Goal: Information Seeking & Learning: Learn about a topic

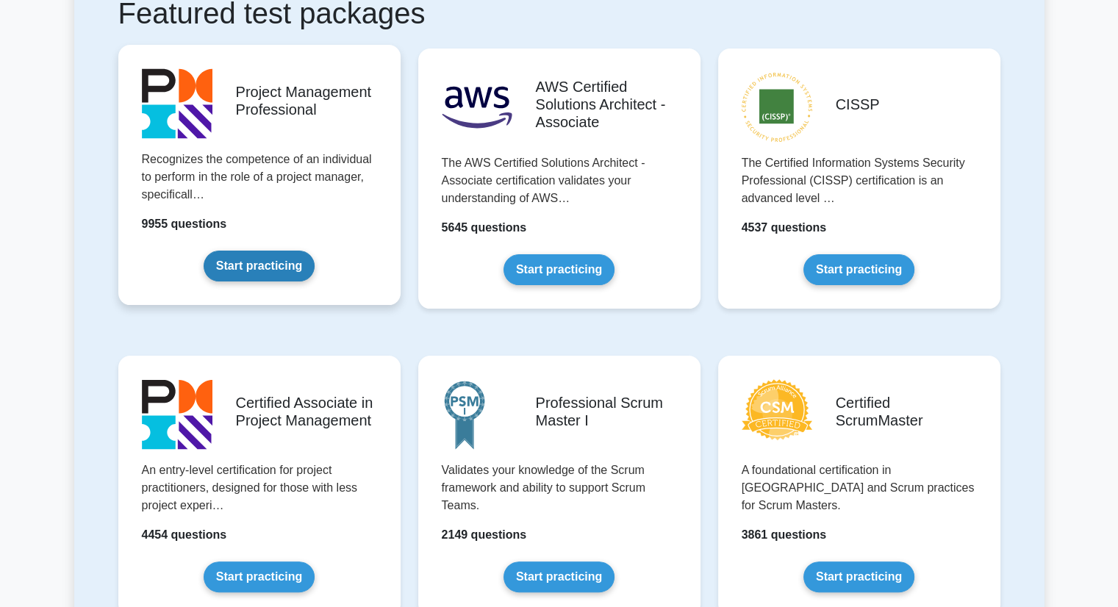
click at [273, 266] on link "Start practicing" at bounding box center [259, 266] width 111 height 31
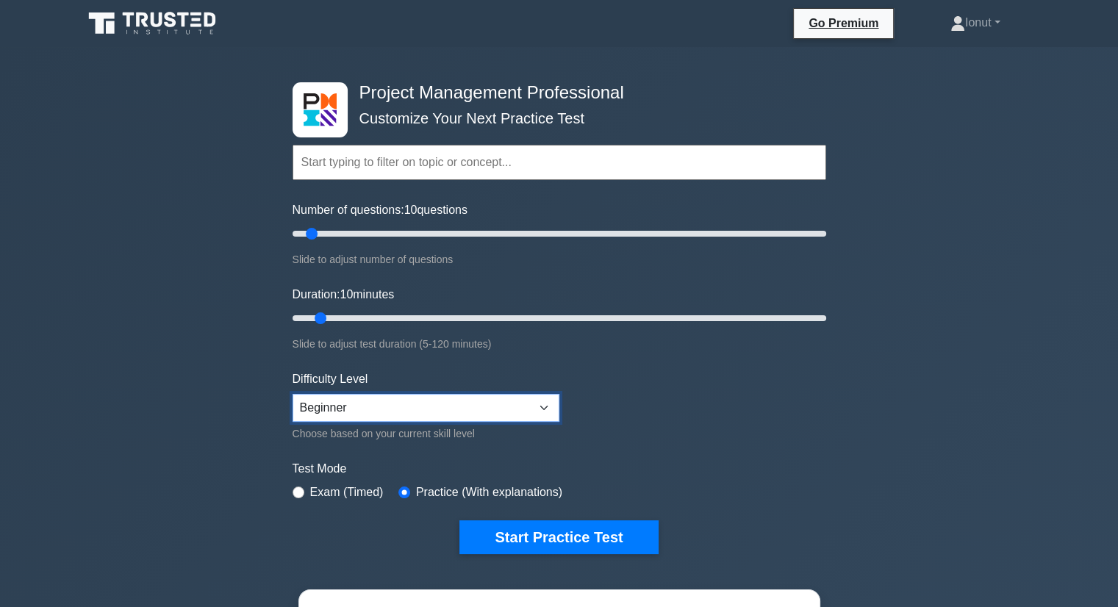
click at [435, 401] on select "Beginner Intermediate Expert" at bounding box center [426, 408] width 267 height 28
select select "intermediate"
click at [293, 394] on select "Beginner Intermediate Expert" at bounding box center [426, 408] width 267 height 28
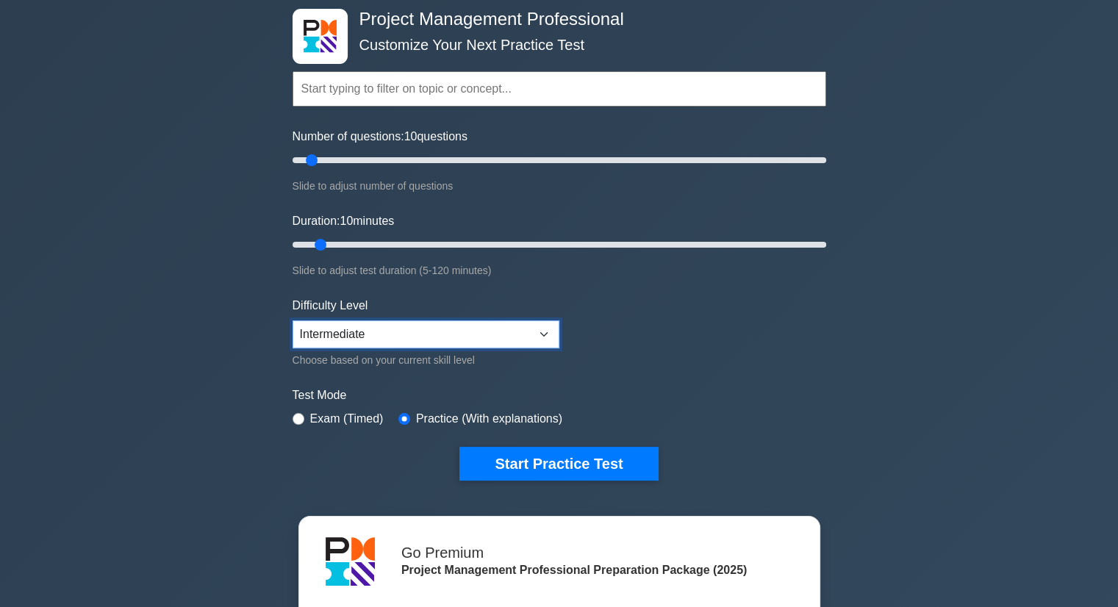
scroll to position [147, 0]
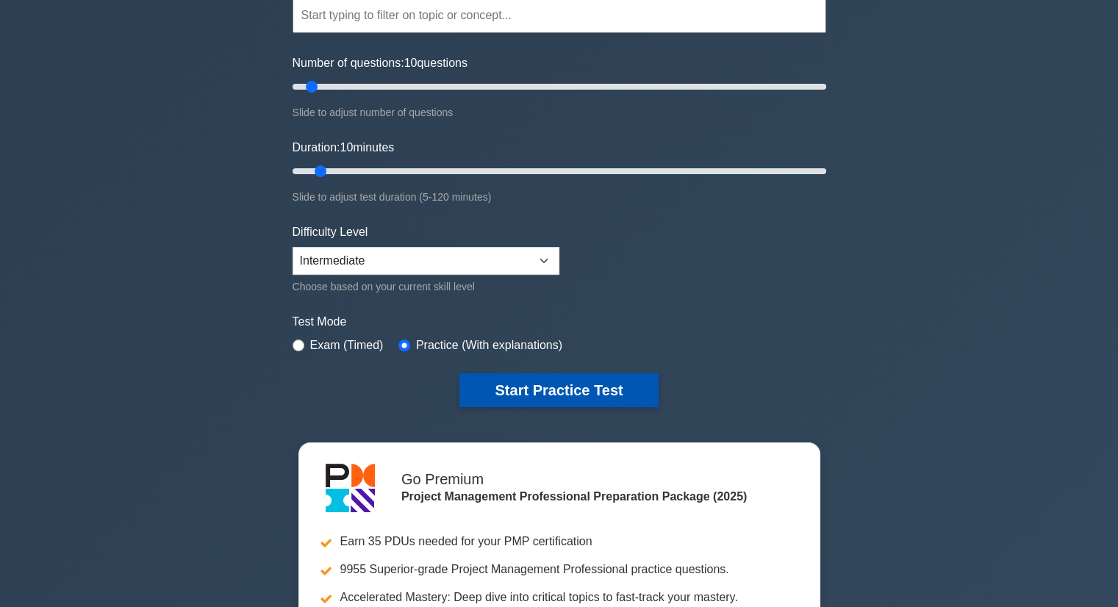
click at [534, 388] on button "Start Practice Test" at bounding box center [559, 390] width 199 height 34
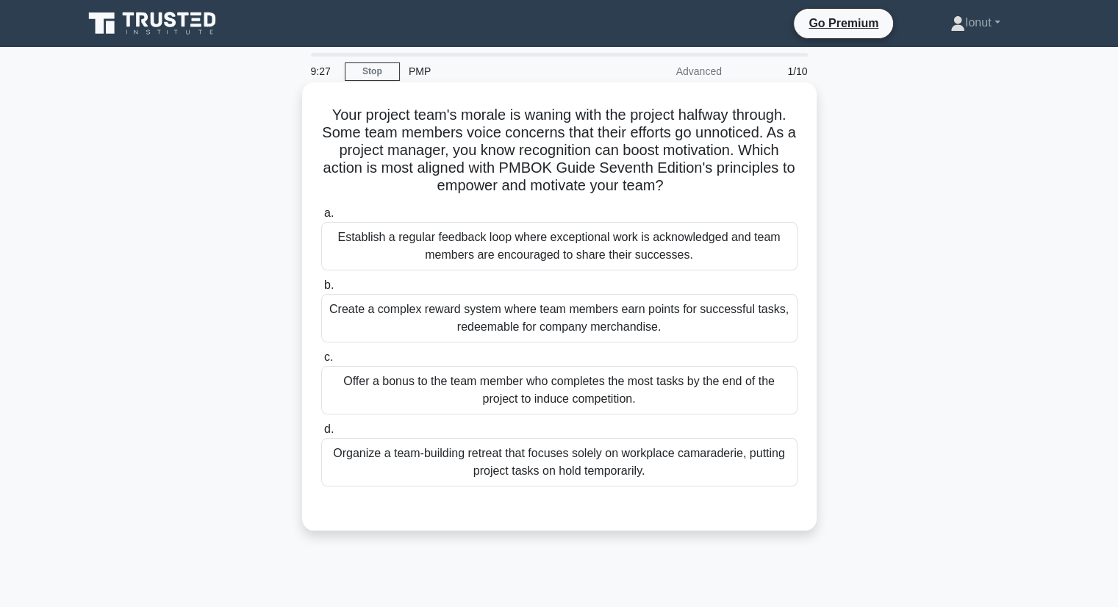
click at [504, 260] on div "Establish a regular feedback loop where exceptional work is acknowledged and te…" at bounding box center [559, 246] width 476 height 49
click at [321, 218] on input "a. Establish a regular feedback loop where exceptional work is acknowledged and…" at bounding box center [321, 214] width 0 height 10
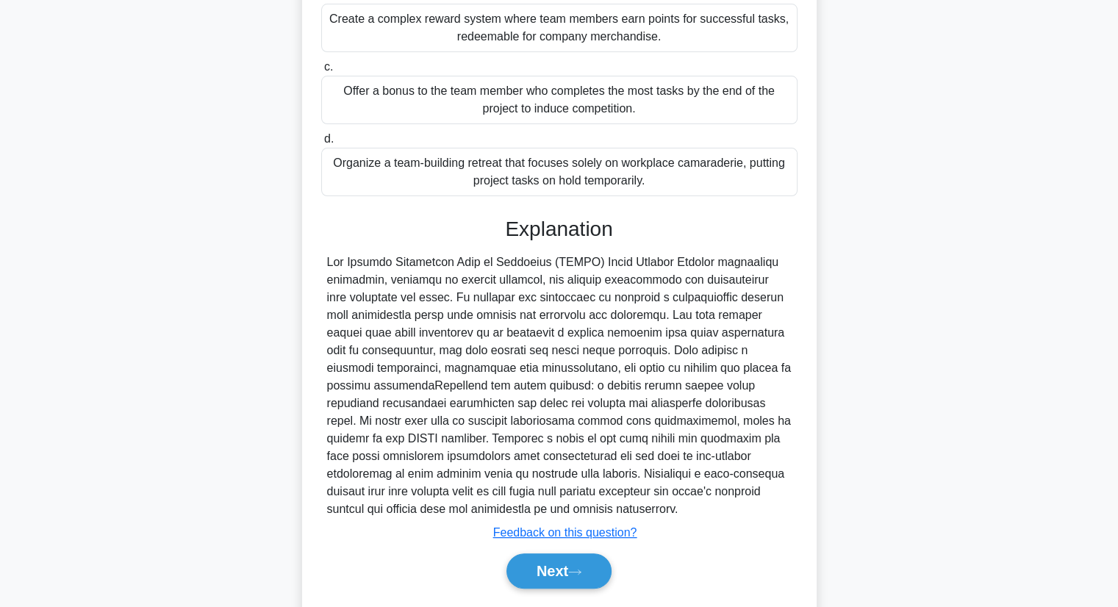
scroll to position [351, 0]
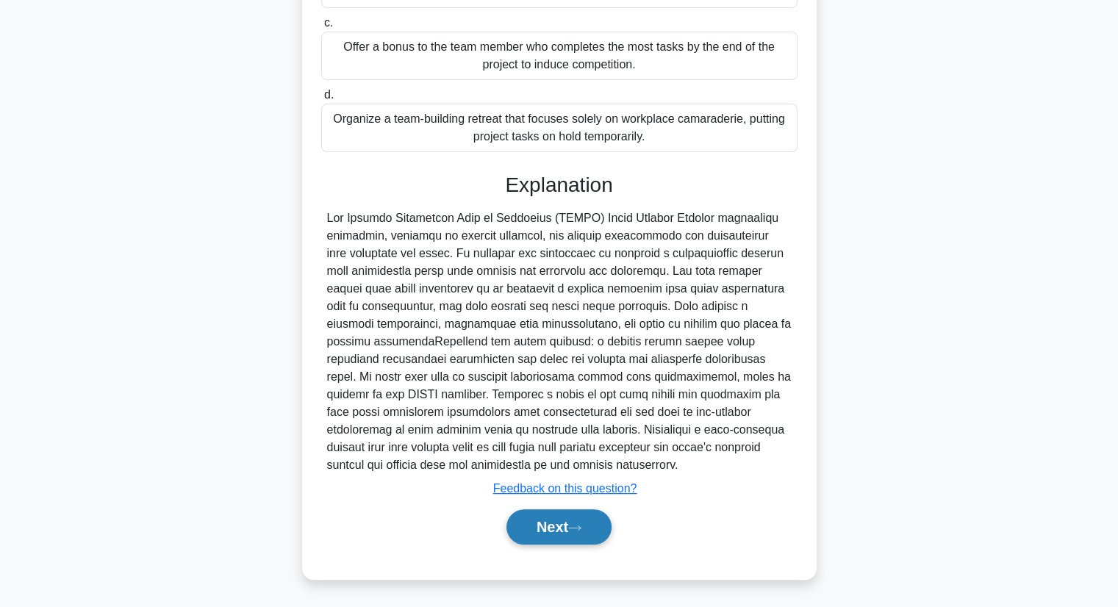
click at [522, 522] on button "Next" at bounding box center [559, 527] width 105 height 35
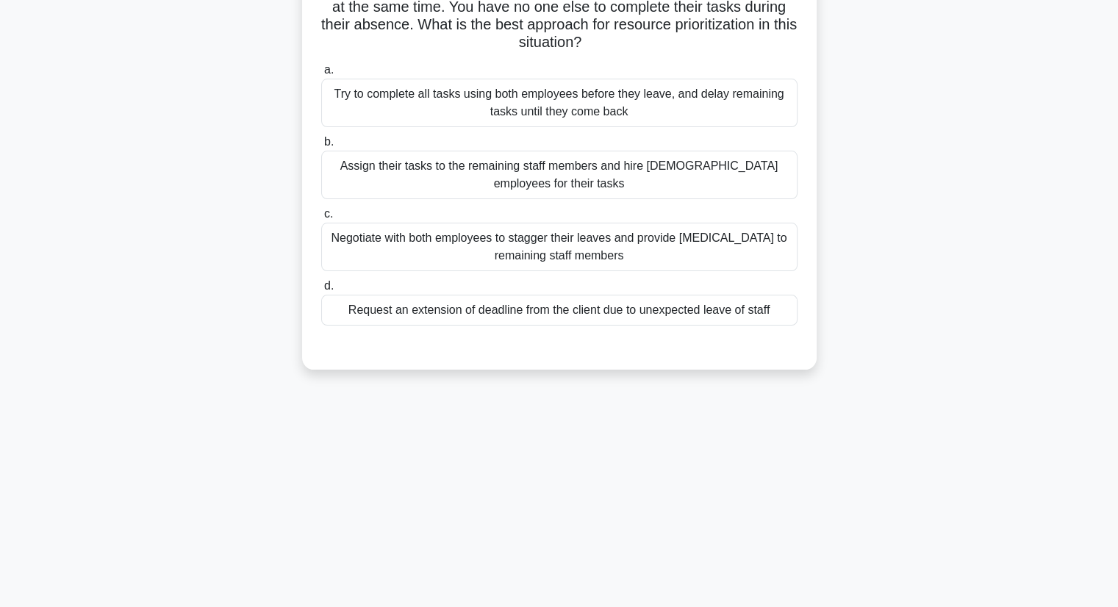
scroll to position [0, 0]
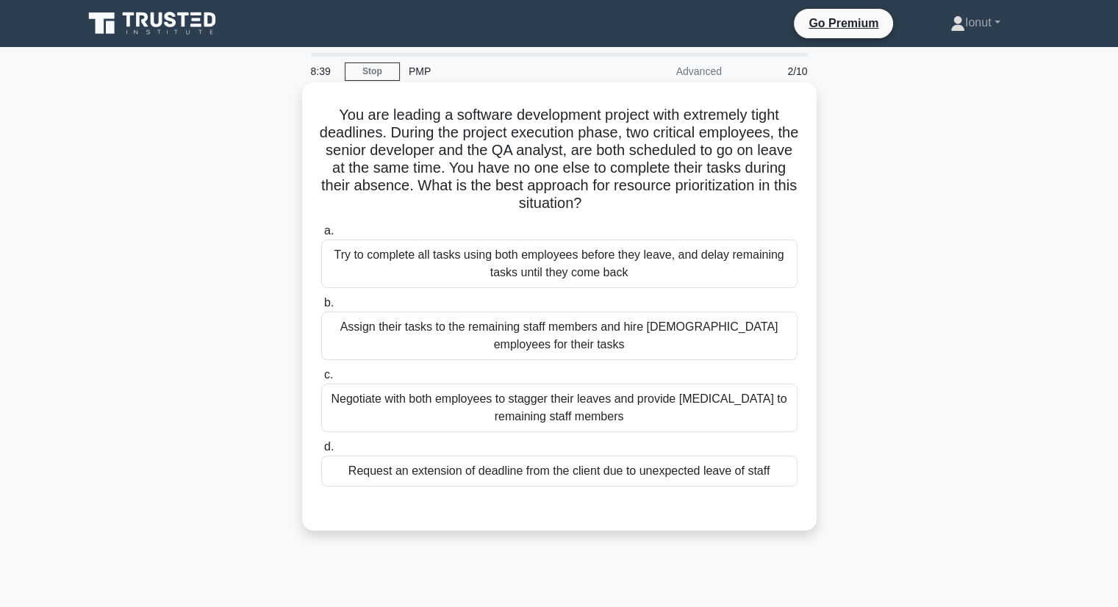
click at [682, 419] on div "Negotiate with both employees to stagger their leaves and provide cross-trainin…" at bounding box center [559, 408] width 476 height 49
click at [321, 380] on input "c. Negotiate with both employees to stagger their leaves and provide cross-trai…" at bounding box center [321, 376] width 0 height 10
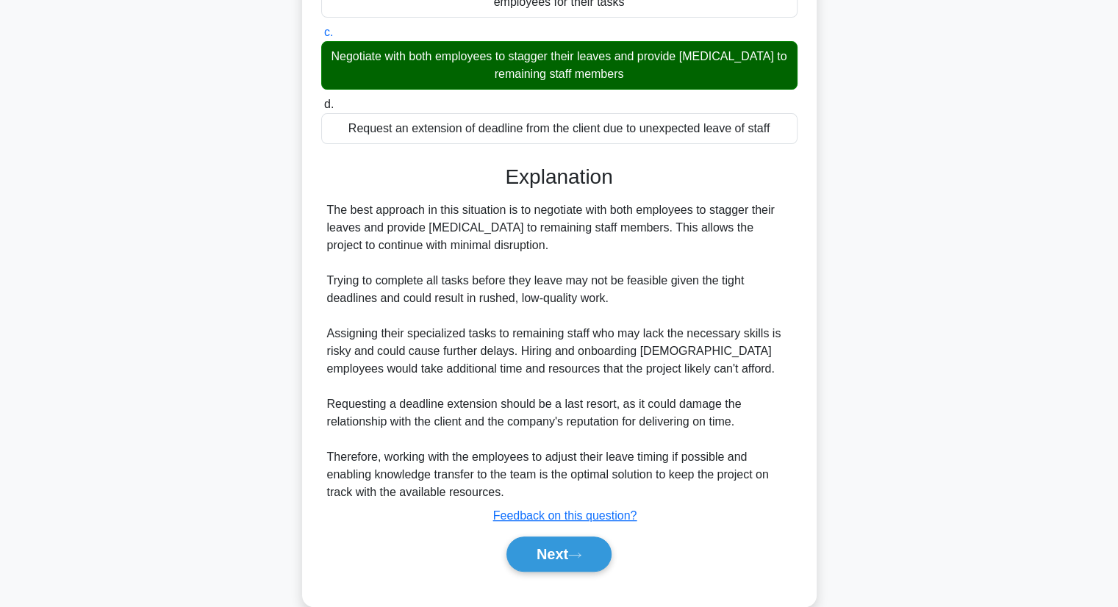
scroll to position [368, 0]
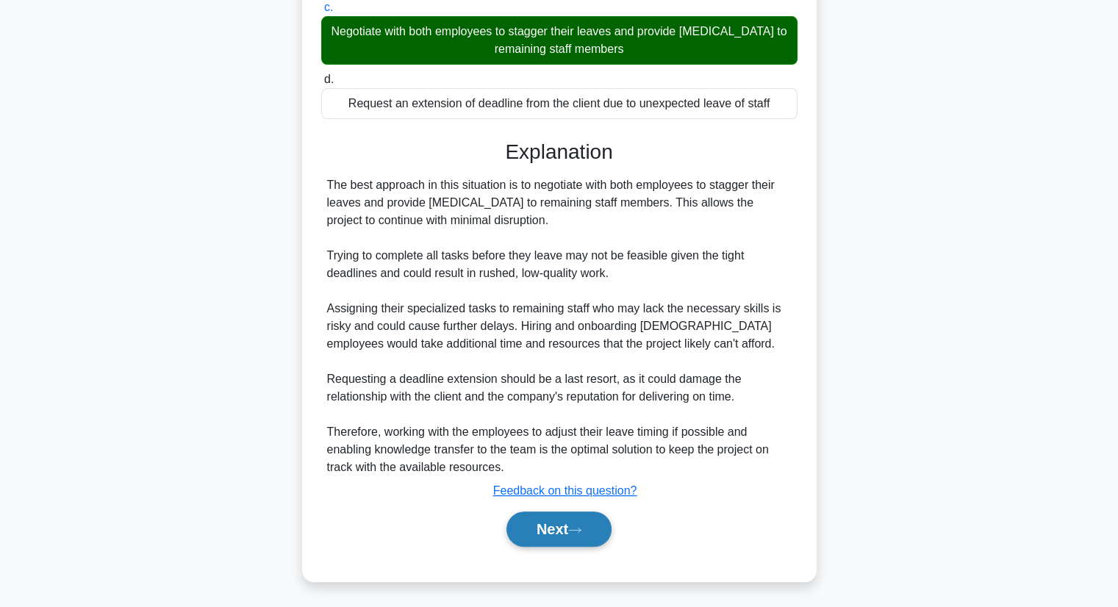
click at [578, 530] on icon at bounding box center [574, 530] width 13 height 8
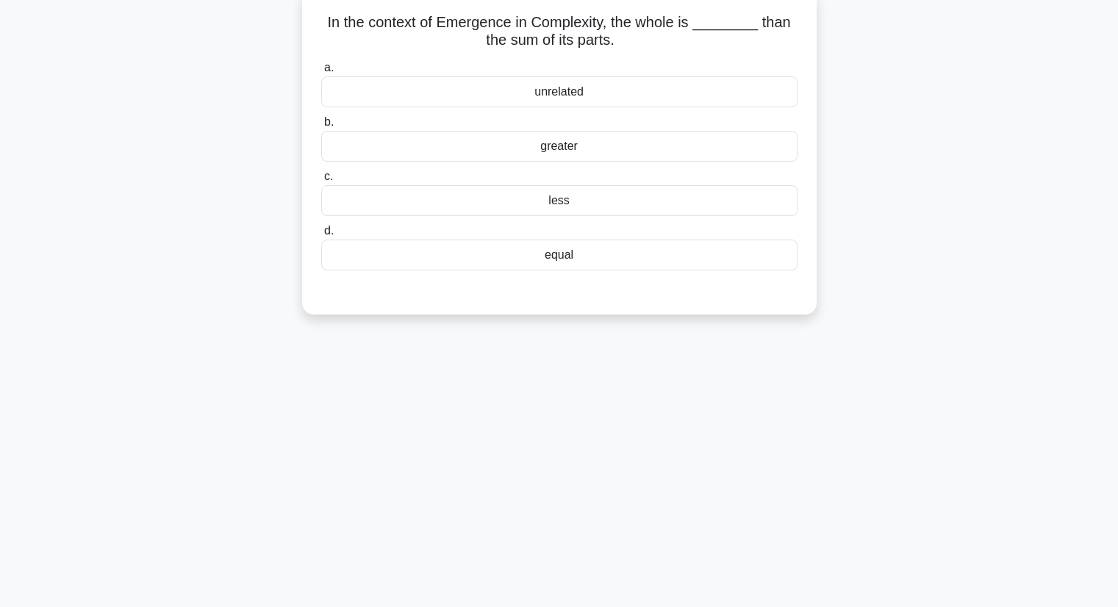
scroll to position [0, 0]
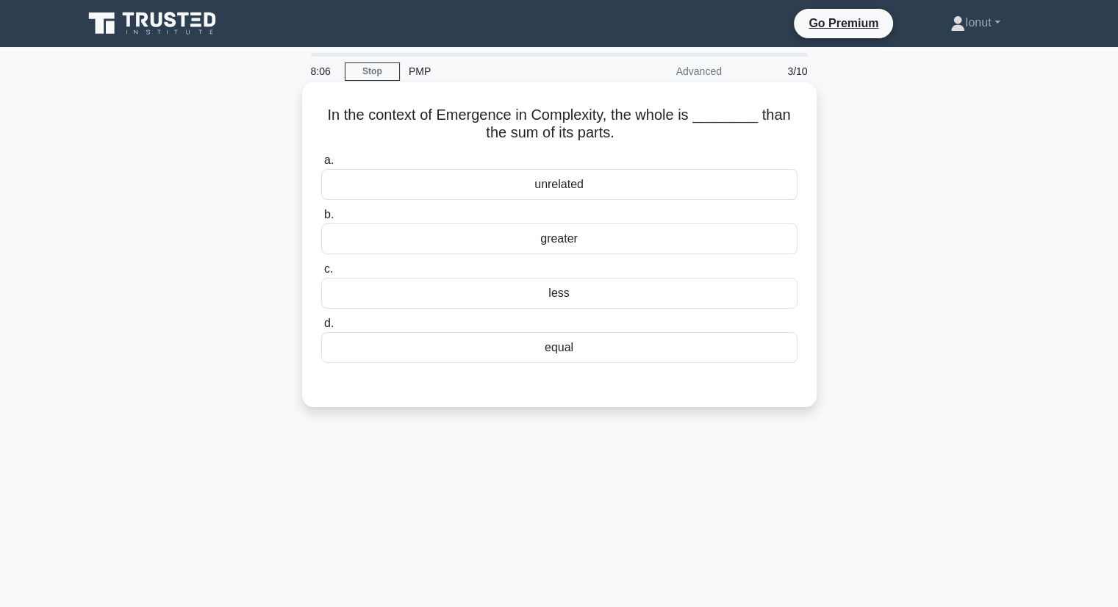
click at [544, 243] on div "greater" at bounding box center [559, 239] width 476 height 31
click at [321, 220] on input "b. greater" at bounding box center [321, 215] width 0 height 10
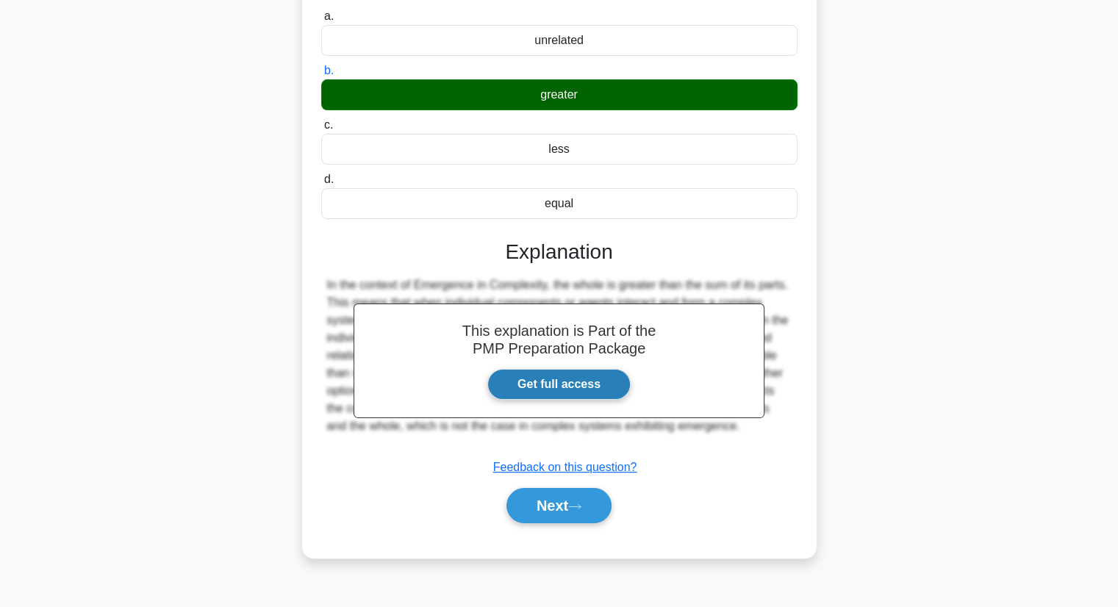
scroll to position [147, 0]
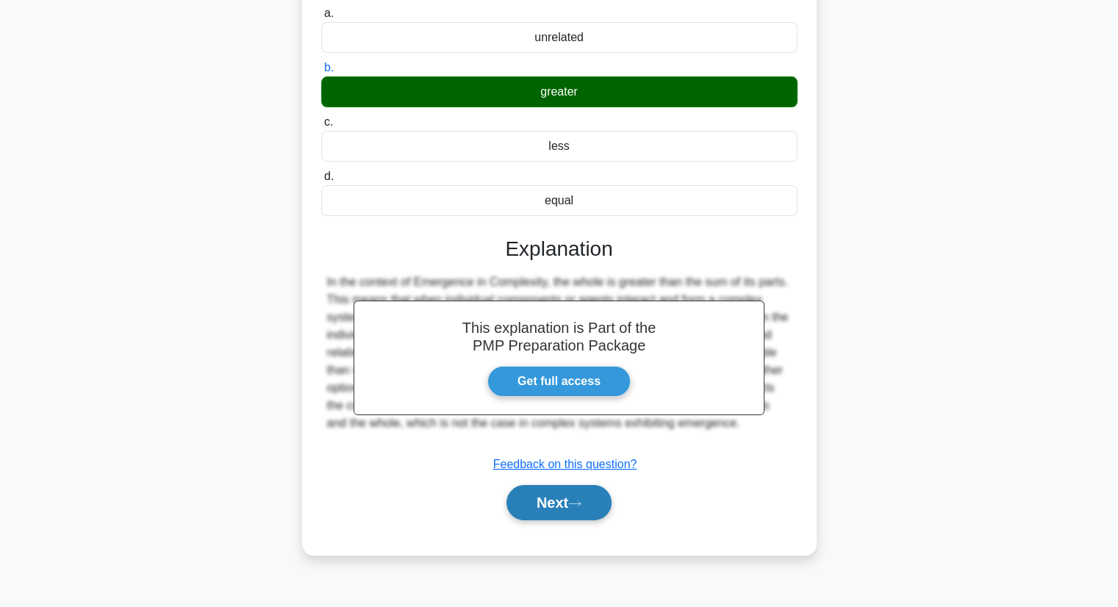
click at [578, 504] on icon at bounding box center [574, 504] width 13 height 8
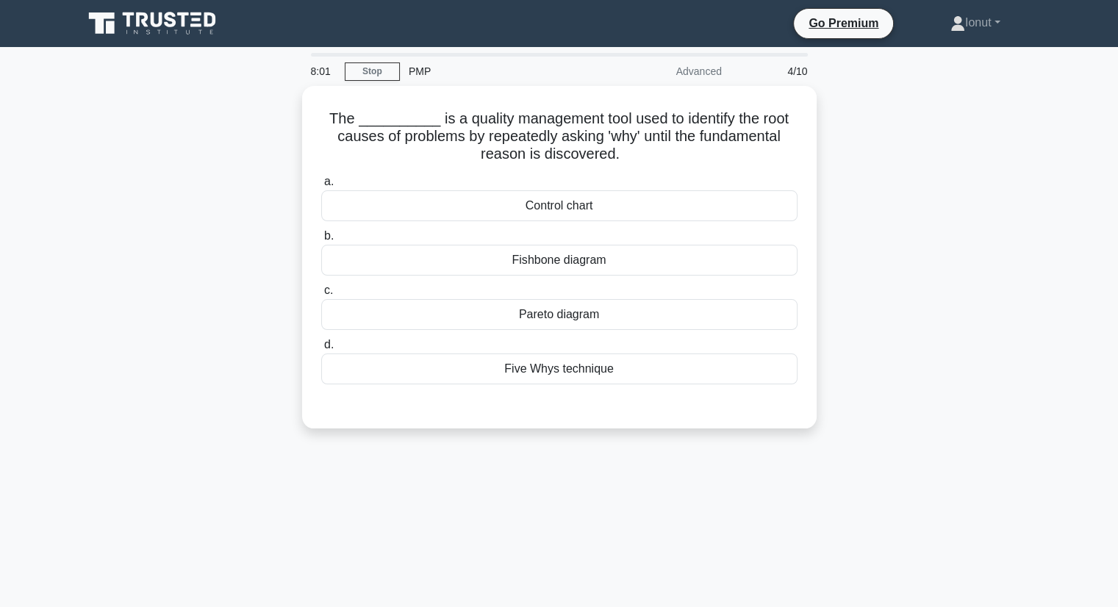
scroll to position [0, 0]
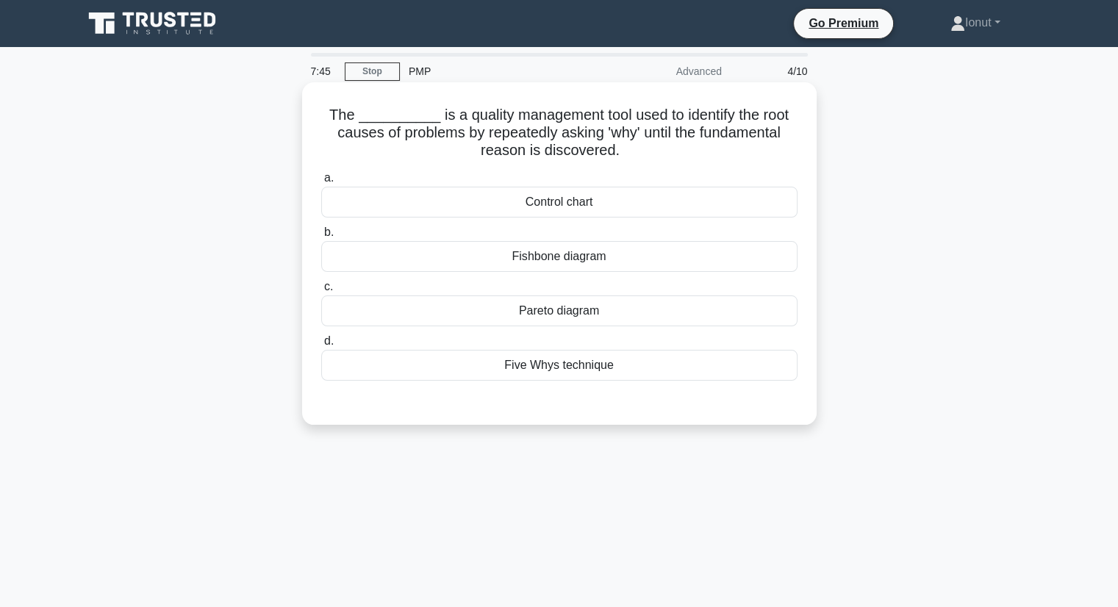
click at [578, 259] on div "Fishbone diagram" at bounding box center [559, 256] width 476 height 31
click at [321, 237] on input "b. Fishbone diagram" at bounding box center [321, 233] width 0 height 10
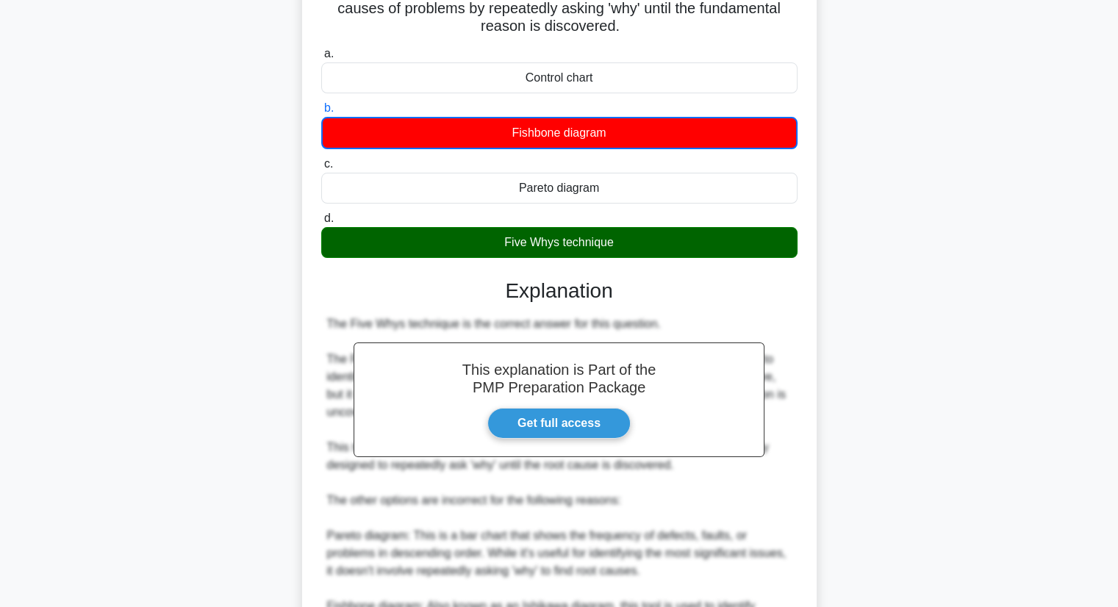
scroll to position [74, 0]
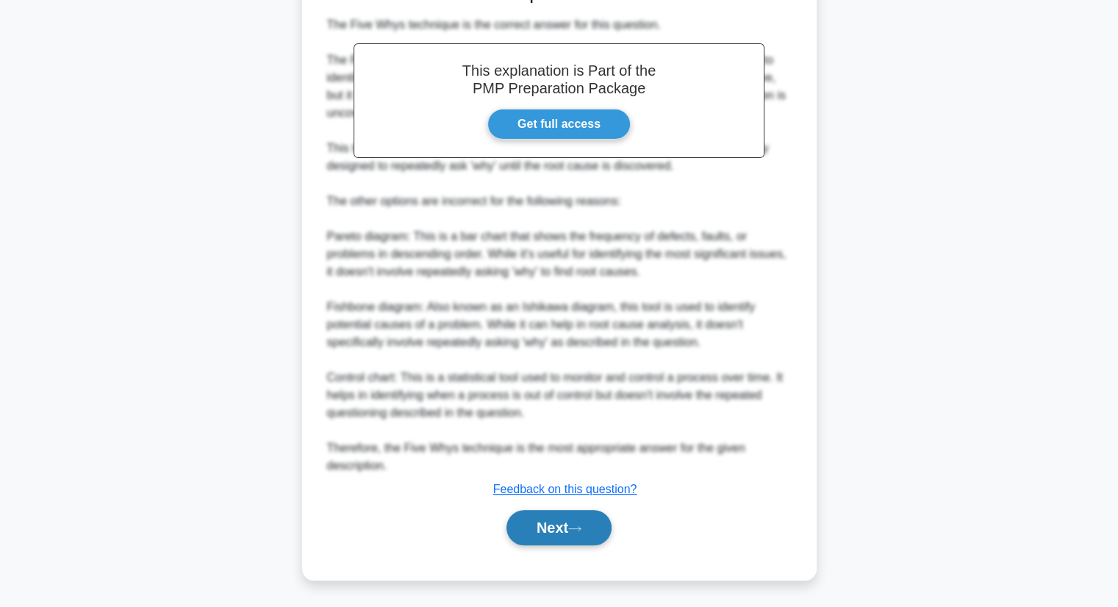
click at [576, 529] on icon at bounding box center [574, 529] width 13 height 8
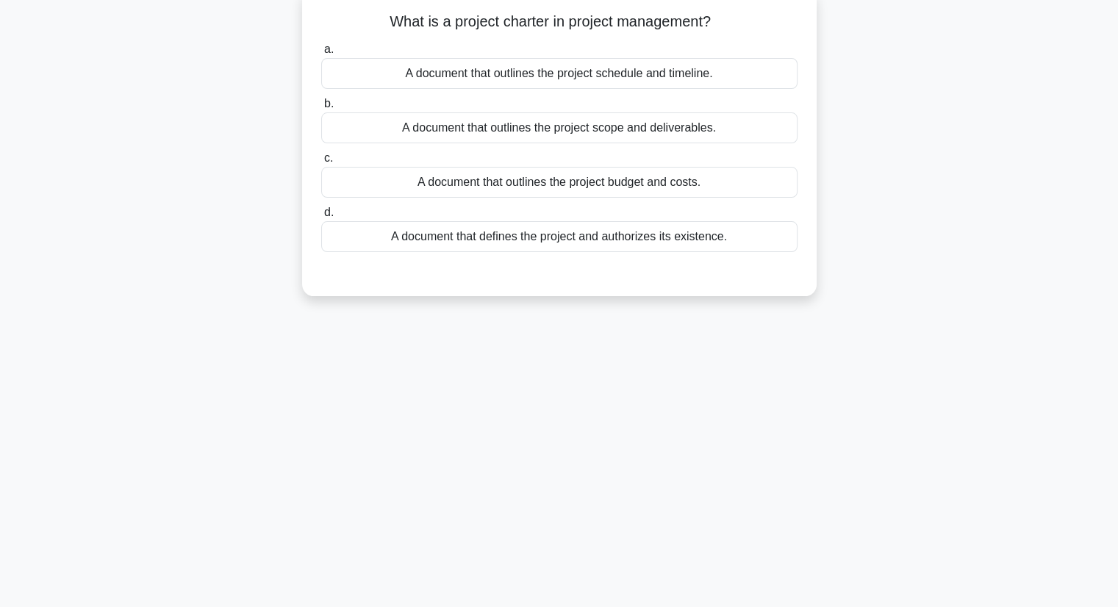
scroll to position [0, 0]
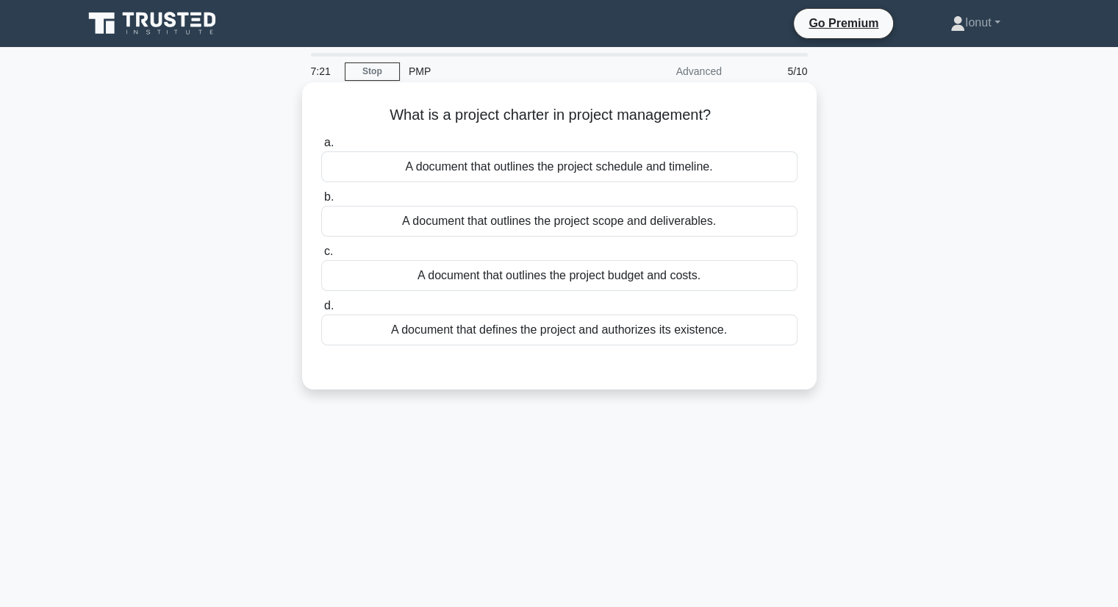
click at [632, 273] on div "A document that outlines the project budget and costs." at bounding box center [559, 275] width 476 height 31
click at [321, 257] on input "c. A document that outlines the project budget and costs." at bounding box center [321, 252] width 0 height 10
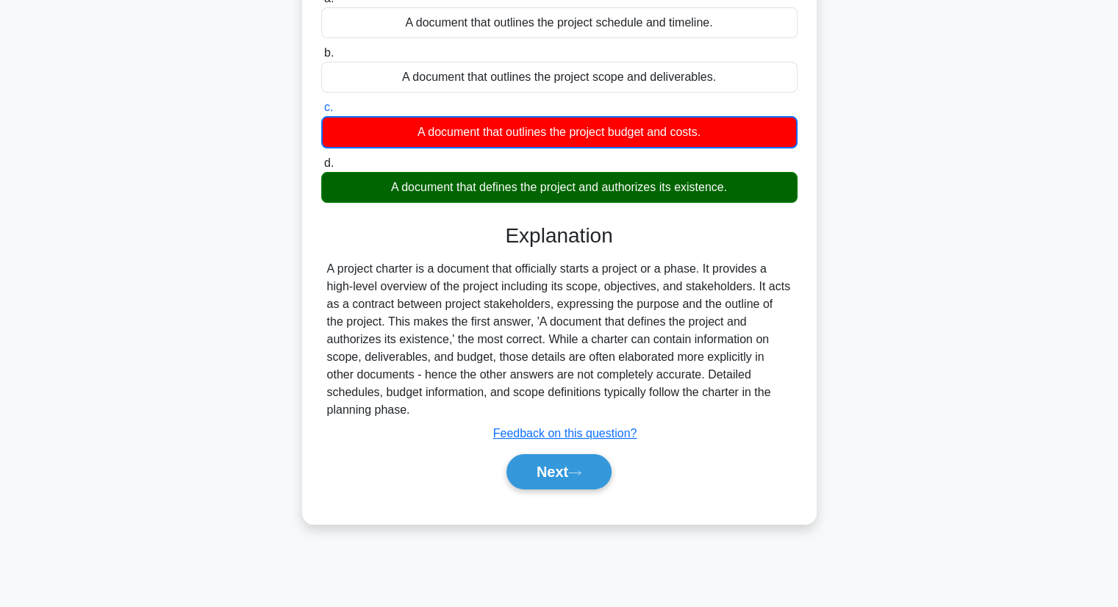
scroll to position [147, 0]
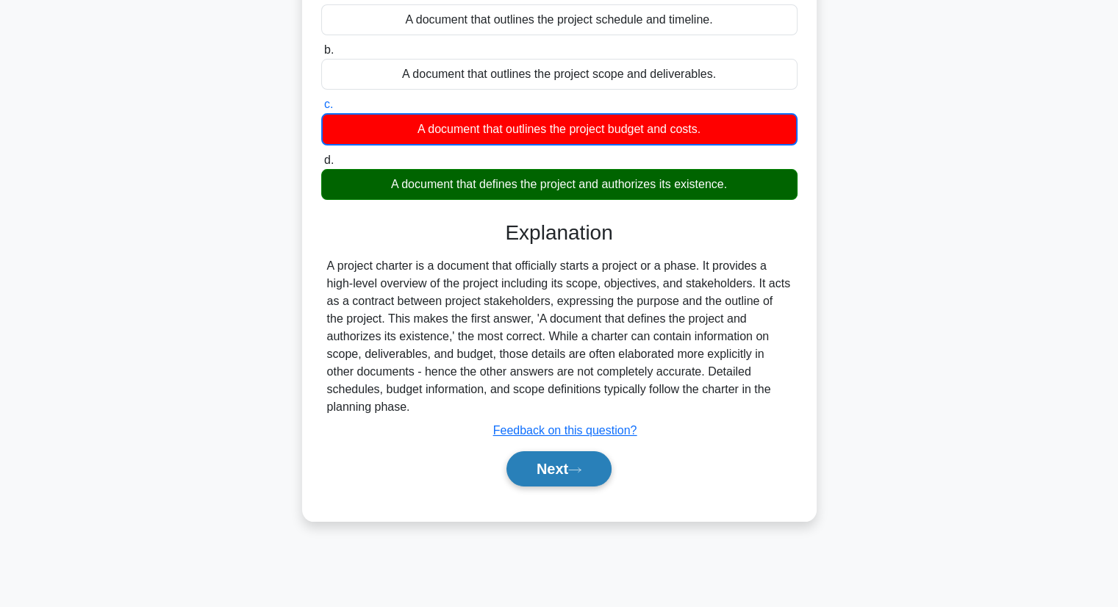
click at [587, 477] on button "Next" at bounding box center [559, 468] width 105 height 35
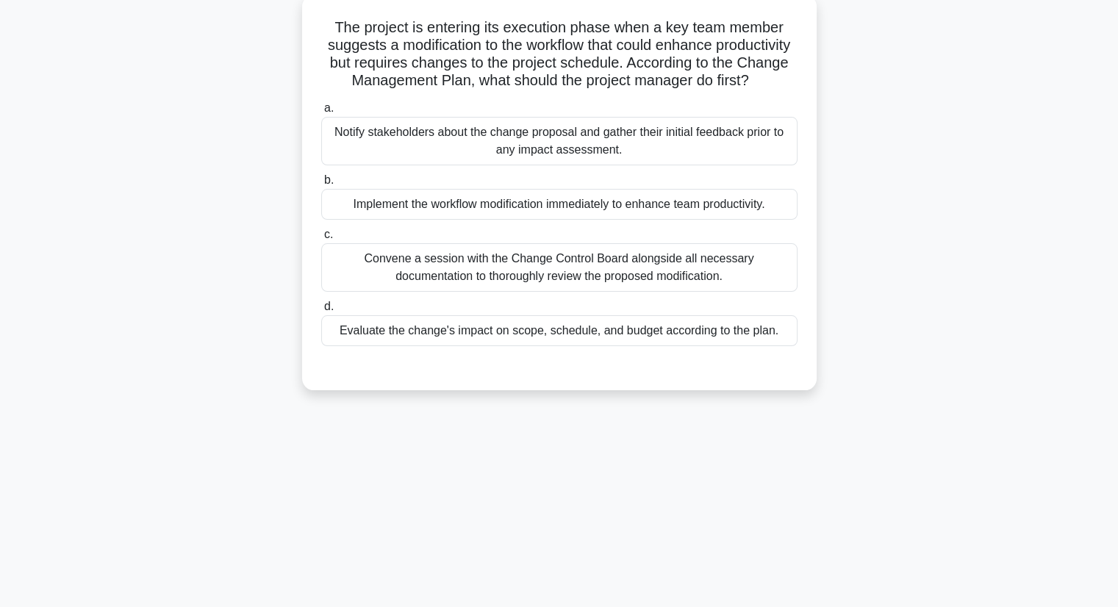
scroll to position [0, 0]
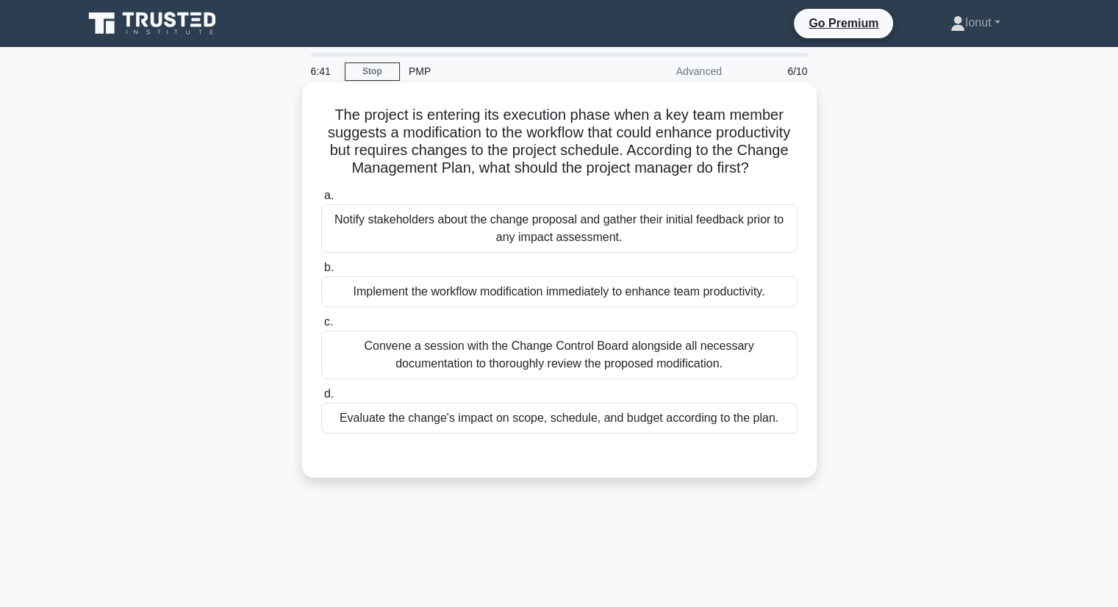
click at [536, 377] on div "Convene a session with the Change Control Board alongside all necessary documen…" at bounding box center [559, 355] width 476 height 49
click at [321, 327] on input "c. Convene a session with the Change Control Board alongside all necessary docu…" at bounding box center [321, 323] width 0 height 10
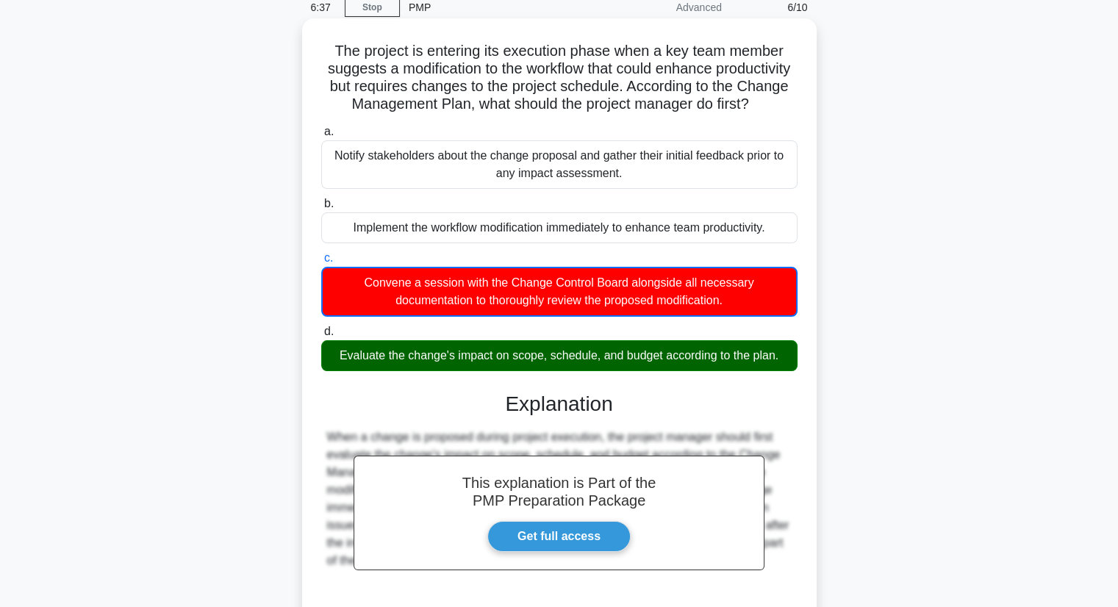
scroll to position [212, 0]
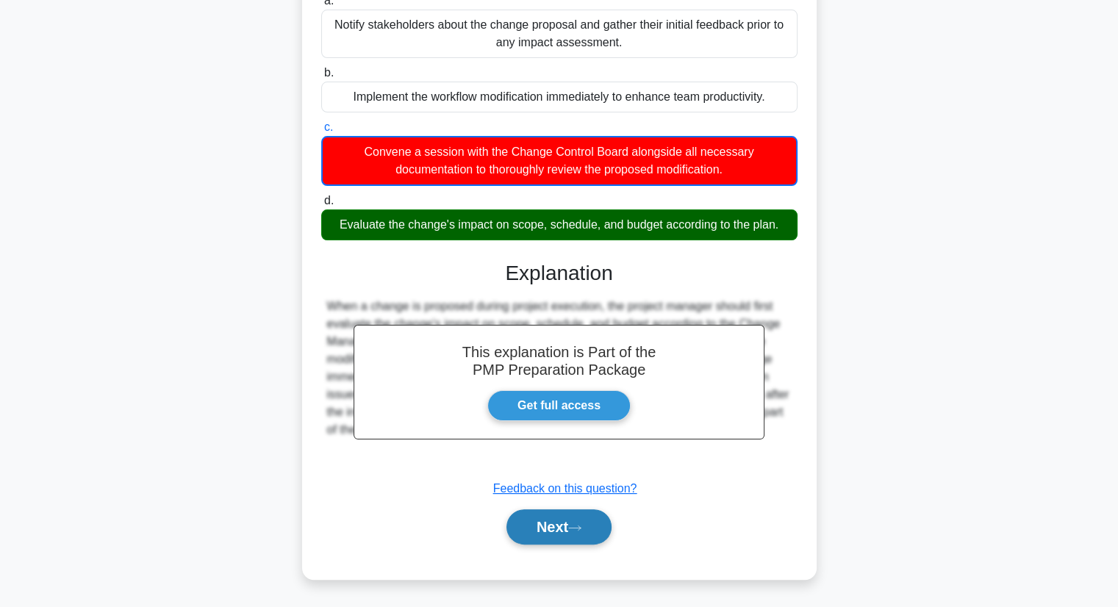
click at [579, 531] on icon at bounding box center [574, 528] width 13 height 8
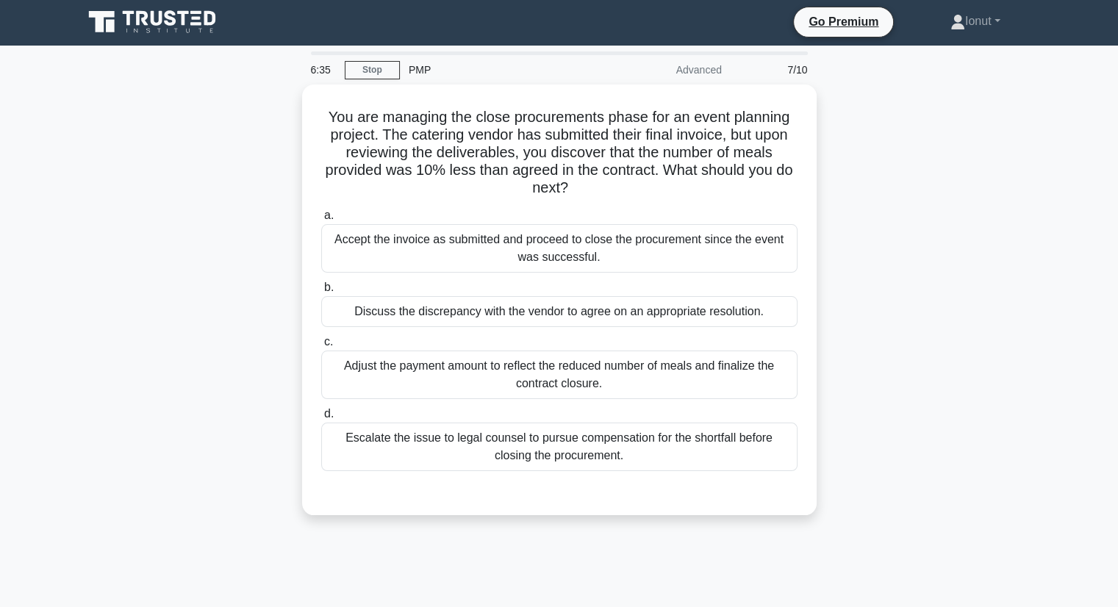
scroll to position [0, 0]
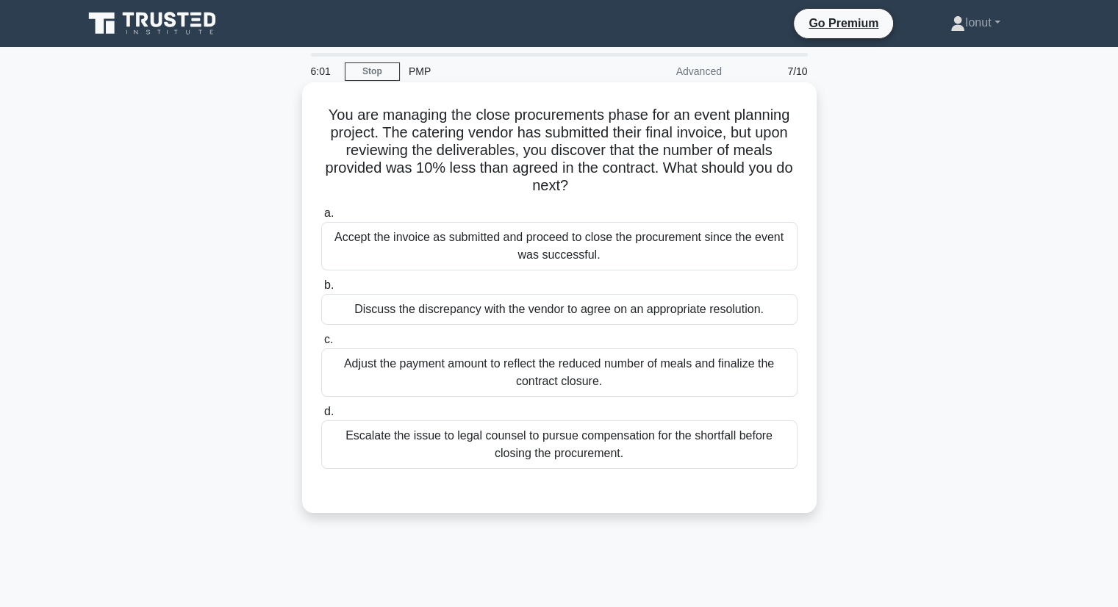
click at [536, 365] on div "Adjust the payment amount to reflect the reduced number of meals and finalize t…" at bounding box center [559, 372] width 476 height 49
click at [321, 345] on input "c. Adjust the payment amount to reflect the reduced number of meals and finaliz…" at bounding box center [321, 340] width 0 height 10
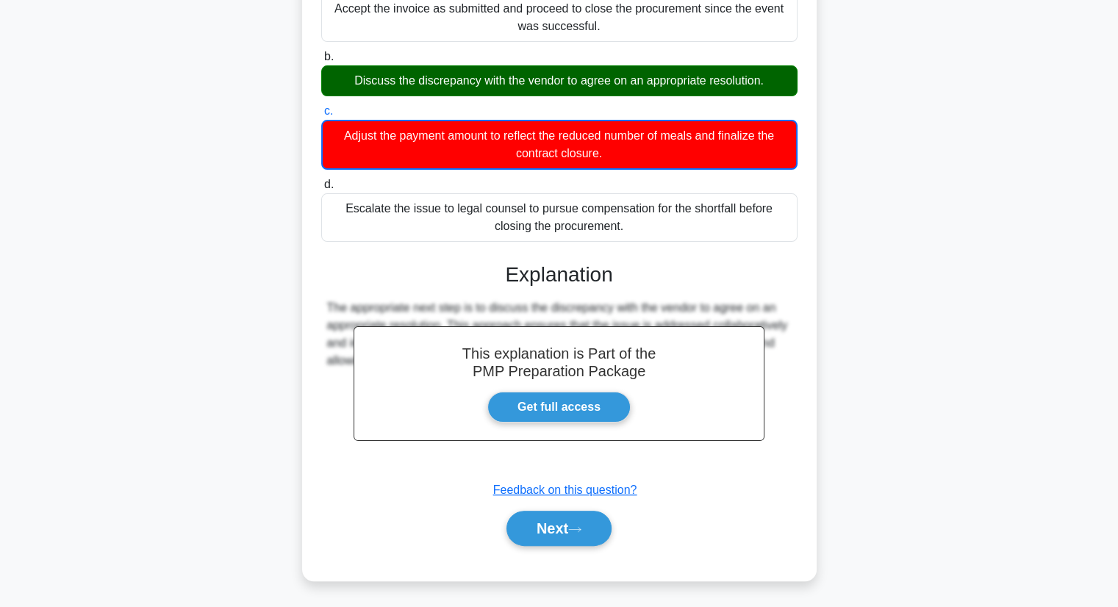
scroll to position [229, 0]
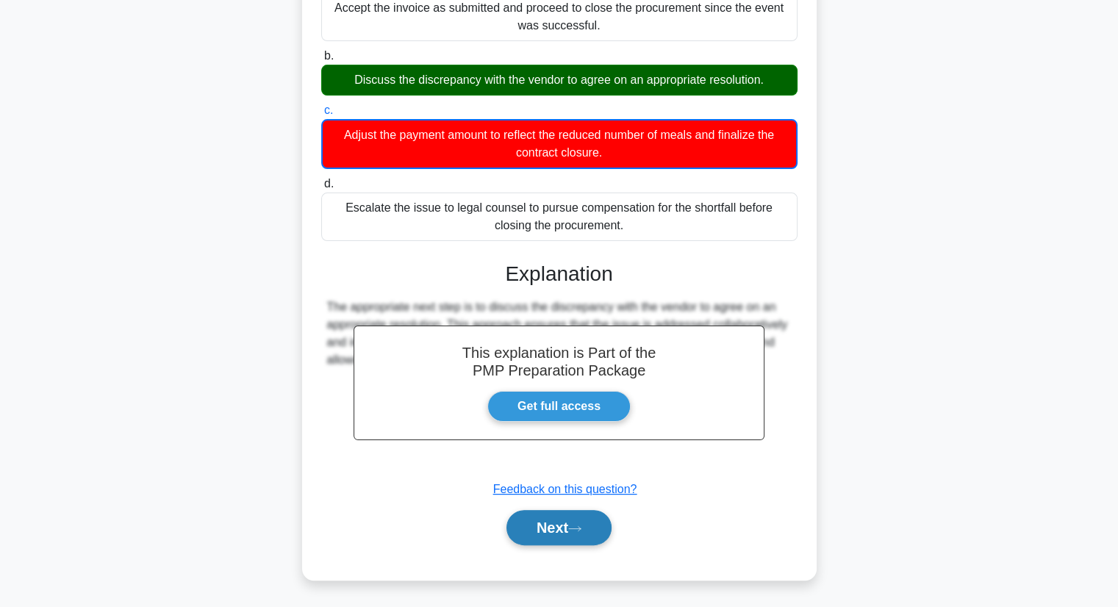
click at [578, 538] on button "Next" at bounding box center [559, 527] width 105 height 35
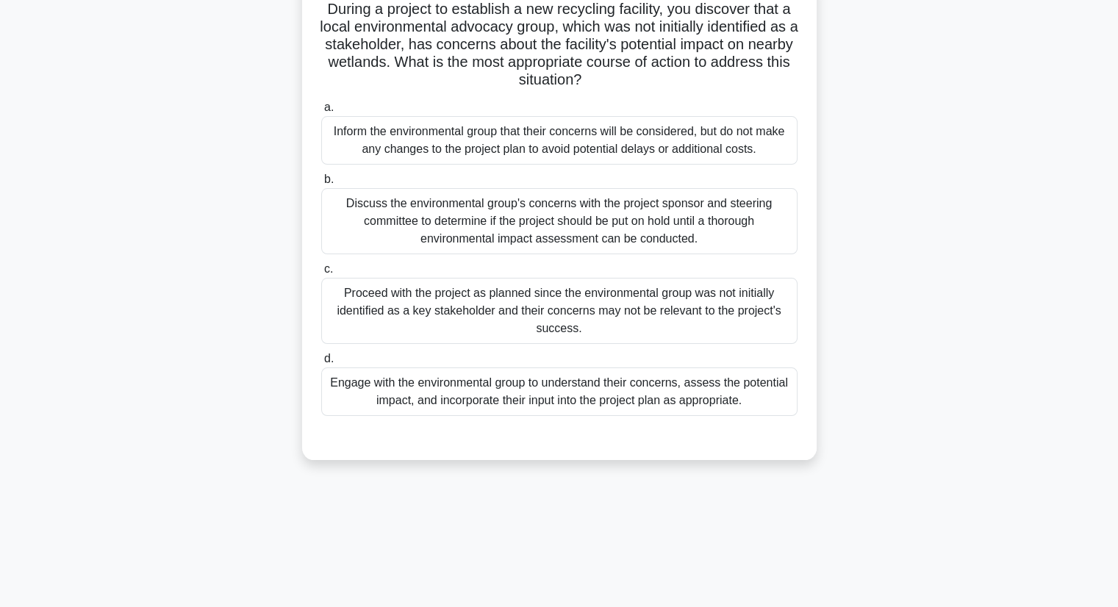
scroll to position [0, 0]
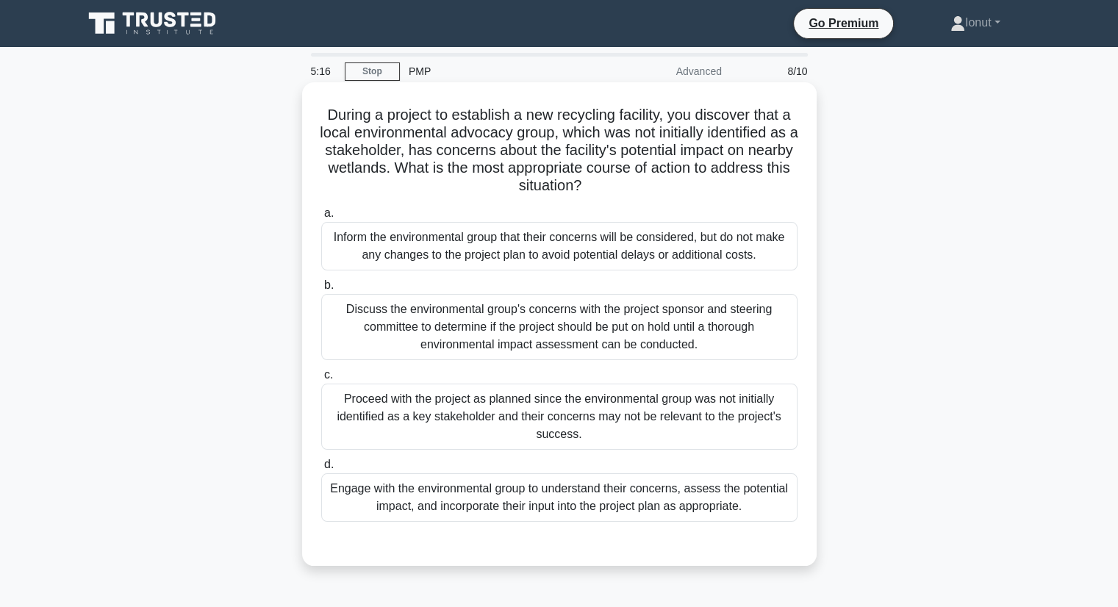
click at [583, 339] on div "Discuss the environmental group's concerns with the project sponsor and steerin…" at bounding box center [559, 327] width 476 height 66
click at [321, 290] on input "b. Discuss the environmental group's concerns with the project sponsor and stee…" at bounding box center [321, 286] width 0 height 10
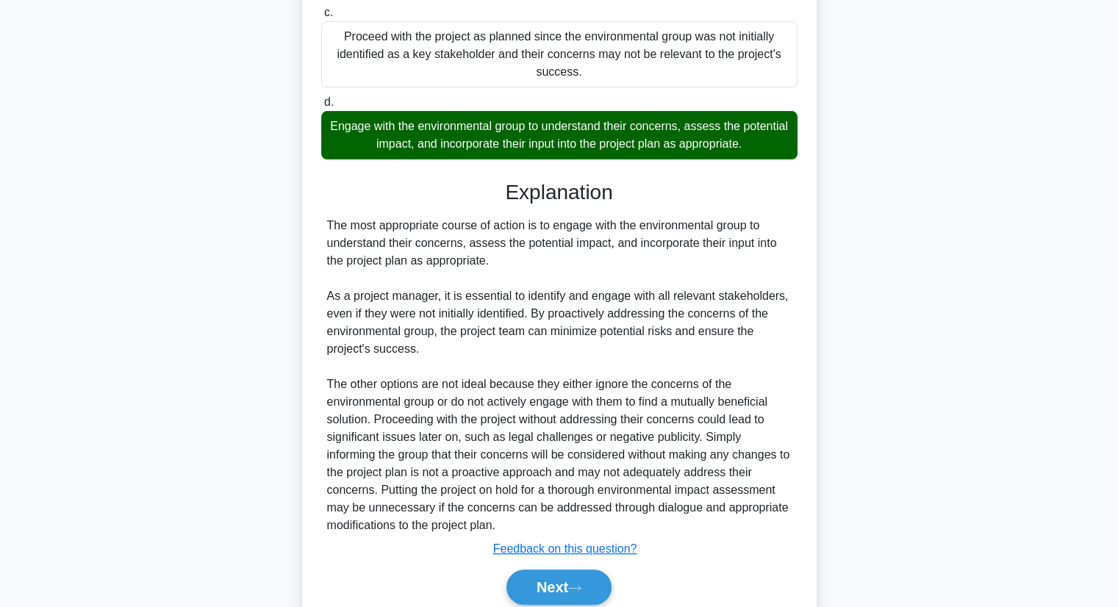
scroll to position [423, 0]
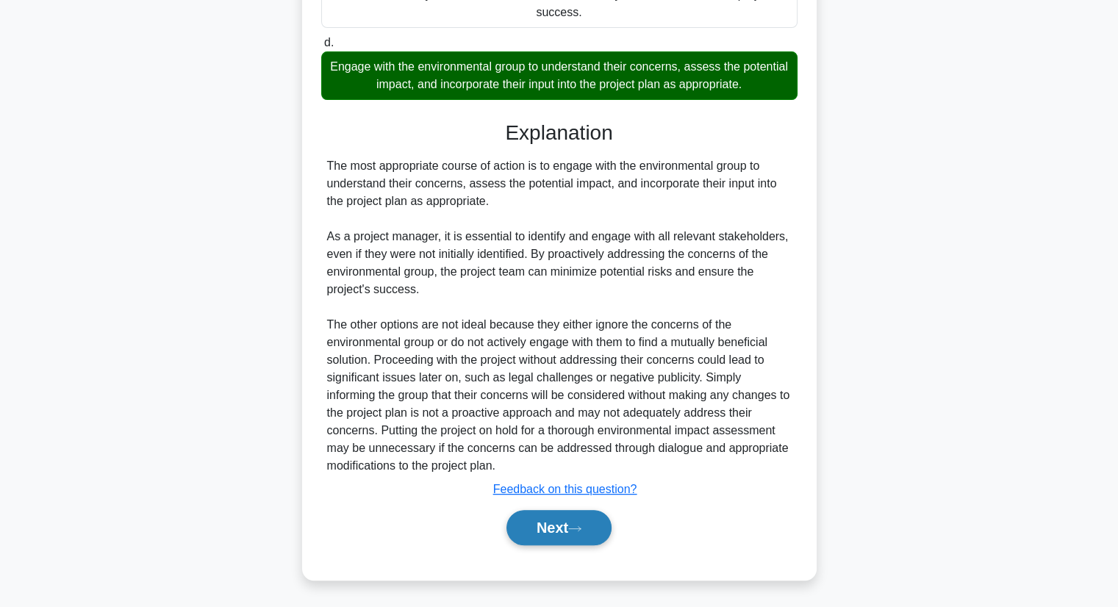
click at [570, 541] on button "Next" at bounding box center [559, 527] width 105 height 35
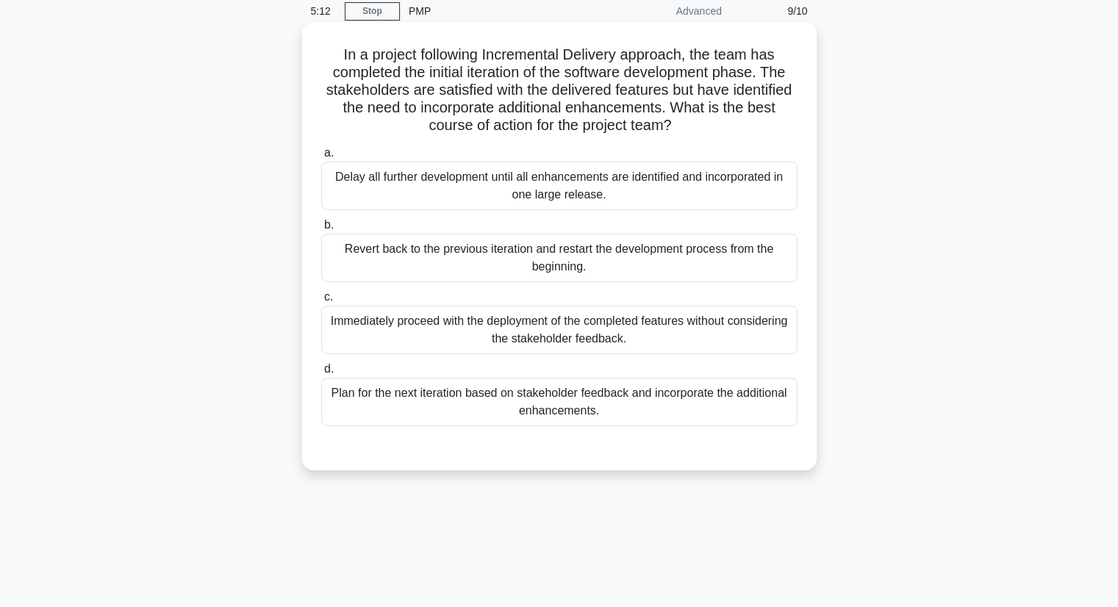
scroll to position [0, 0]
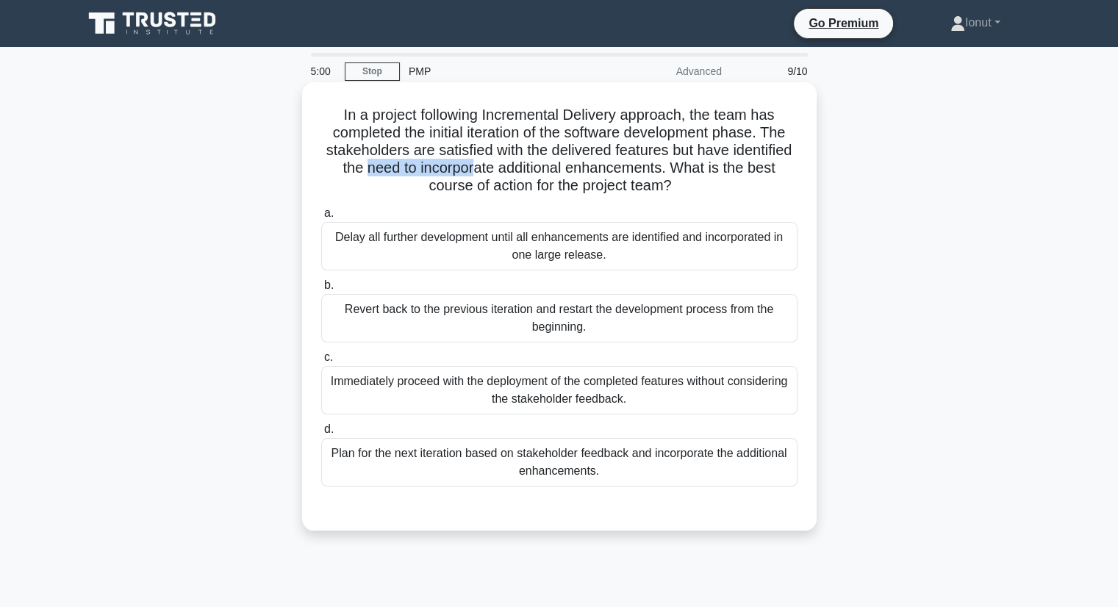
drag, startPoint x: 431, startPoint y: 169, endPoint x: 534, endPoint y: 170, distance: 102.9
click at [534, 170] on h5 "In a project following Incremental Delivery approach, the team has completed th…" at bounding box center [559, 151] width 479 height 90
click at [524, 177] on h5 "In a project following Incremental Delivery approach, the team has completed th…" at bounding box center [559, 151] width 479 height 90
drag, startPoint x: 476, startPoint y: 189, endPoint x: 566, endPoint y: 183, distance: 89.9
click at [565, 183] on h5 "In a project following Incremental Delivery approach, the team has completed th…" at bounding box center [559, 151] width 479 height 90
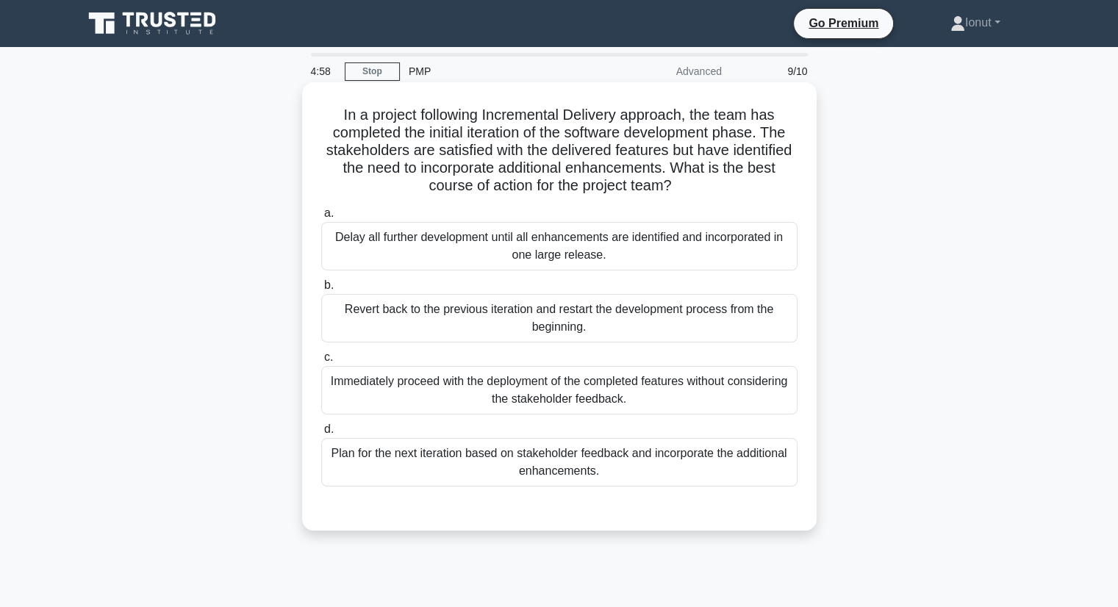
click at [567, 183] on h5 "In a project following Incremental Delivery approach, the team has completed th…" at bounding box center [559, 151] width 479 height 90
click at [508, 448] on div "Plan for the next iteration based on stakeholder feedback and incorporate the a…" at bounding box center [559, 462] width 476 height 49
click at [321, 435] on input "d. Plan for the next iteration based on stakeholder feedback and incorporate th…" at bounding box center [321, 430] width 0 height 10
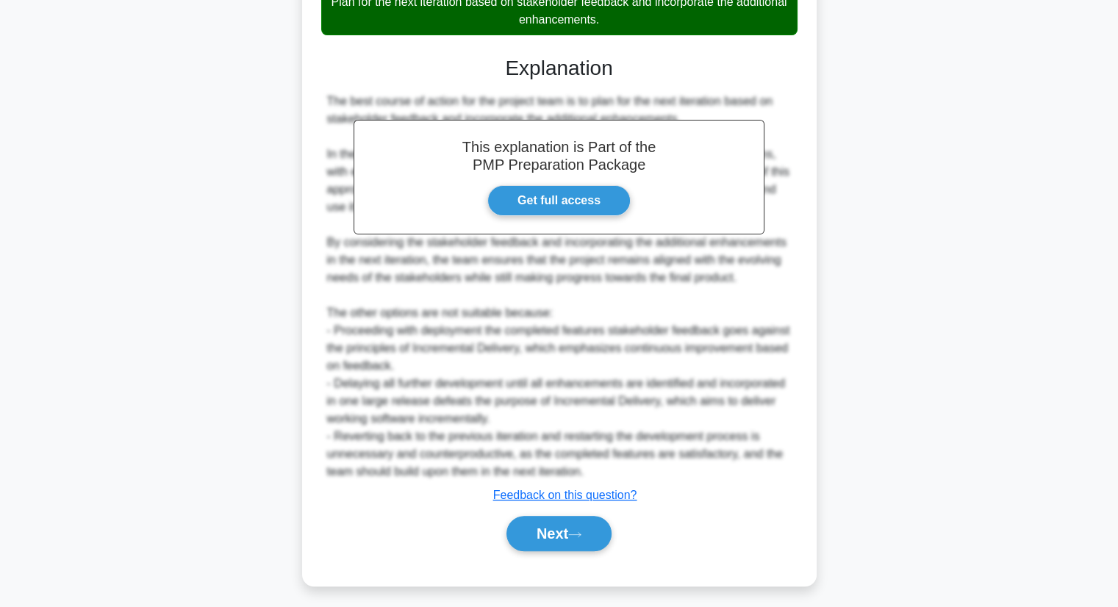
scroll to position [457, 0]
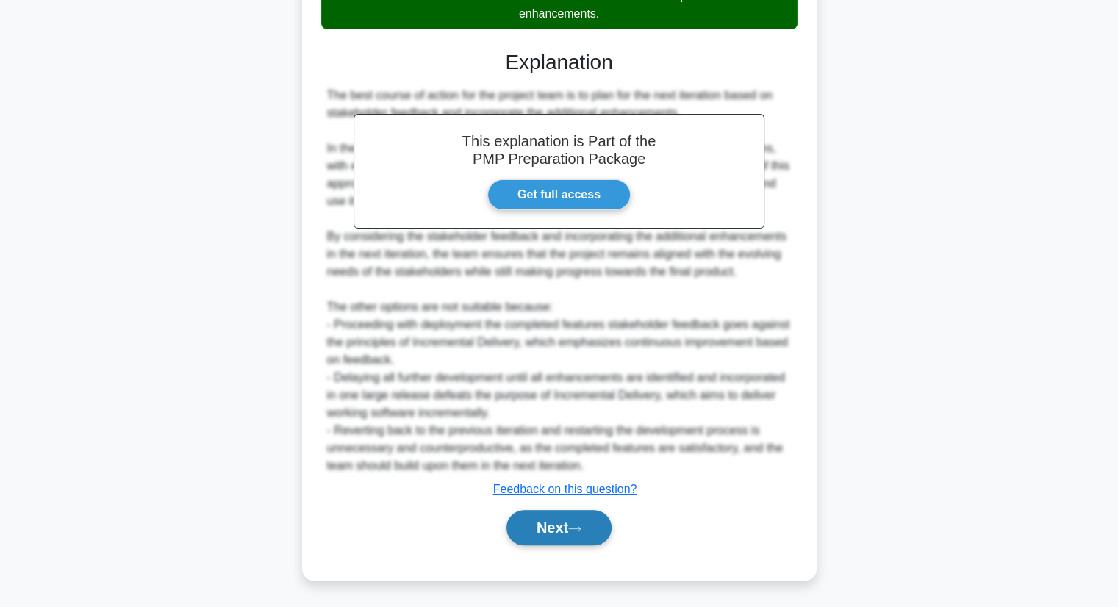
click at [592, 533] on button "Next" at bounding box center [559, 527] width 105 height 35
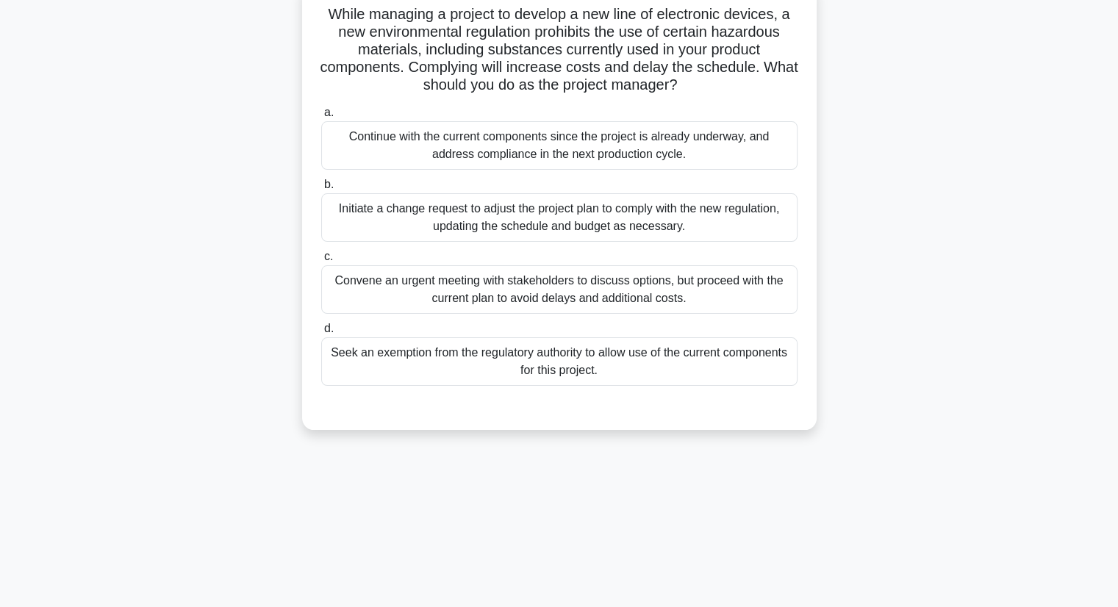
scroll to position [0, 0]
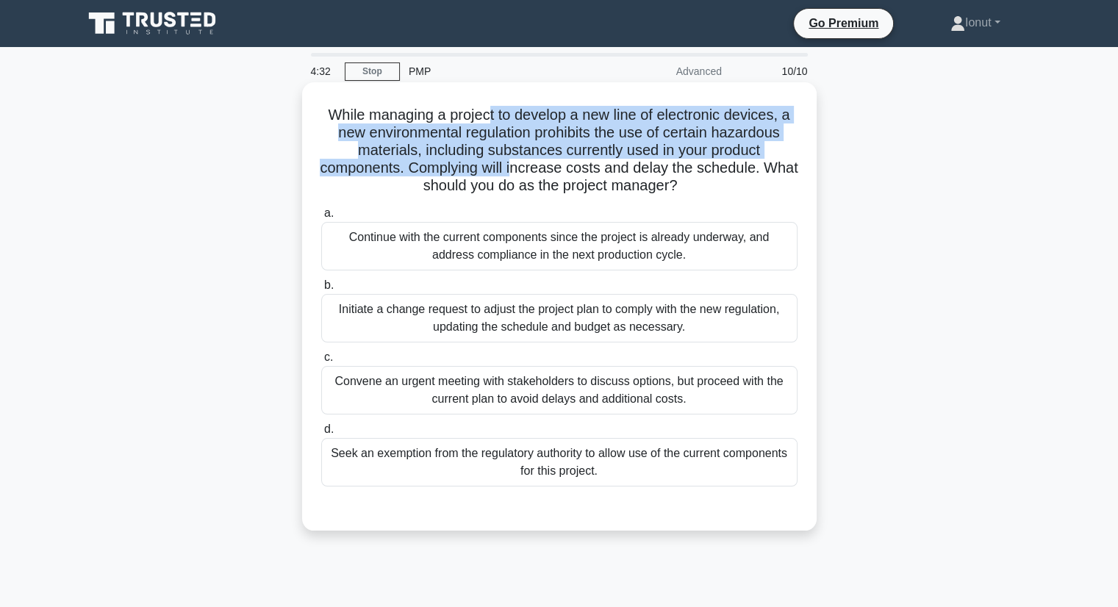
drag, startPoint x: 496, startPoint y: 118, endPoint x: 532, endPoint y: 164, distance: 57.6
click at [532, 164] on h5 "While managing a project to develop a new line of electronic devices, a new env…" at bounding box center [559, 151] width 479 height 90
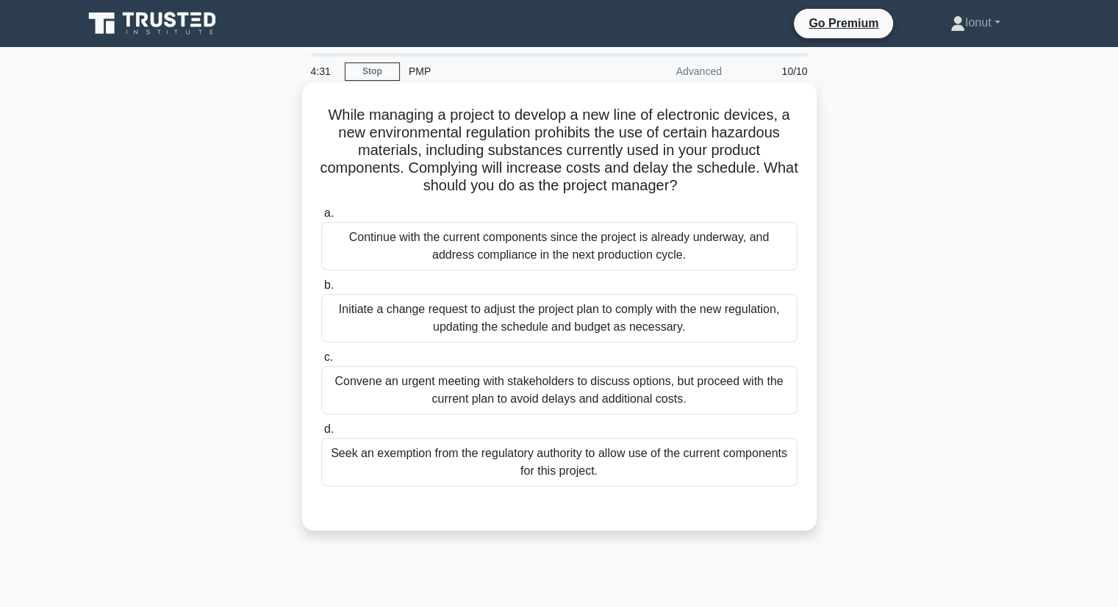
click at [459, 191] on h5 "While managing a project to develop a new line of electronic devices, a new env…" at bounding box center [559, 151] width 479 height 90
click at [573, 312] on div "Initiate a change request to adjust the project plan to comply with the new reg…" at bounding box center [559, 318] width 476 height 49
click at [321, 290] on input "b. Initiate a change request to adjust the project plan to comply with the new …" at bounding box center [321, 286] width 0 height 10
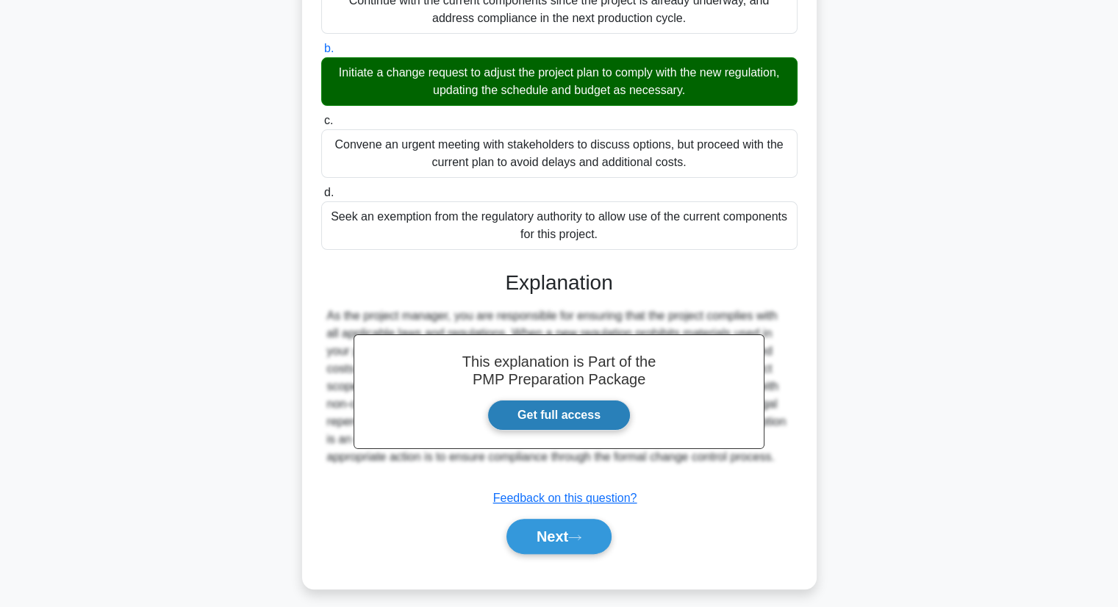
scroll to position [246, 0]
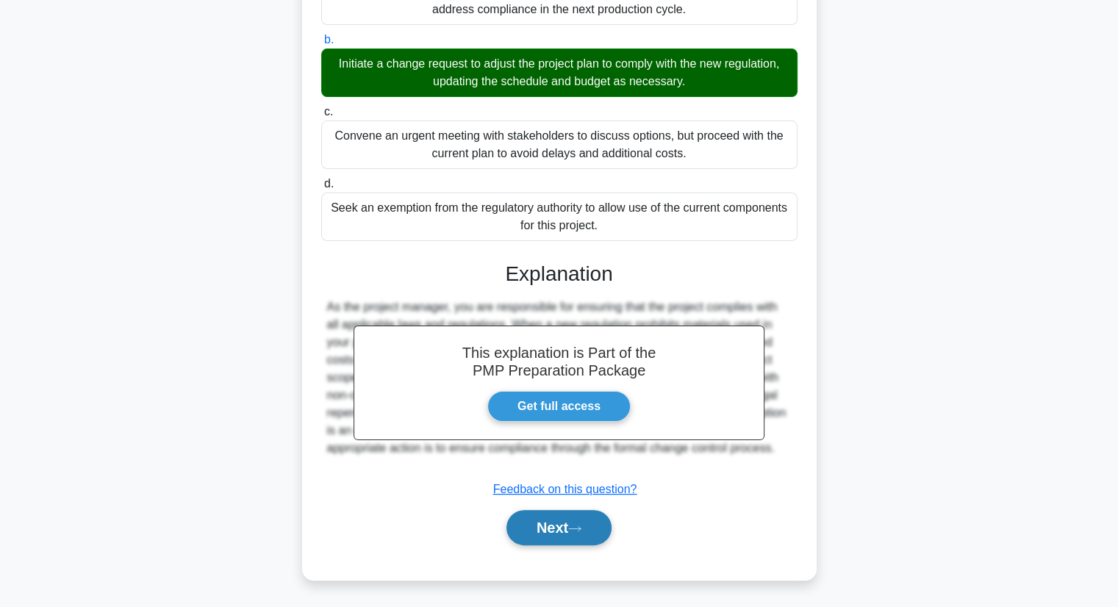
click at [586, 515] on button "Next" at bounding box center [559, 527] width 105 height 35
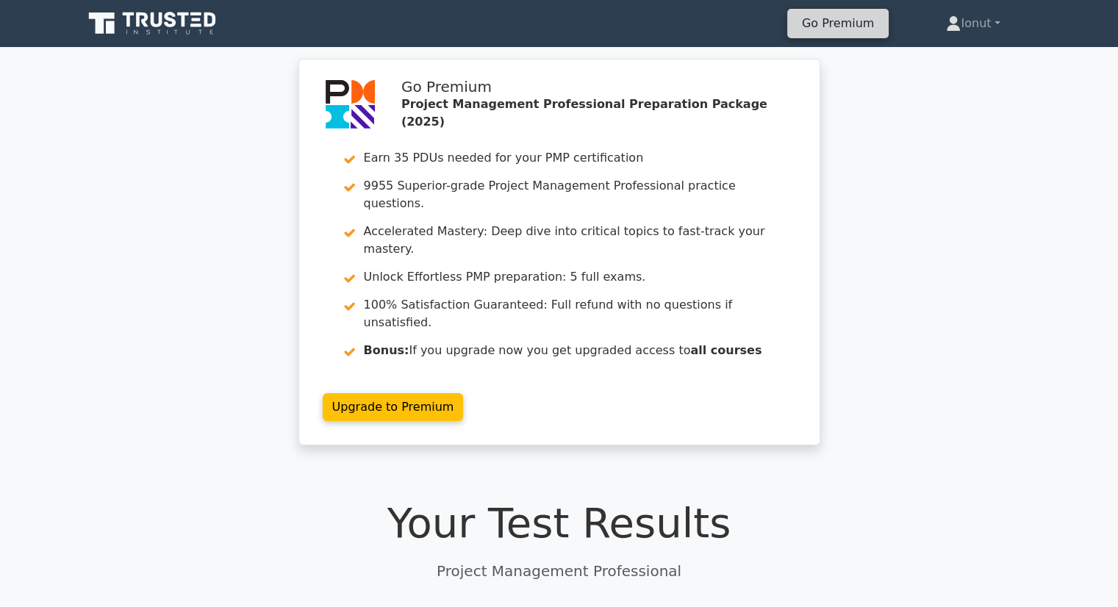
click at [834, 30] on link "Go Premium" at bounding box center [838, 23] width 90 height 20
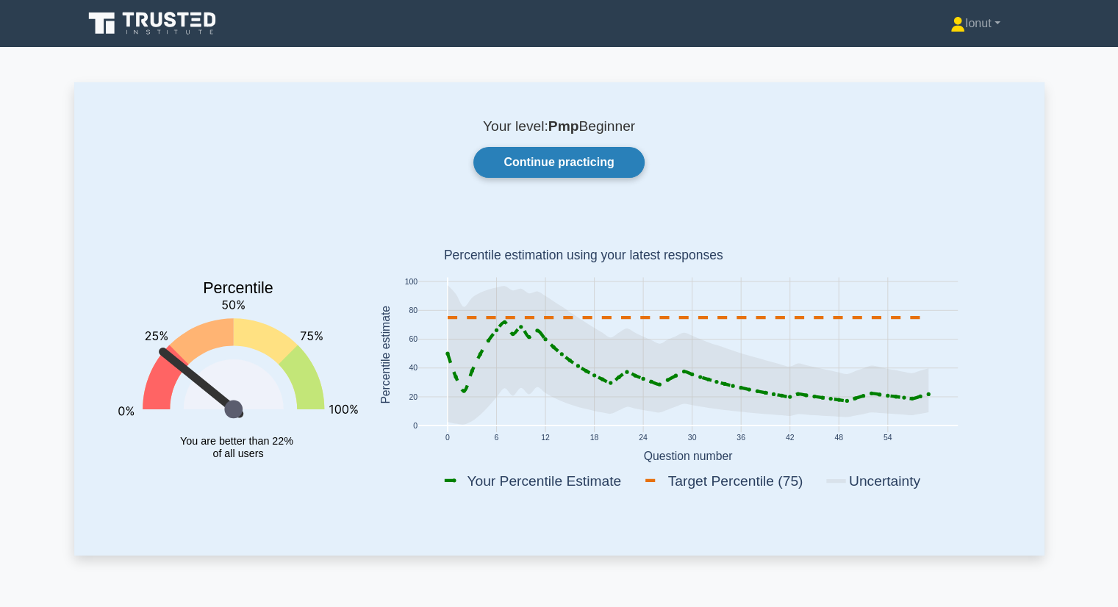
click at [605, 157] on link "Continue practicing" at bounding box center [558, 162] width 171 height 31
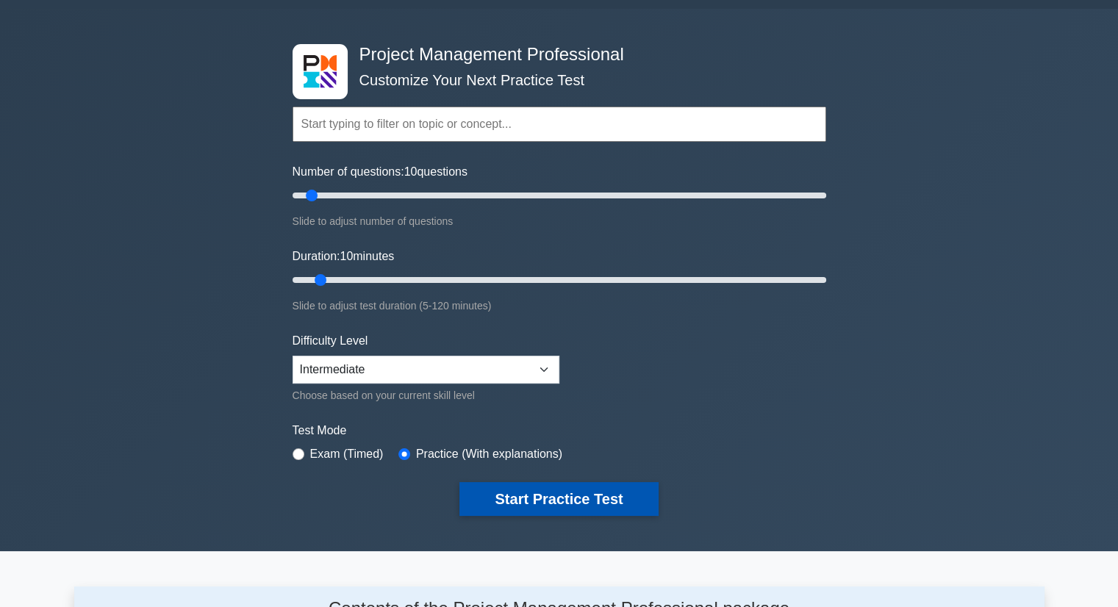
scroll to position [74, 0]
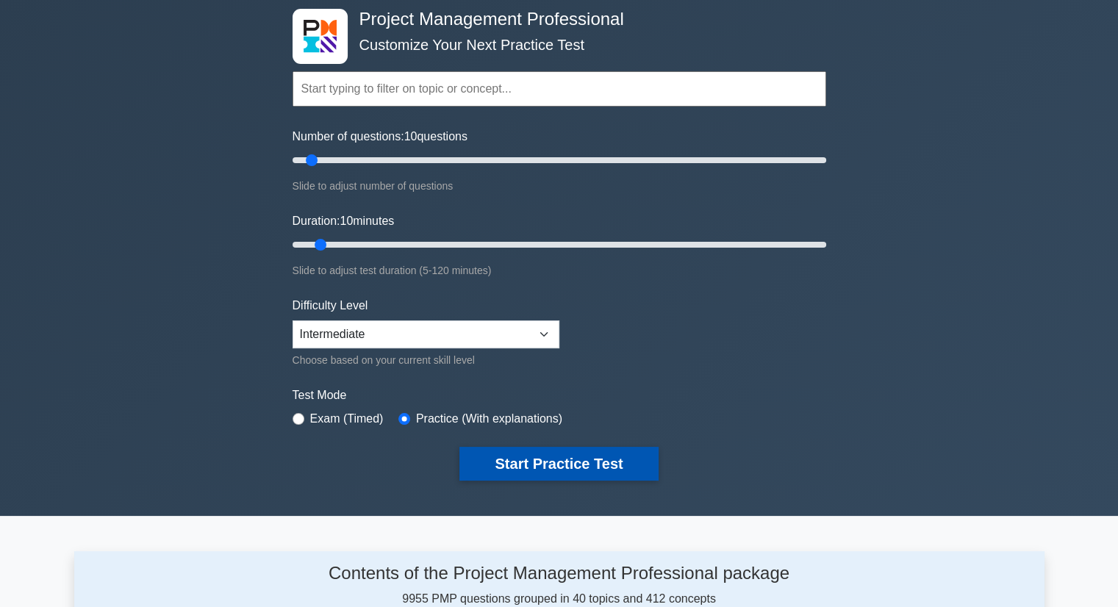
click at [563, 462] on button "Start Practice Test" at bounding box center [559, 464] width 199 height 34
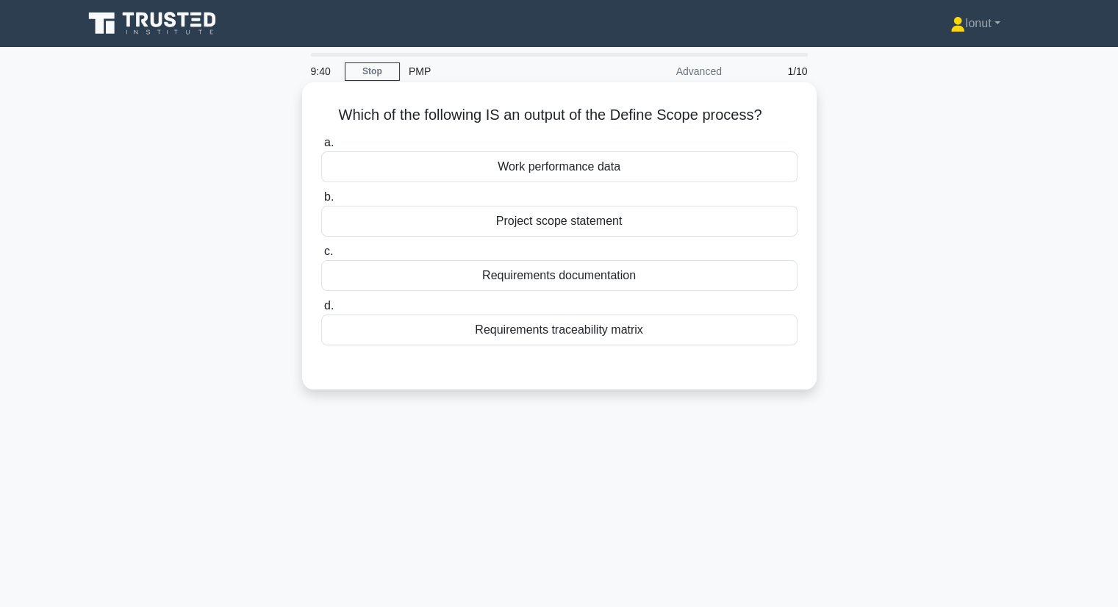
click at [643, 285] on div "Requirements documentation" at bounding box center [559, 275] width 476 height 31
click at [321, 257] on input "c. Requirements documentation" at bounding box center [321, 252] width 0 height 10
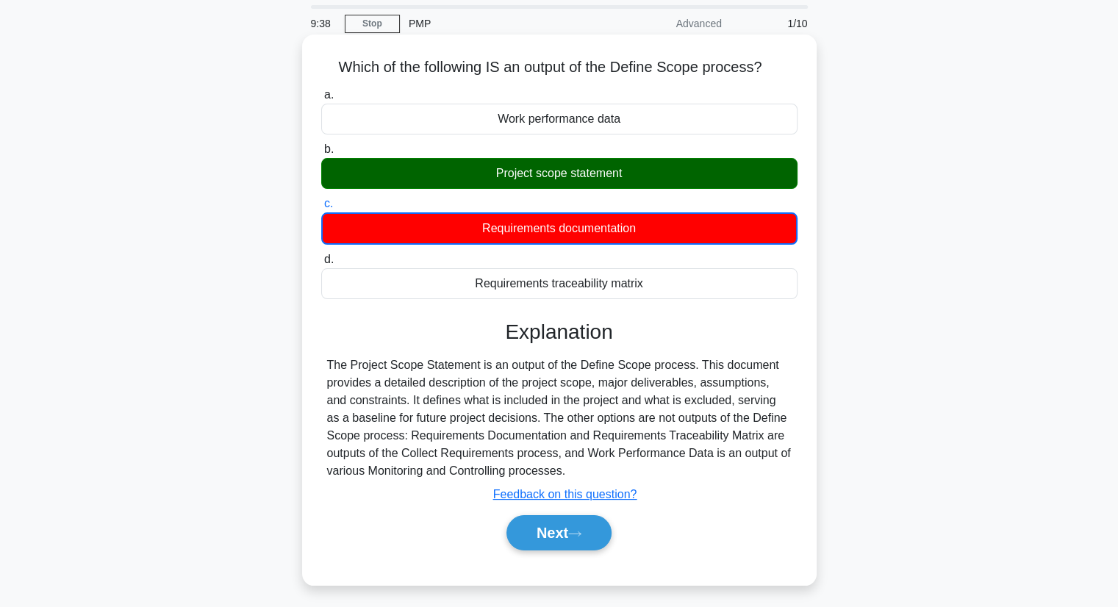
scroll to position [74, 0]
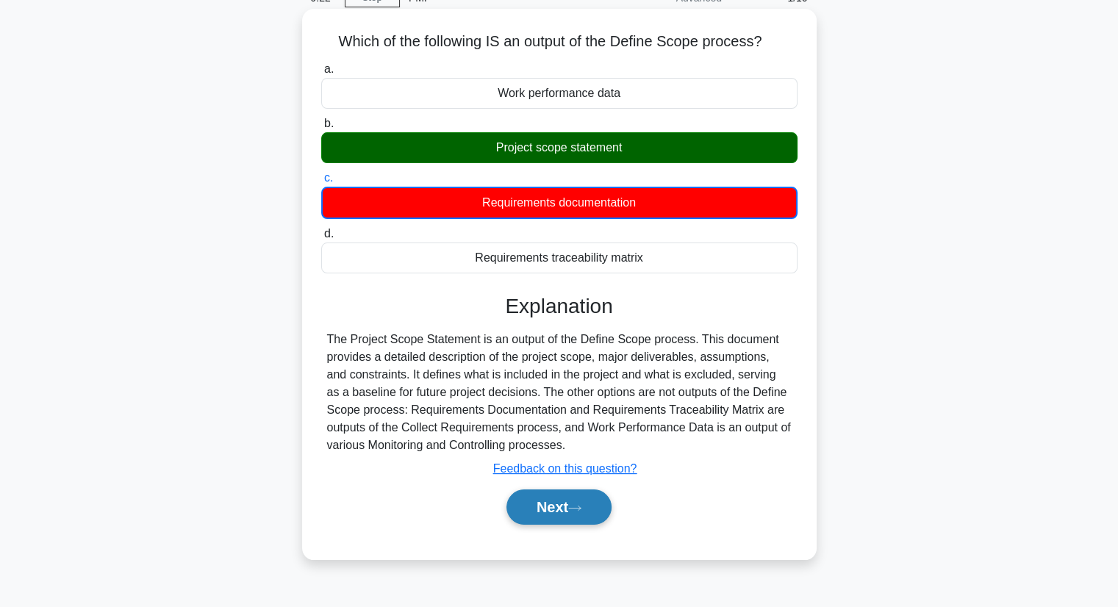
click at [540, 519] on button "Next" at bounding box center [559, 507] width 105 height 35
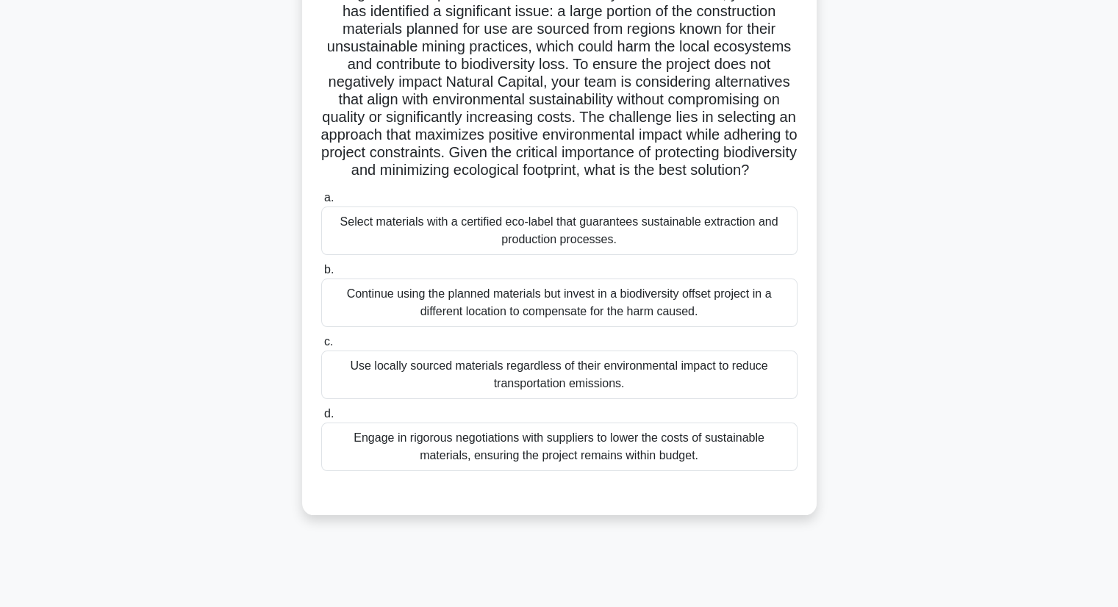
scroll to position [147, 0]
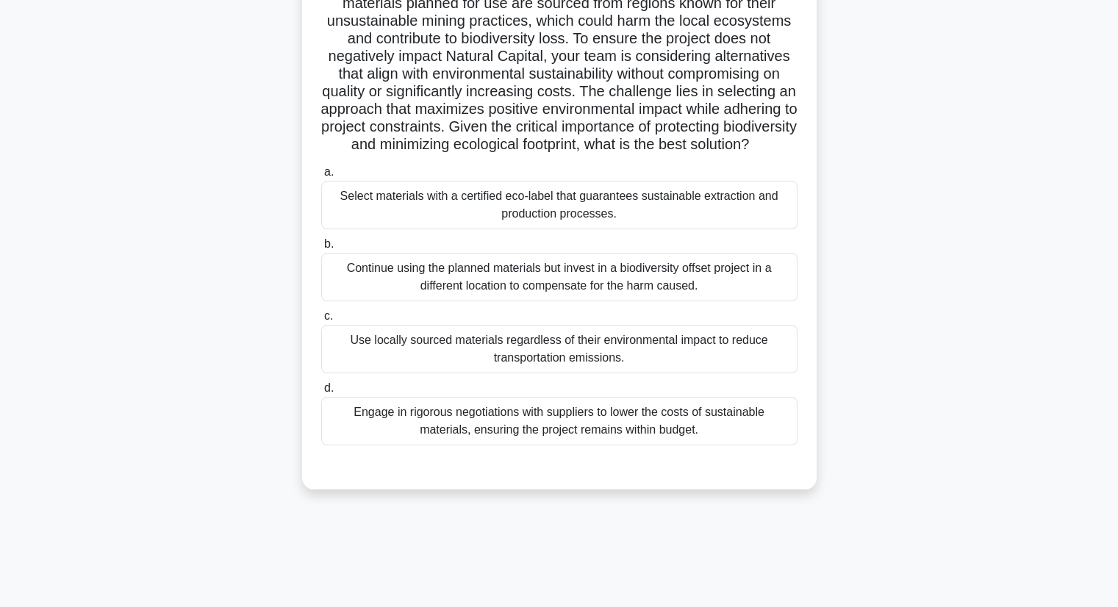
click at [639, 301] on div "Continue using the planned materials but invest in a biodiversity offset projec…" at bounding box center [559, 277] width 476 height 49
click at [321, 249] on input "b. Continue using the planned materials but invest in a biodiversity offset pro…" at bounding box center [321, 245] width 0 height 10
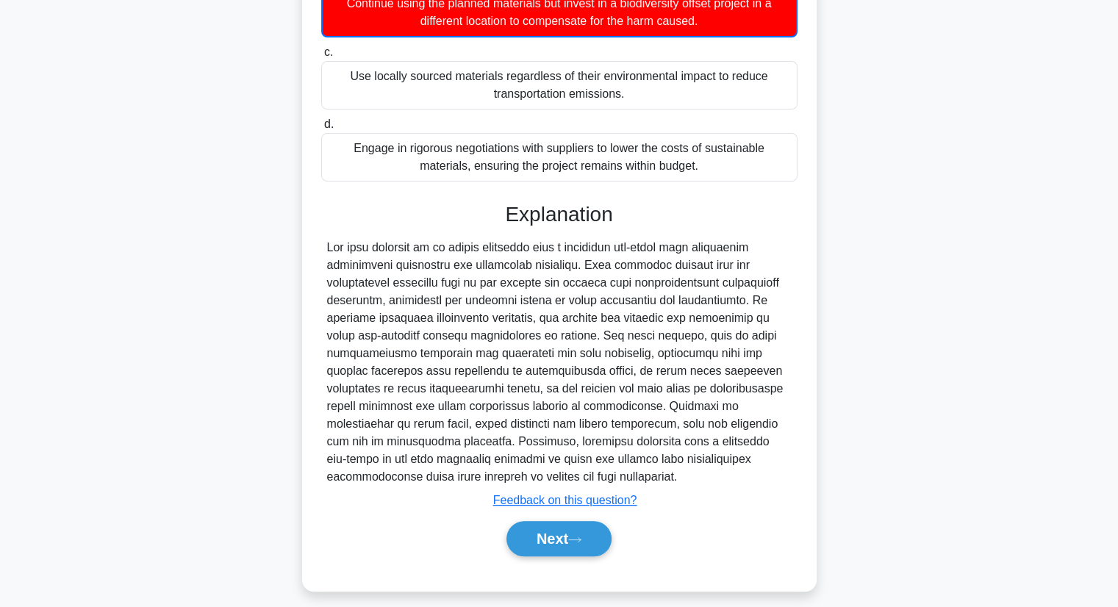
scroll to position [441, 0]
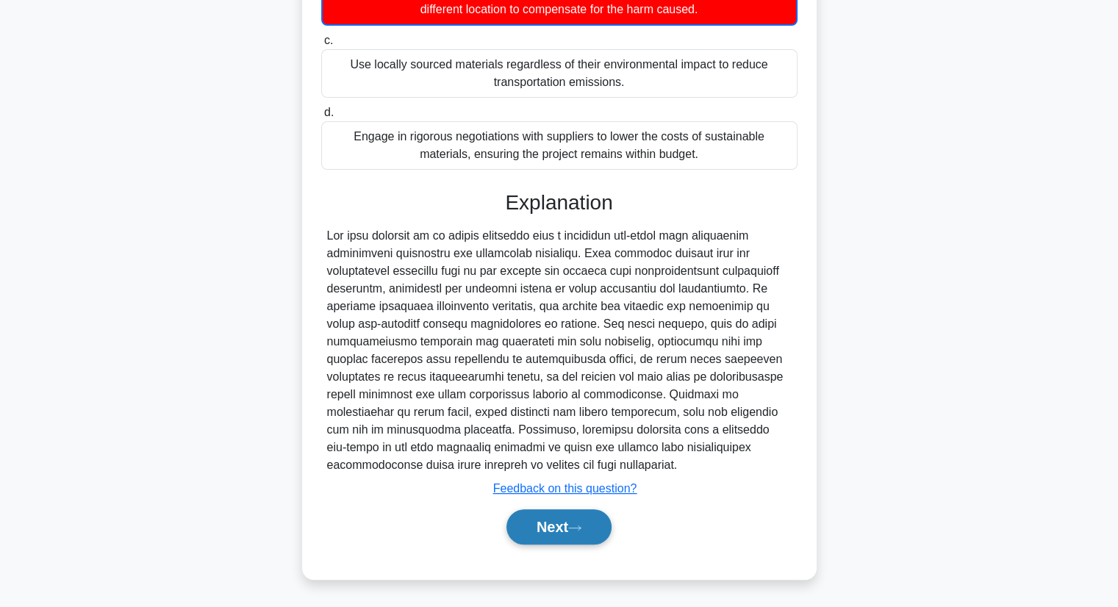
click at [603, 534] on button "Next" at bounding box center [559, 527] width 105 height 35
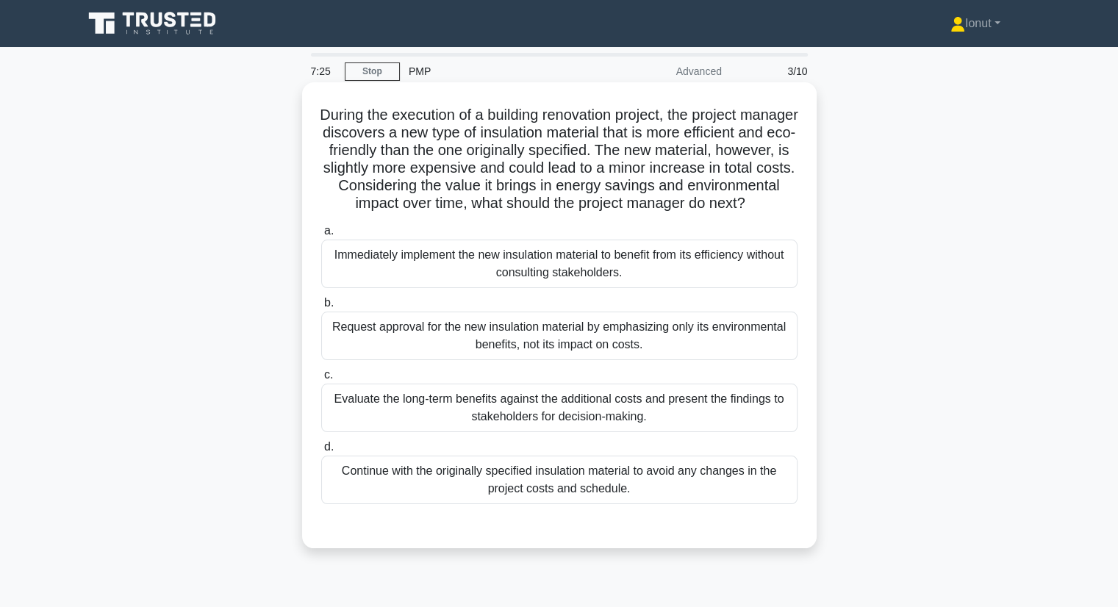
scroll to position [74, 0]
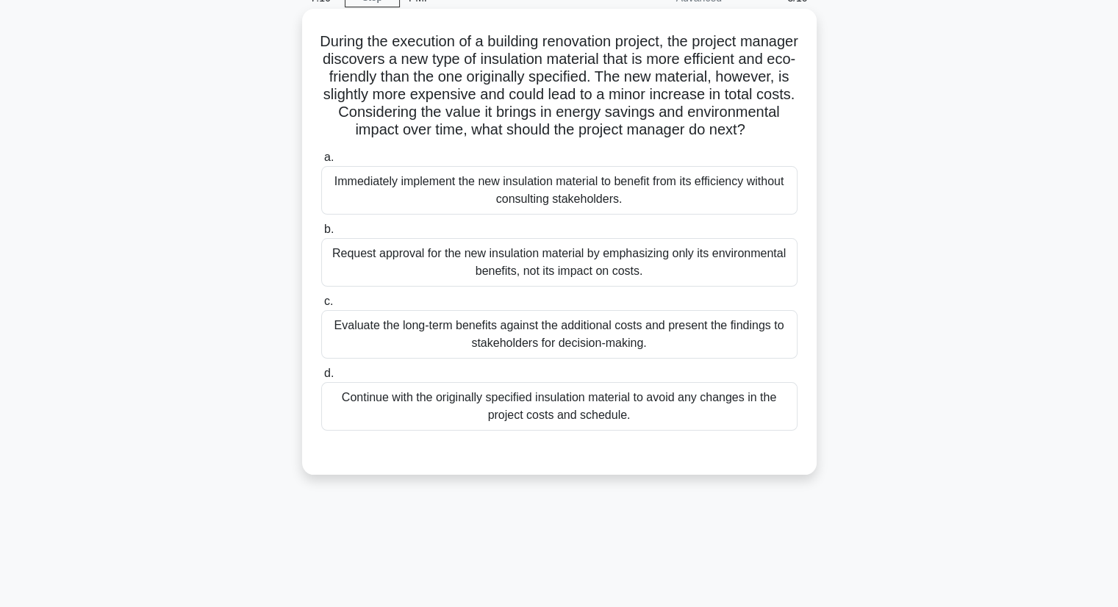
click at [504, 359] on div "Evaluate the long-term benefits against the additional costs and present the fi…" at bounding box center [559, 334] width 476 height 49
click at [321, 307] on input "c. Evaluate the long-term benefits against the additional costs and present the…" at bounding box center [321, 302] width 0 height 10
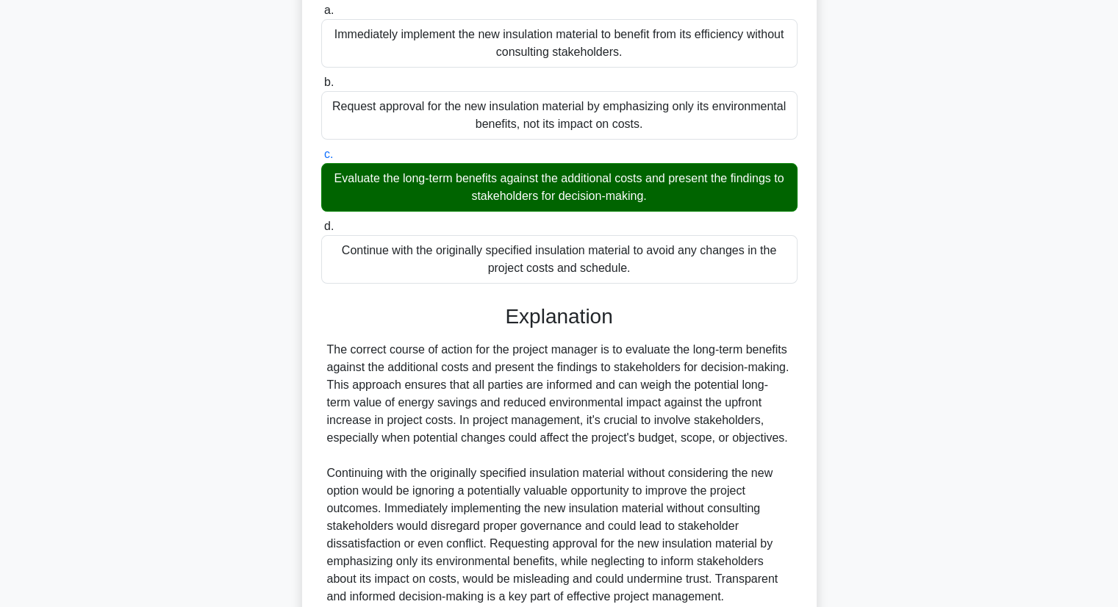
scroll to position [368, 0]
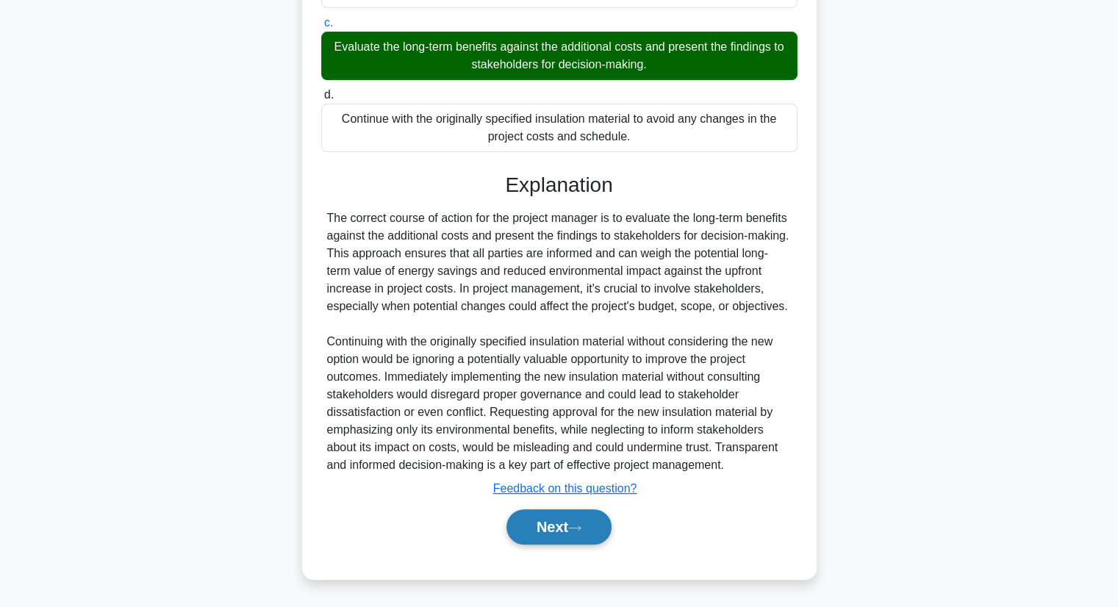
click at [593, 526] on button "Next" at bounding box center [559, 527] width 105 height 35
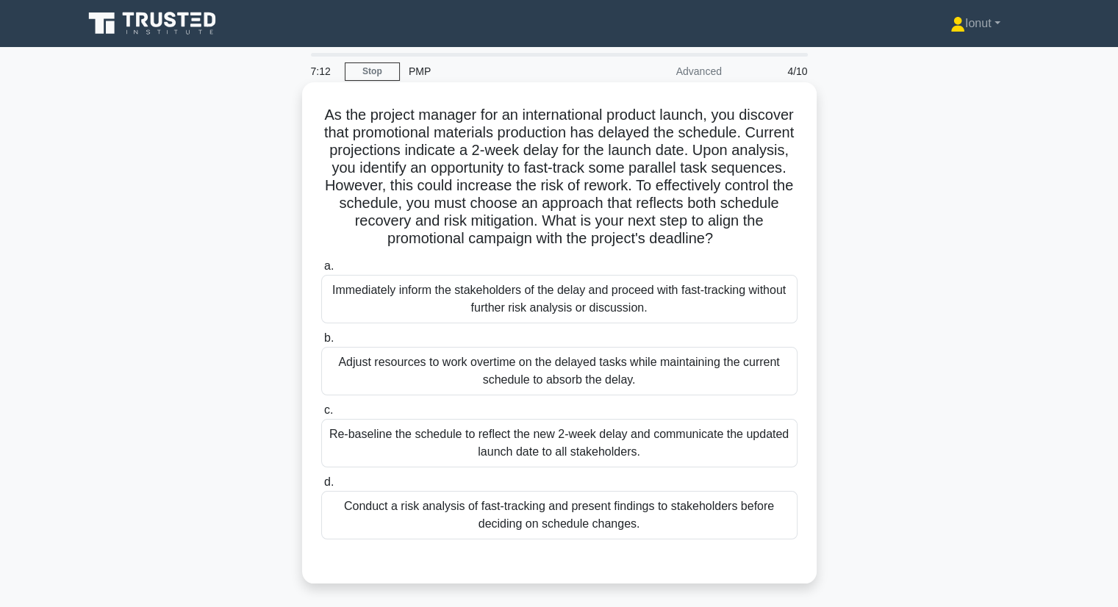
scroll to position [0, 0]
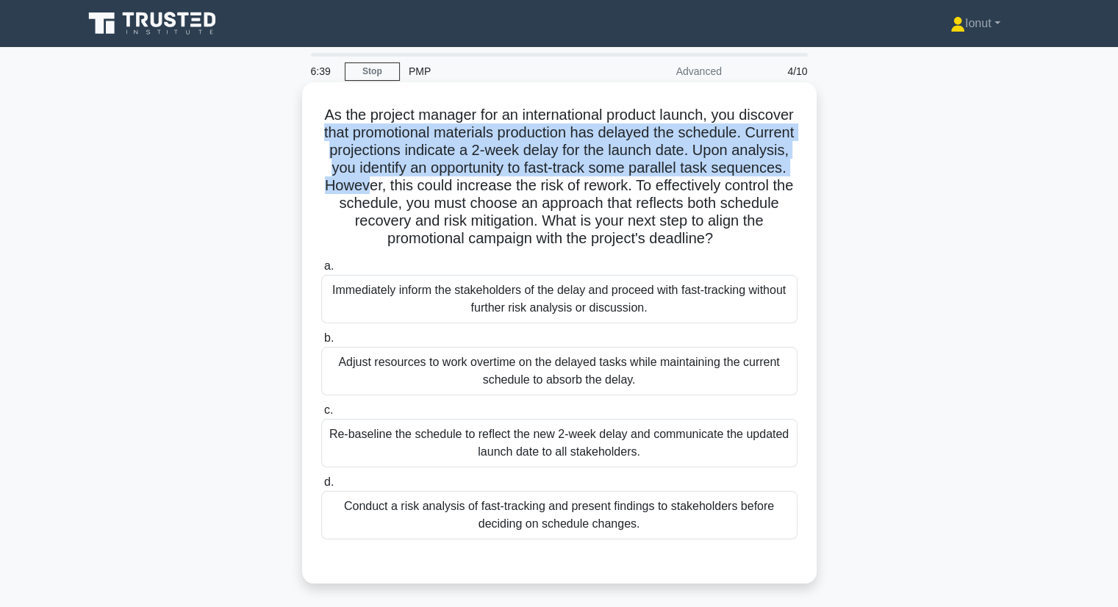
drag, startPoint x: 414, startPoint y: 133, endPoint x: 526, endPoint y: 181, distance: 122.2
click at [528, 181] on h5 "As the project manager for an international product launch, you discover that p…" at bounding box center [559, 177] width 479 height 143
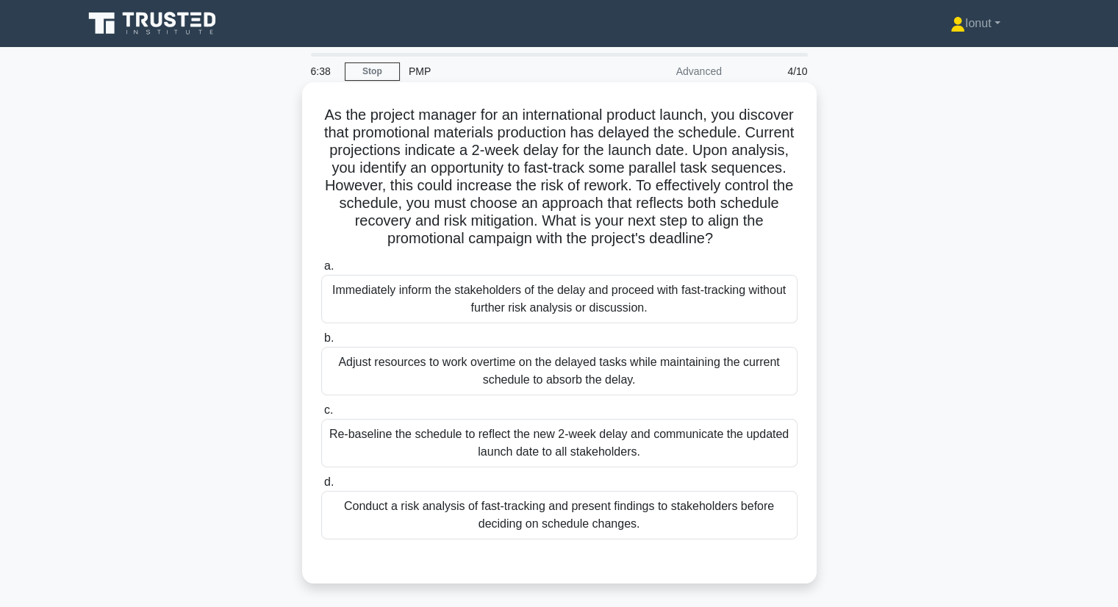
click at [504, 240] on h5 "As the project manager for an international product launch, you discover that p…" at bounding box center [559, 177] width 479 height 143
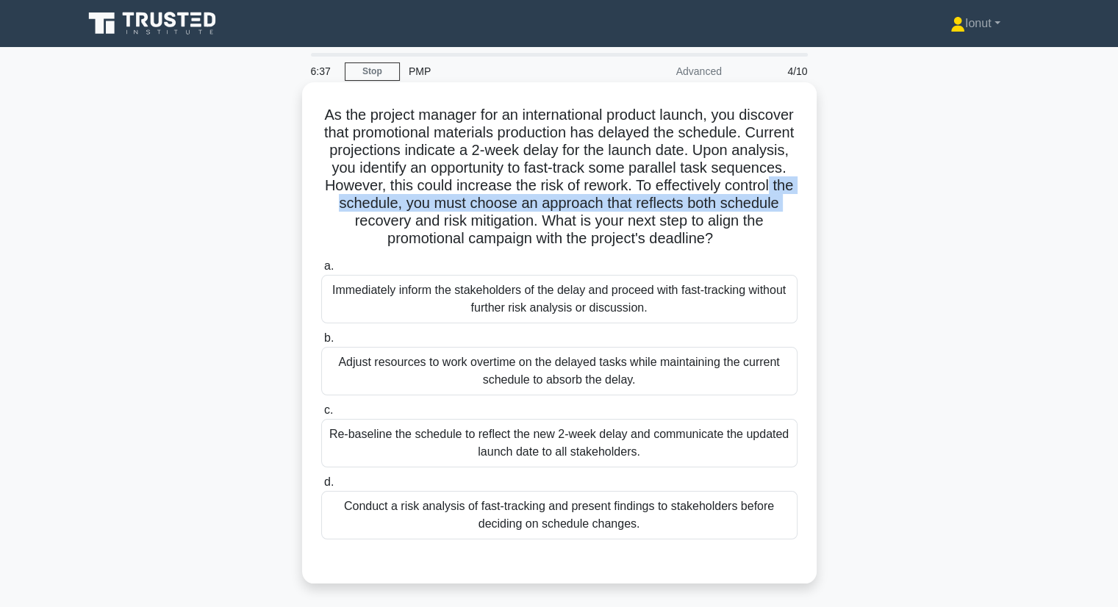
drag, startPoint x: 465, startPoint y: 203, endPoint x: 479, endPoint y: 221, distance: 22.1
click at [479, 221] on h5 "As the project manager for an international product launch, you discover that p…" at bounding box center [559, 177] width 479 height 143
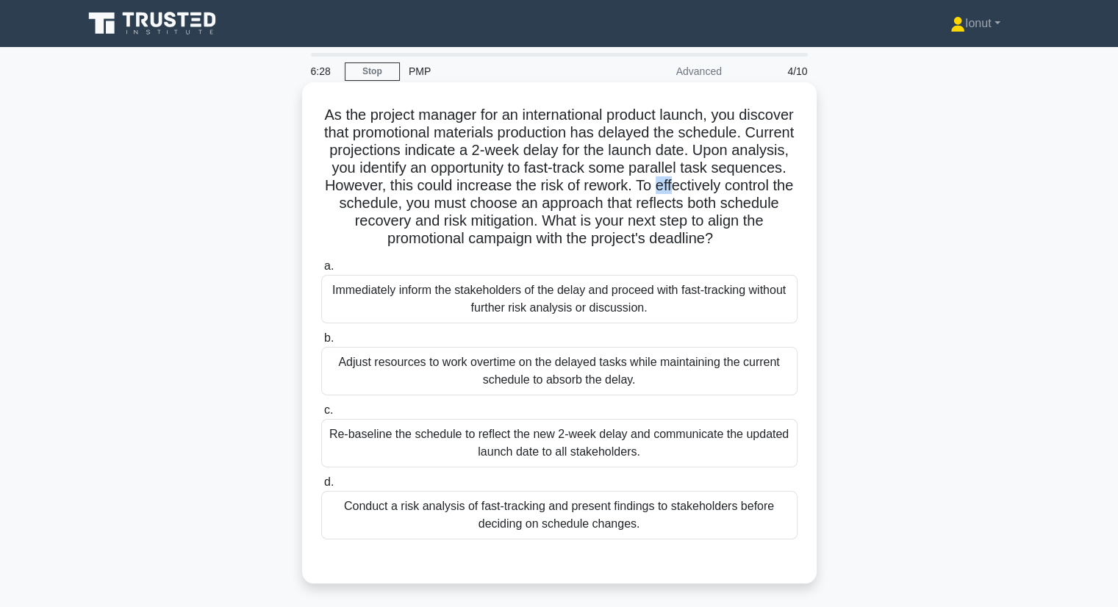
drag, startPoint x: 351, startPoint y: 199, endPoint x: 362, endPoint y: 204, distance: 11.9
click at [362, 204] on h5 "As the project manager for an international product launch, you discover that p…" at bounding box center [559, 177] width 479 height 143
click at [418, 218] on h5 "As the project manager for an international product launch, you discover that p…" at bounding box center [559, 177] width 479 height 143
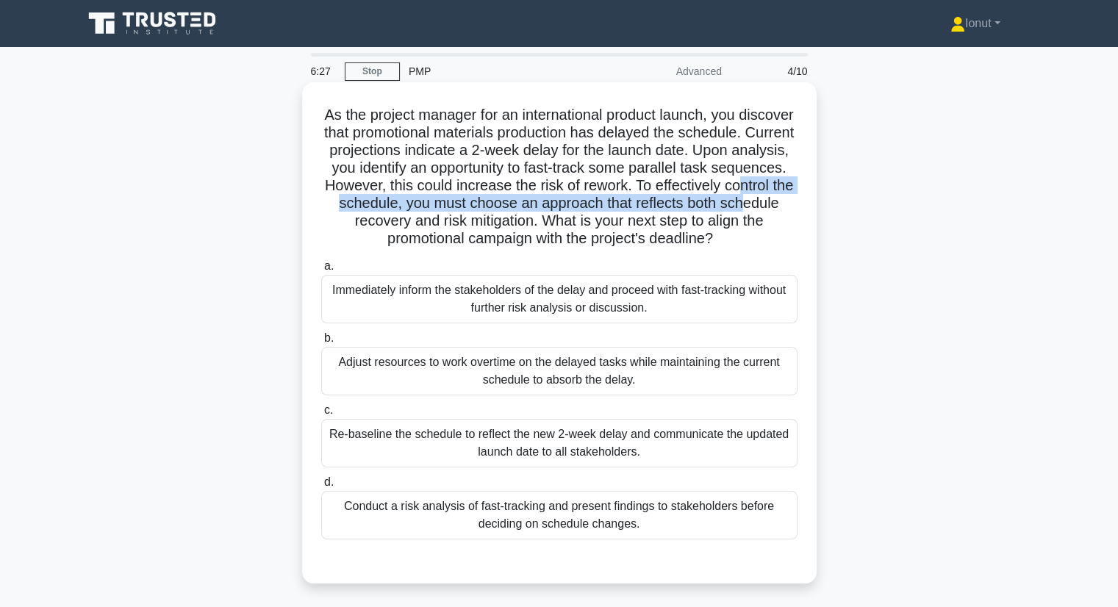
drag, startPoint x: 434, startPoint y: 198, endPoint x: 433, endPoint y: 229, distance: 31.6
click at [433, 229] on h5 "As the project manager for an international product launch, you discover that p…" at bounding box center [559, 177] width 479 height 143
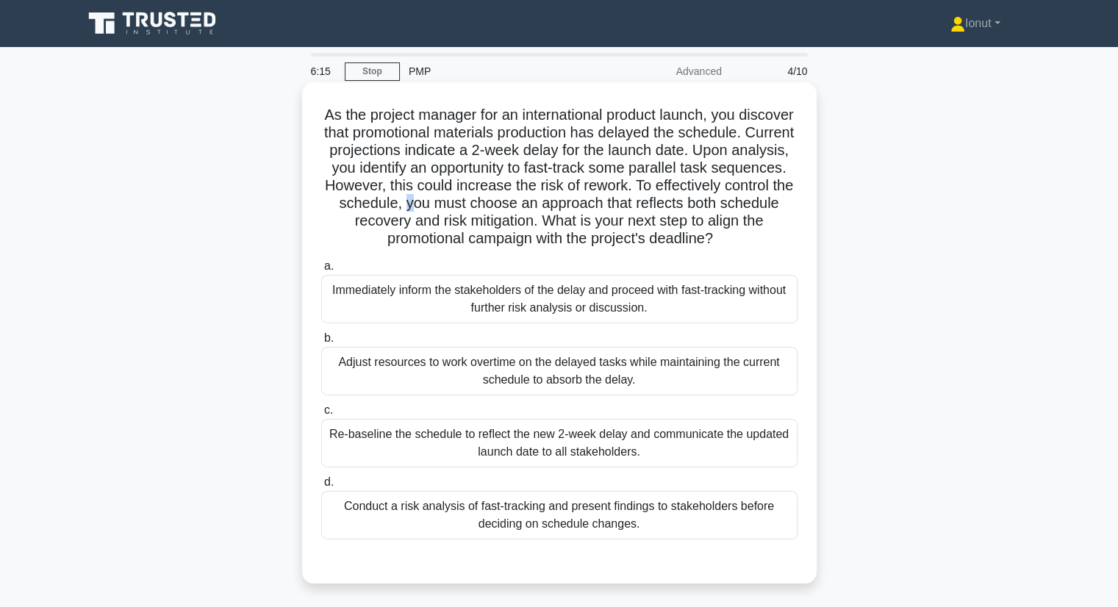
drag, startPoint x: 559, startPoint y: 204, endPoint x: 570, endPoint y: 212, distance: 13.7
click at [570, 212] on h5 "As the project manager for an international product launch, you discover that p…" at bounding box center [559, 177] width 479 height 143
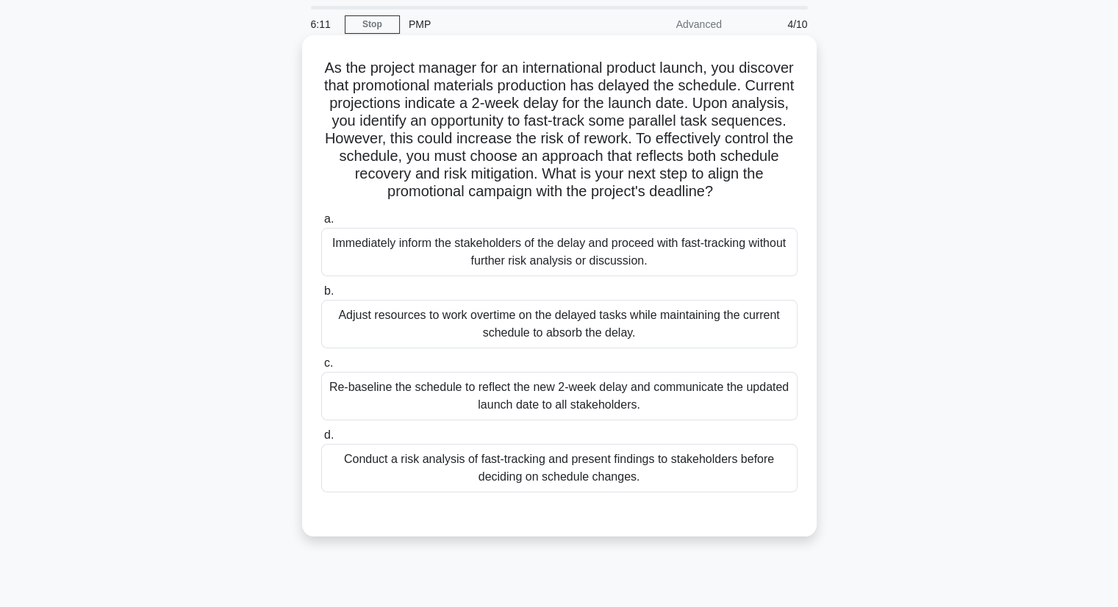
scroll to position [74, 0]
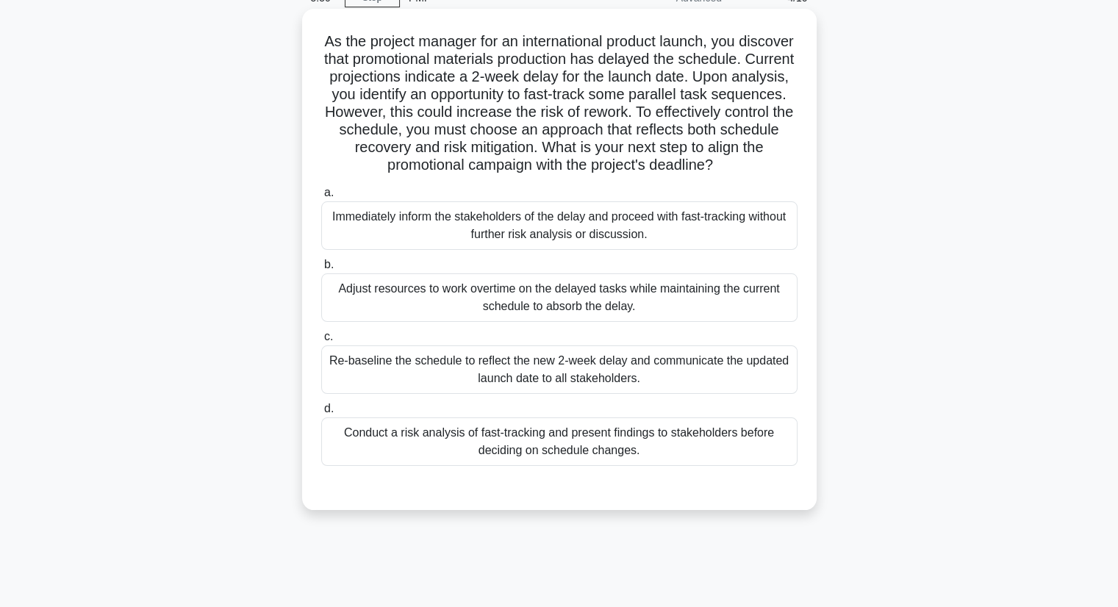
click at [598, 308] on div "Adjust resources to work overtime on the delayed tasks while maintaining the cu…" at bounding box center [559, 297] width 476 height 49
click at [321, 270] on input "b. Adjust resources to work overtime on the delayed tasks while maintaining the…" at bounding box center [321, 265] width 0 height 10
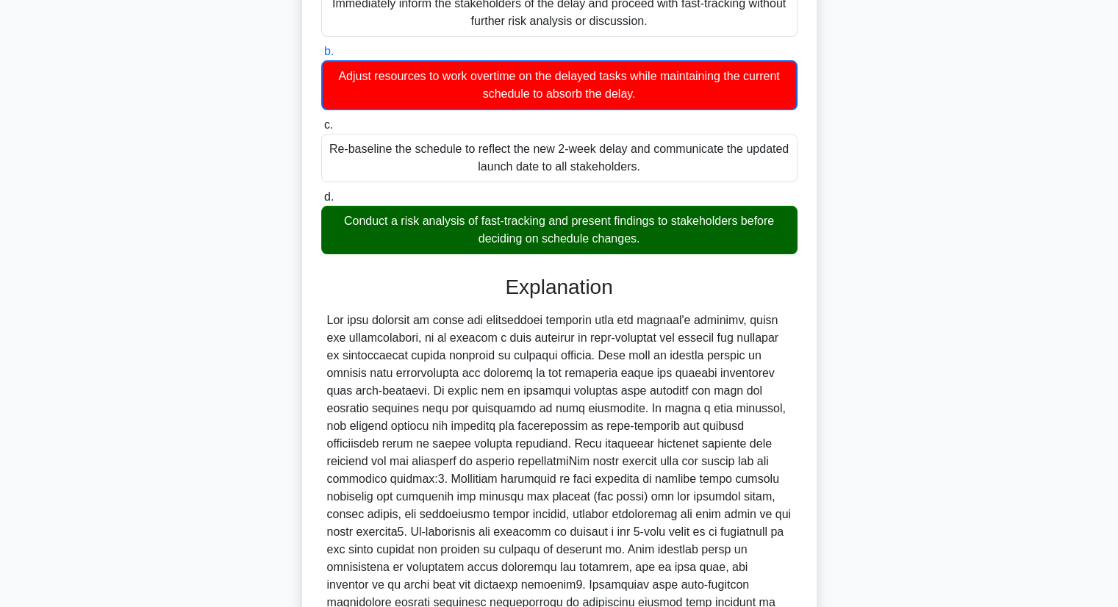
scroll to position [294, 0]
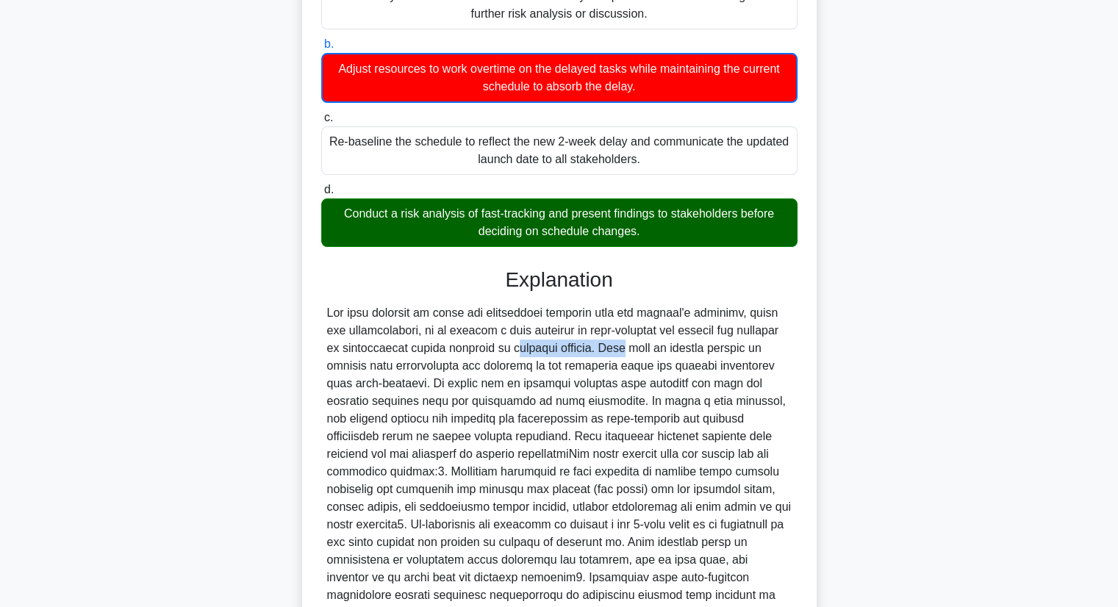
drag, startPoint x: 426, startPoint y: 348, endPoint x: 550, endPoint y: 352, distance: 123.6
click at [547, 351] on div at bounding box center [559, 480] width 465 height 353
click at [560, 354] on div at bounding box center [559, 480] width 465 height 353
click at [559, 349] on div at bounding box center [559, 480] width 465 height 353
drag, startPoint x: 397, startPoint y: 365, endPoint x: 503, endPoint y: 371, distance: 106.0
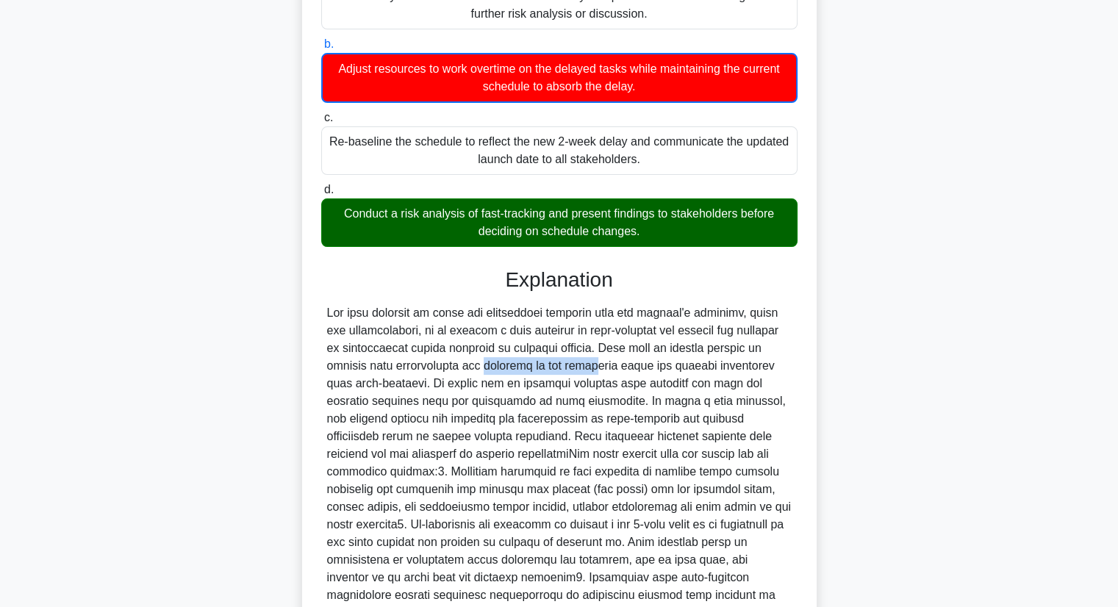
click at [503, 371] on div at bounding box center [559, 480] width 465 height 353
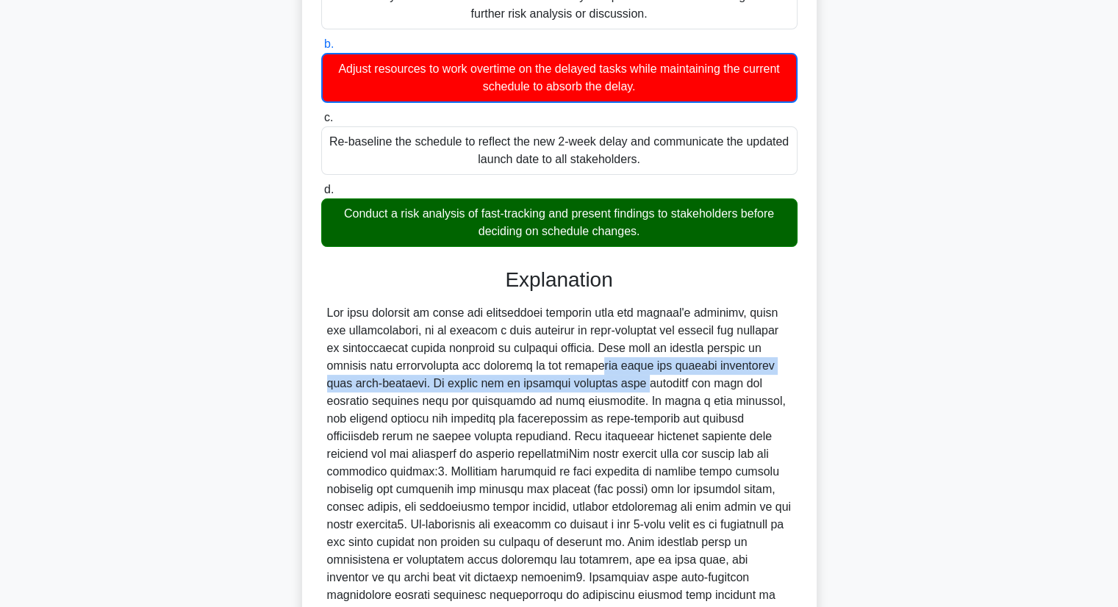
drag, startPoint x: 507, startPoint y: 365, endPoint x: 509, endPoint y: 379, distance: 13.4
click at [509, 379] on div at bounding box center [559, 480] width 465 height 353
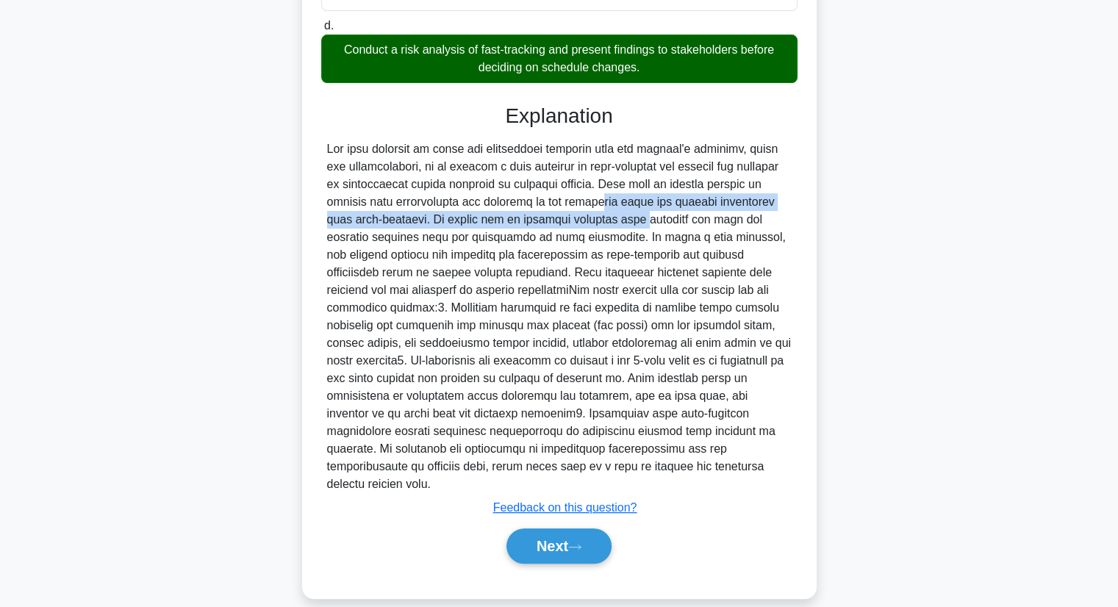
scroll to position [459, 0]
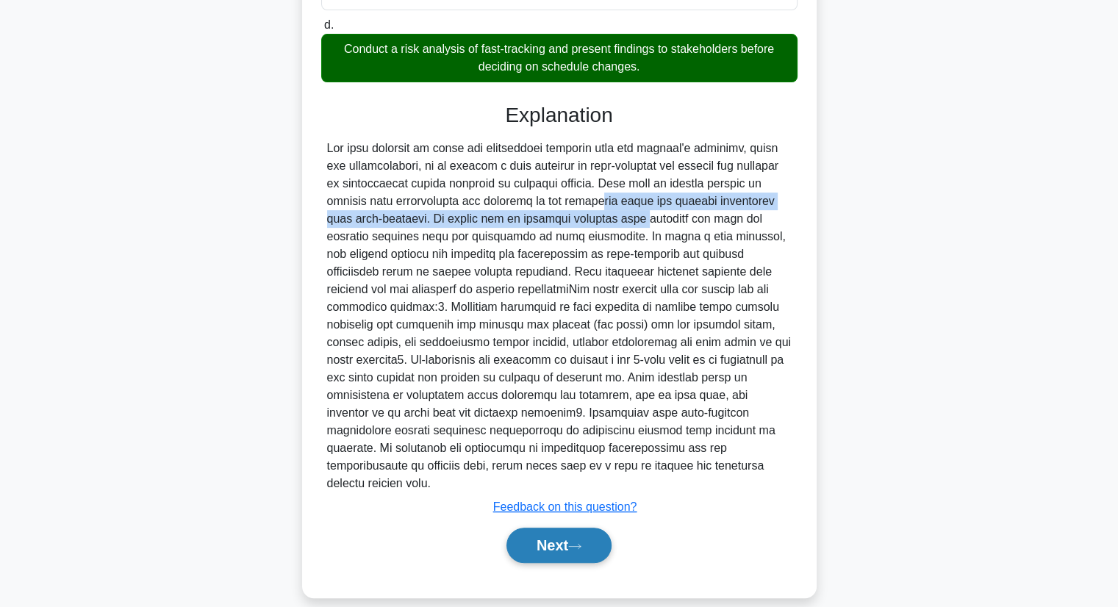
click at [541, 528] on button "Next" at bounding box center [559, 545] width 105 height 35
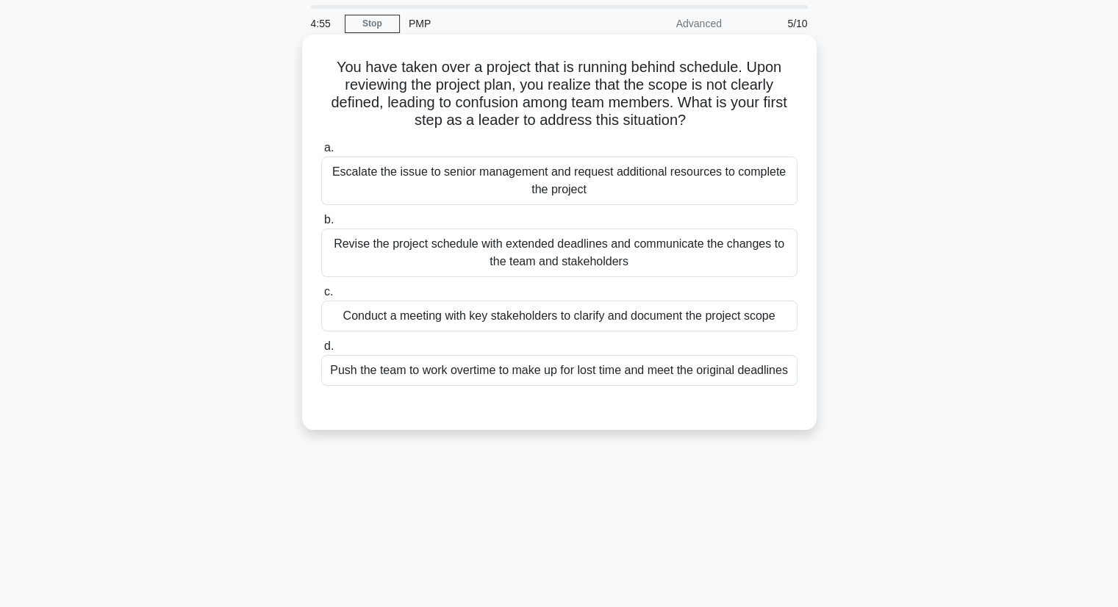
scroll to position [74, 0]
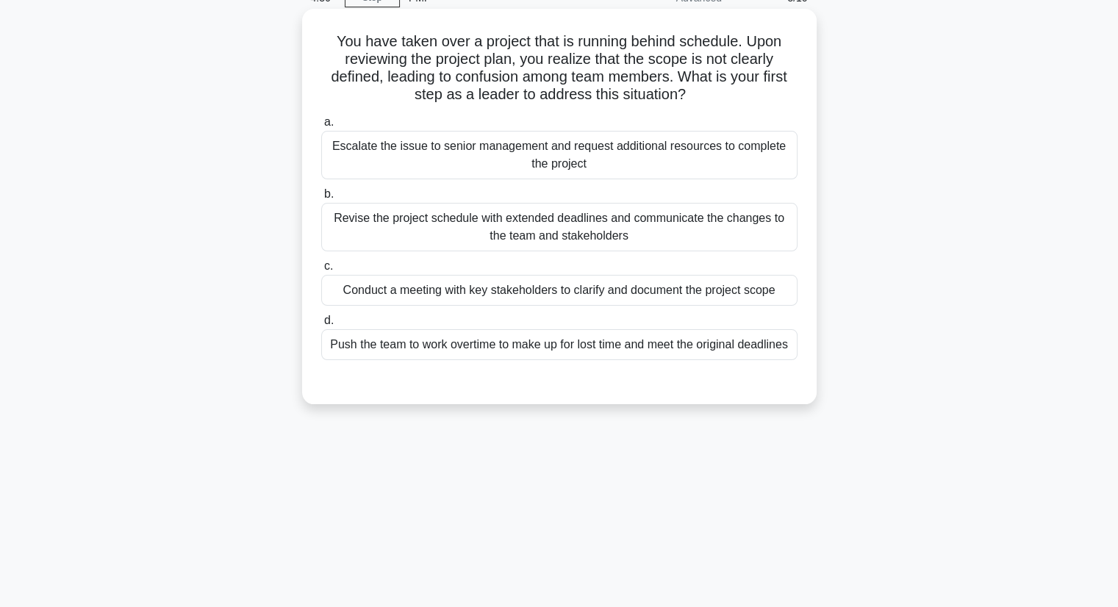
click at [553, 242] on div "Revise the project schedule with extended deadlines and communicate the changes…" at bounding box center [559, 227] width 476 height 49
click at [321, 199] on input "b. Revise the project schedule with extended deadlines and communicate the chan…" at bounding box center [321, 195] width 0 height 10
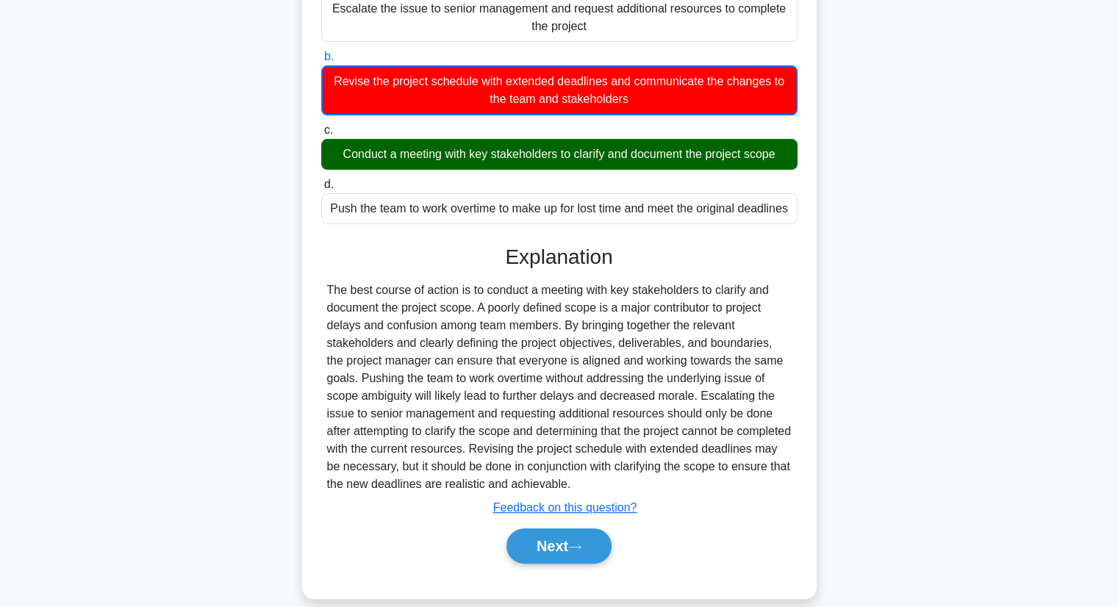
scroll to position [221, 0]
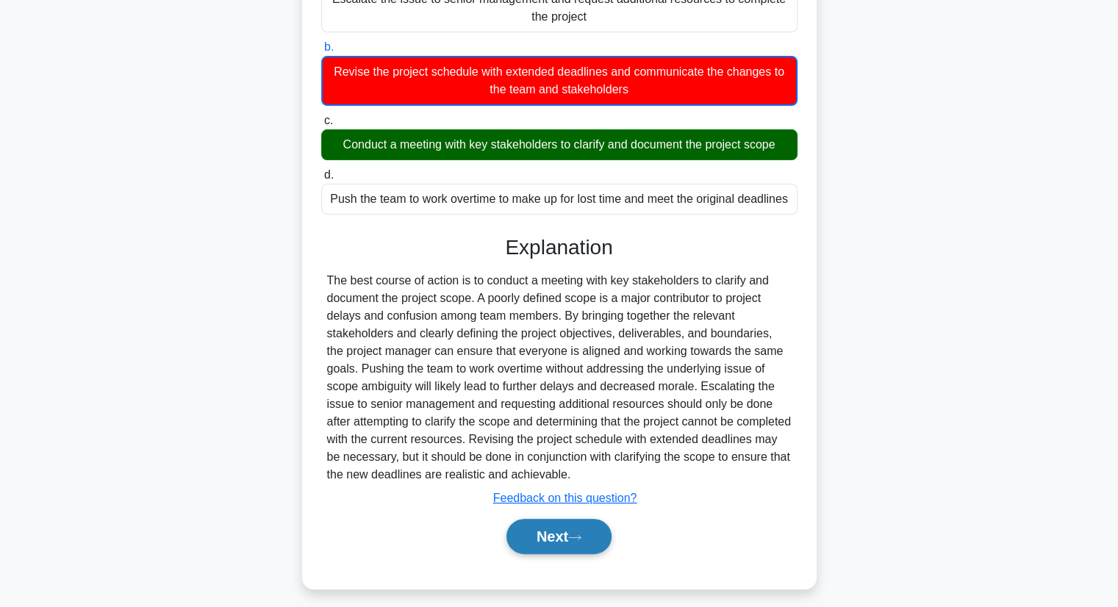
click at [585, 543] on button "Next" at bounding box center [559, 536] width 105 height 35
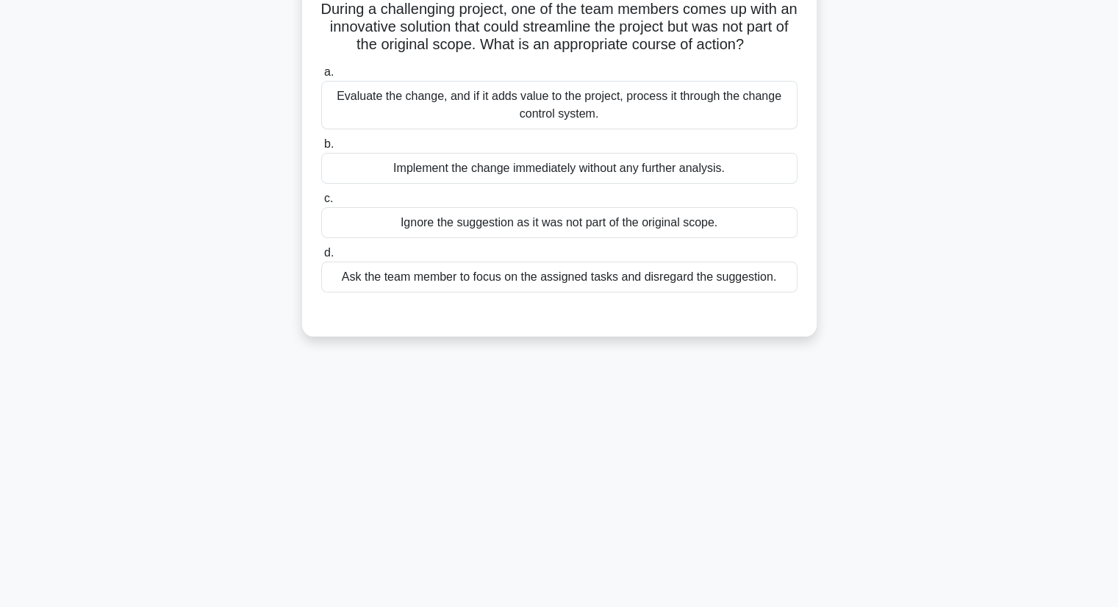
scroll to position [0, 0]
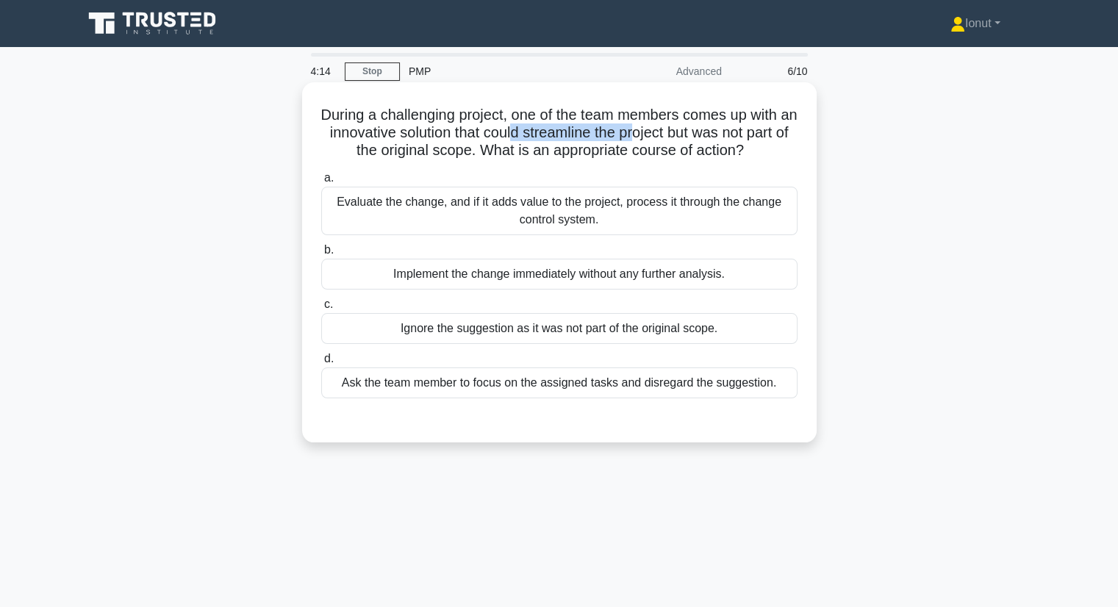
drag, startPoint x: 581, startPoint y: 135, endPoint x: 669, endPoint y: 140, distance: 88.4
click at [669, 140] on h5 "During a challenging project, one of the team members comes up with an innovati…" at bounding box center [559, 133] width 479 height 54
click at [671, 141] on h5 "During a challenging project, one of the team members comes up with an innovati…" at bounding box center [559, 133] width 479 height 54
drag, startPoint x: 557, startPoint y: 151, endPoint x: 739, endPoint y: 152, distance: 182.3
click at [739, 152] on h5 "During a challenging project, one of the team members comes up with an innovati…" at bounding box center [559, 133] width 479 height 54
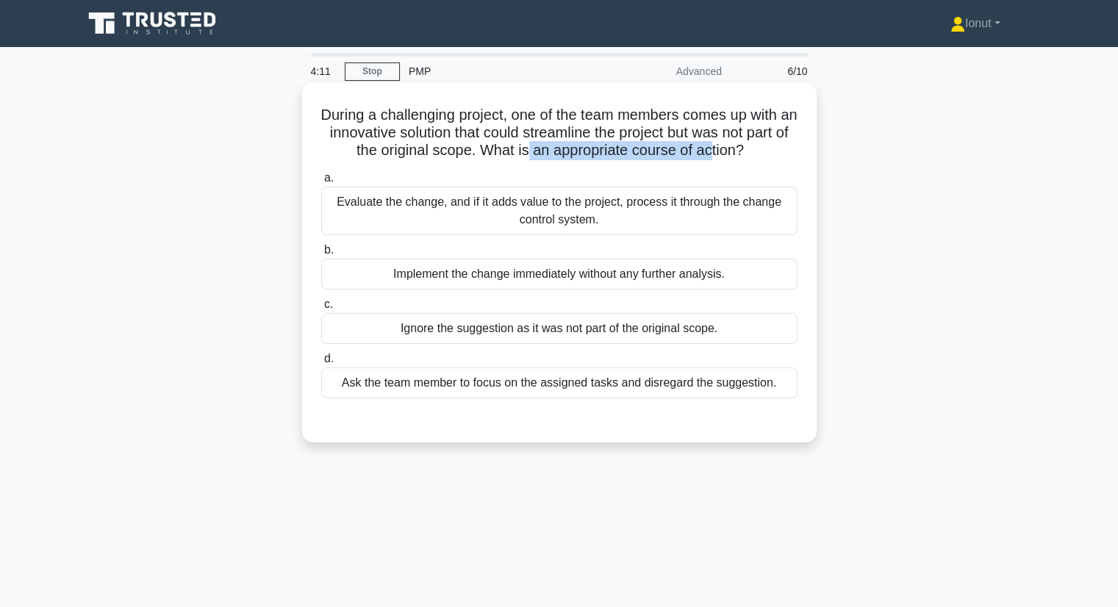
click at [739, 152] on h5 "During a challenging project, one of the team members comes up with an innovati…" at bounding box center [559, 133] width 479 height 54
click at [591, 219] on div "Evaluate the change, and if it adds value to the project, process it through th…" at bounding box center [559, 211] width 476 height 49
click at [321, 183] on input "a. Evaluate the change, and if it adds value to the project, process it through…" at bounding box center [321, 179] width 0 height 10
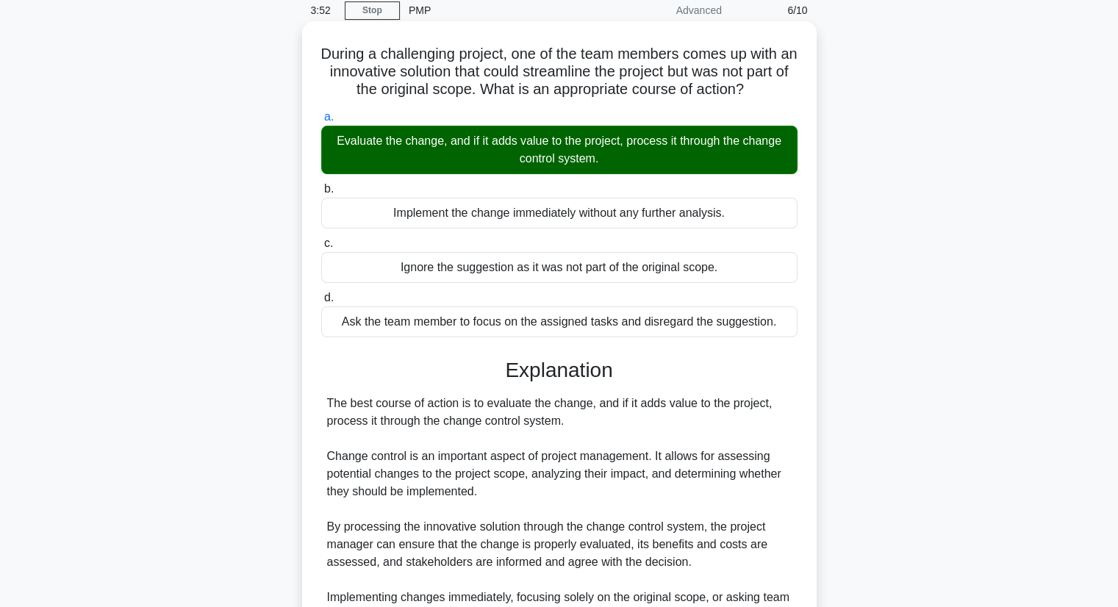
scroll to position [221, 0]
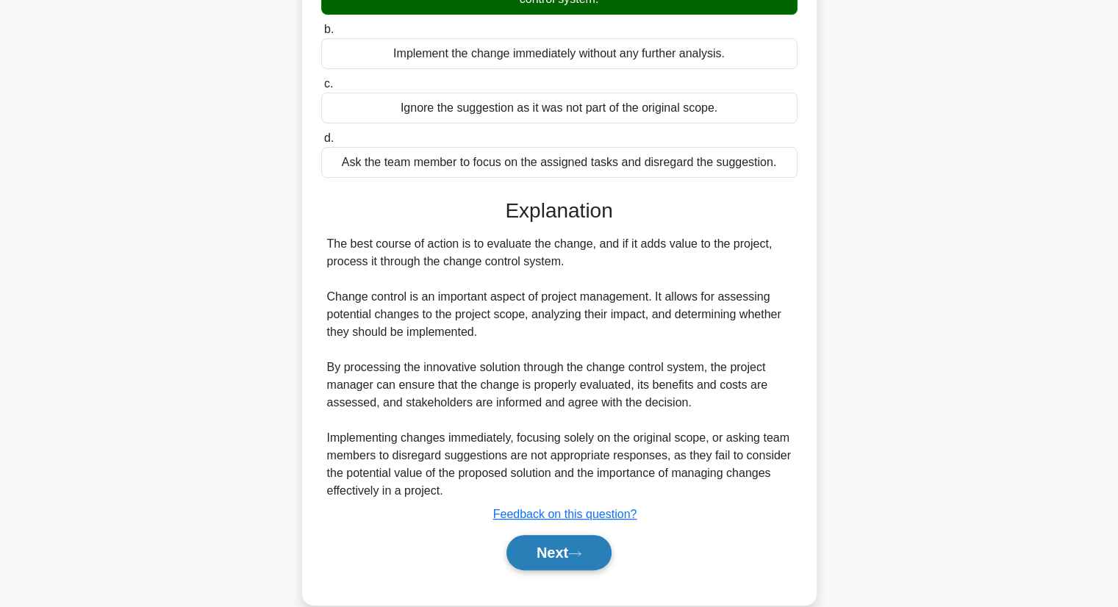
click at [576, 555] on icon at bounding box center [574, 554] width 13 height 8
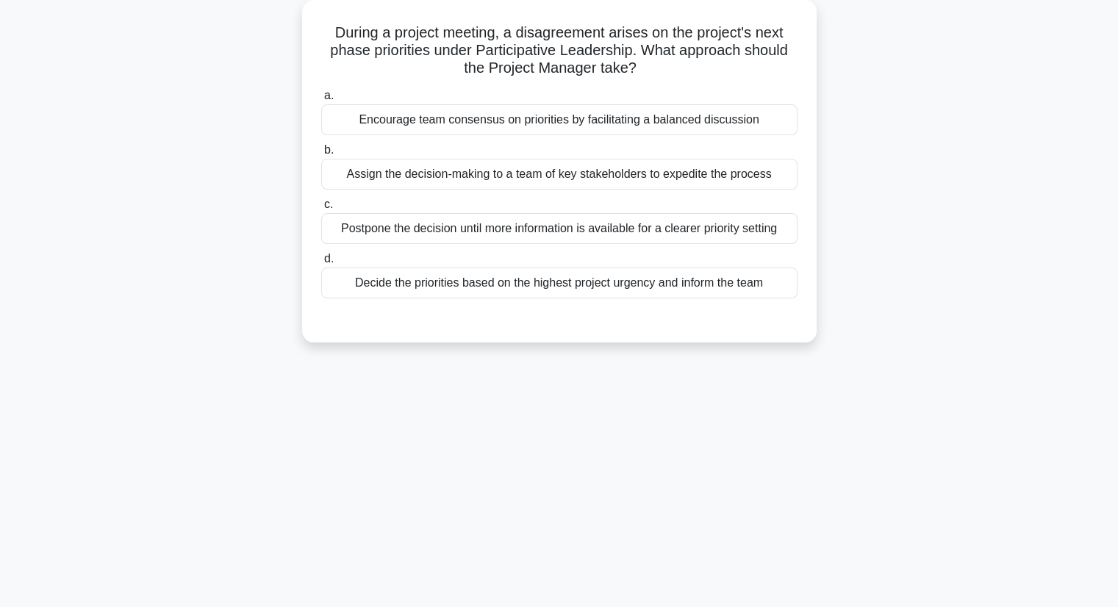
scroll to position [0, 0]
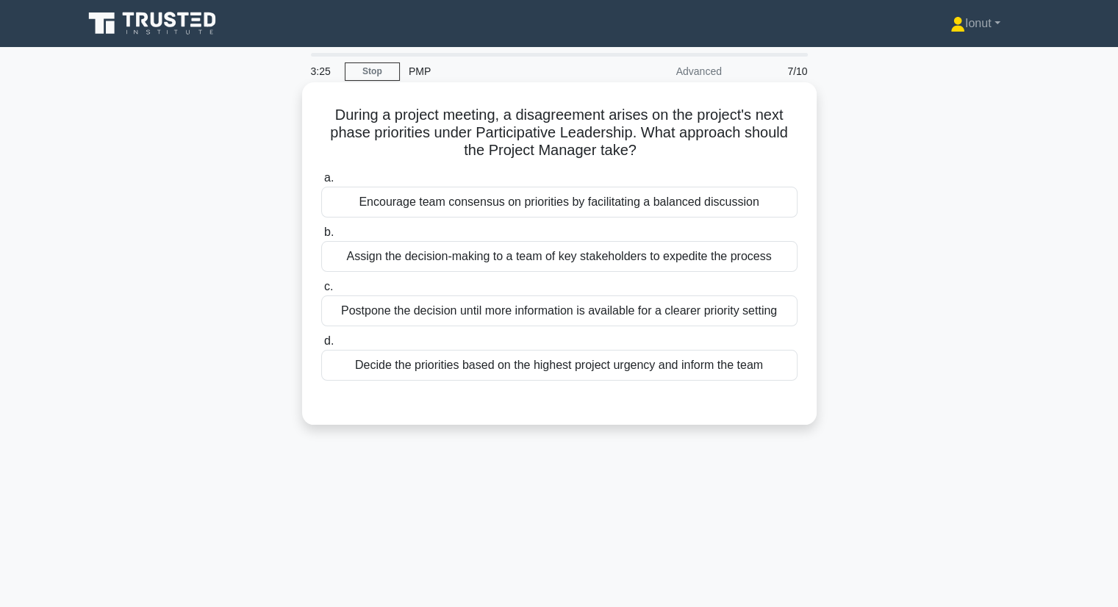
click at [622, 207] on div "Encourage team consensus on priorities by facilitating a balanced discussion" at bounding box center [559, 202] width 476 height 31
click at [321, 183] on input "a. Encourage team consensus on priorities by facilitating a balanced discussion" at bounding box center [321, 179] width 0 height 10
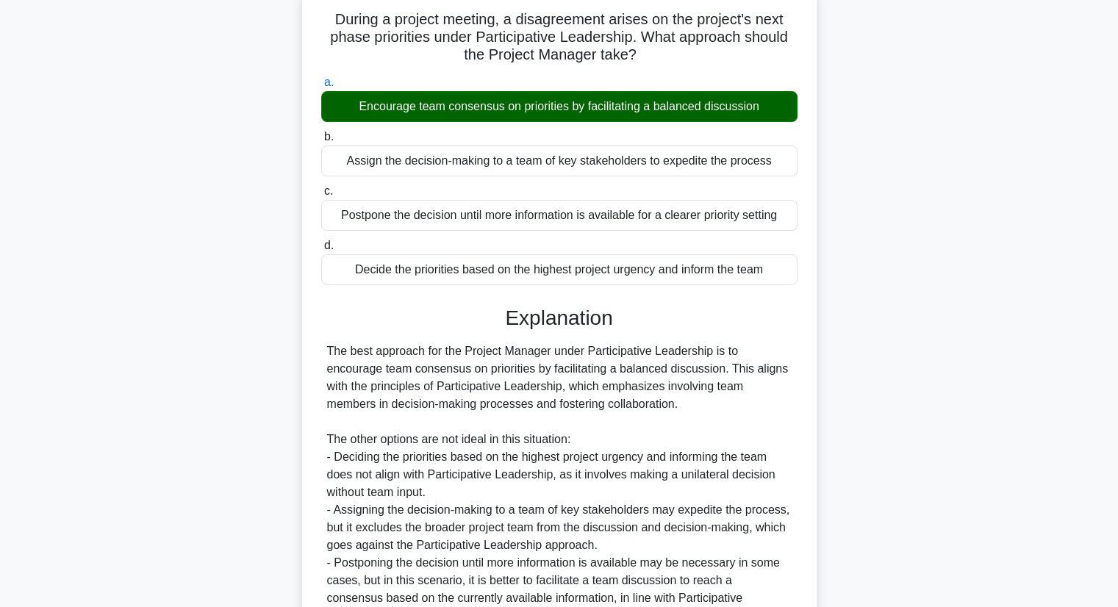
scroll to position [246, 0]
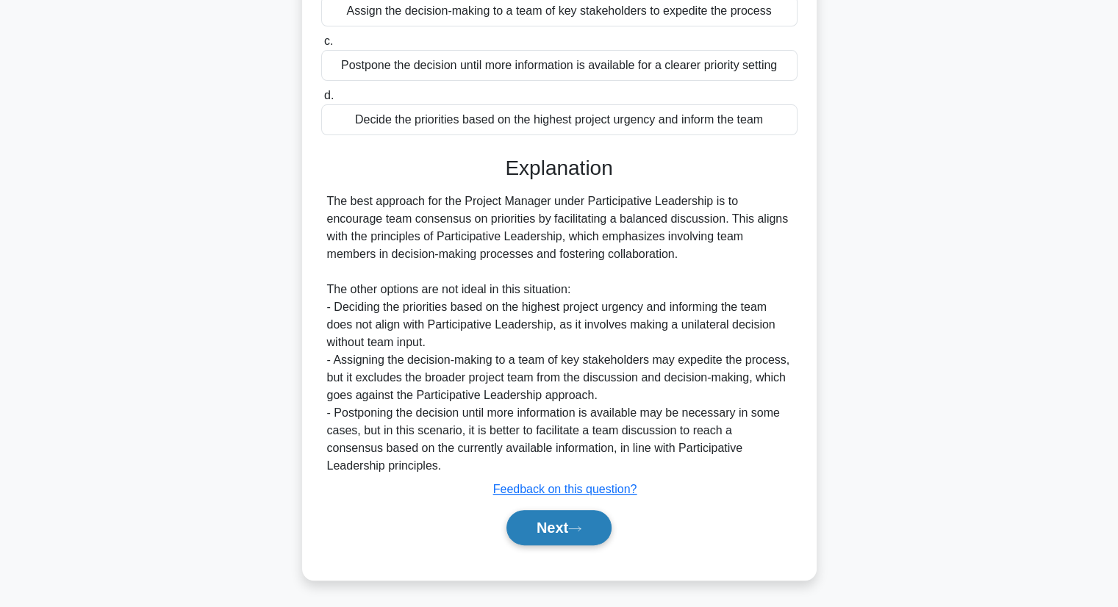
click at [547, 521] on button "Next" at bounding box center [559, 527] width 105 height 35
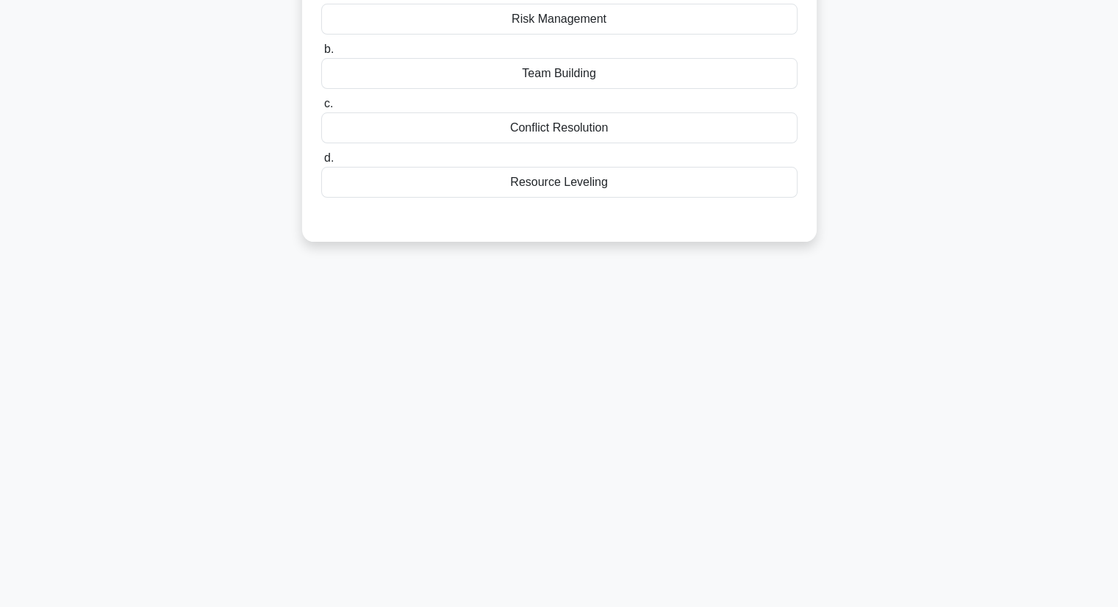
scroll to position [0, 0]
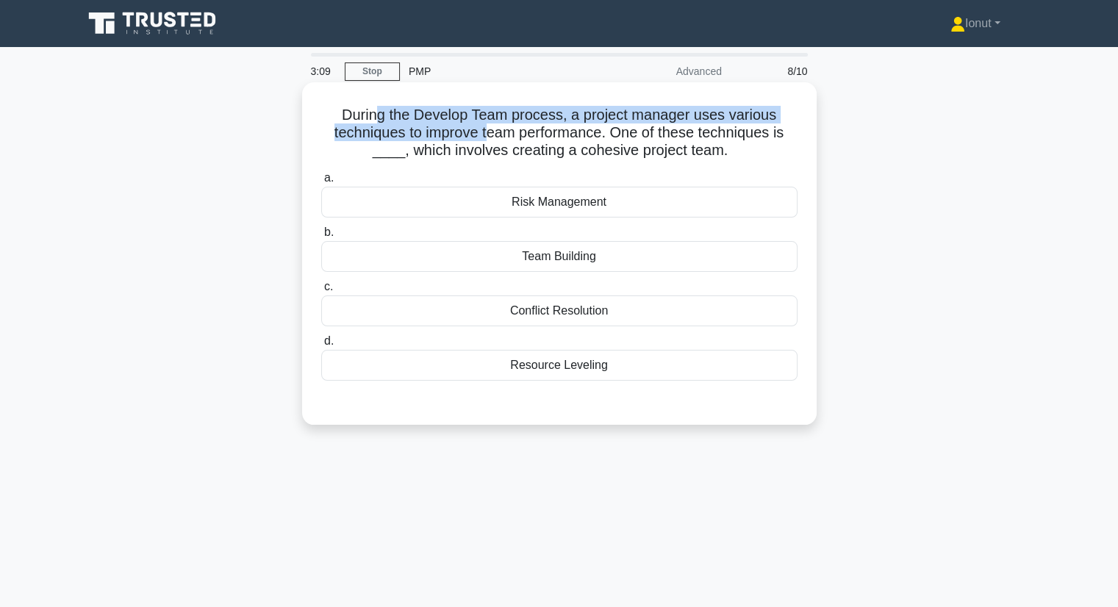
drag, startPoint x: 434, startPoint y: 118, endPoint x: 492, endPoint y: 126, distance: 58.6
click at [492, 125] on h5 "During the Develop Team process, a project manager uses various techniques to i…" at bounding box center [559, 133] width 479 height 54
click at [493, 126] on h5 "During the Develop Team process, a project manager uses various techniques to i…" at bounding box center [559, 133] width 479 height 54
click at [493, 122] on h5 "During the Develop Team process, a project manager uses various techniques to i…" at bounding box center [559, 133] width 479 height 54
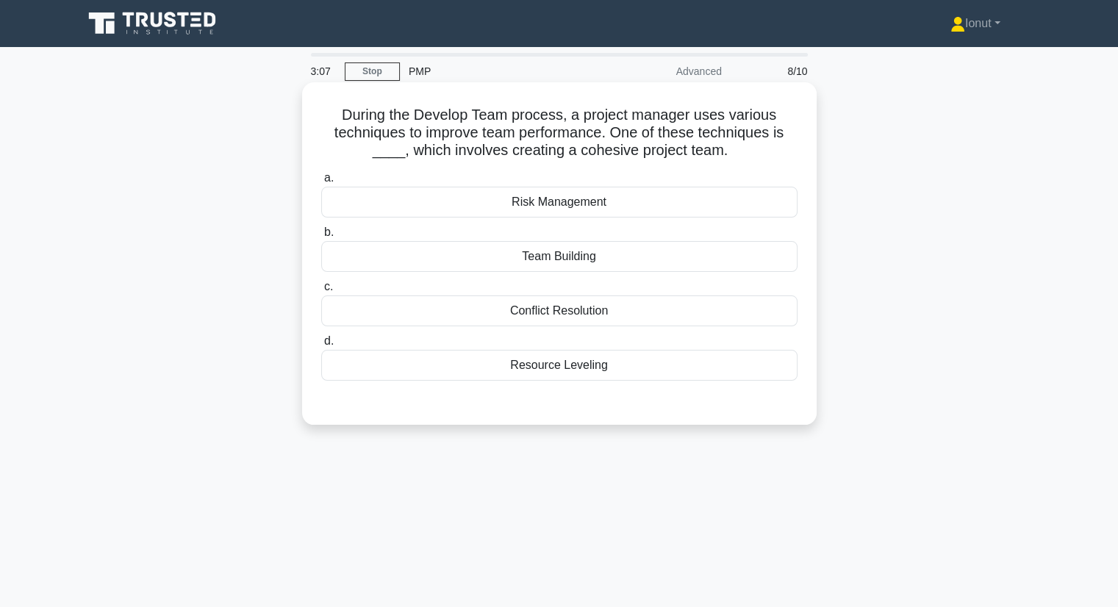
click at [493, 122] on h5 "During the Develop Team process, a project manager uses various techniques to i…" at bounding box center [559, 133] width 479 height 54
click at [514, 138] on h5 "During the Develop Team process, a project manager uses various techniques to i…" at bounding box center [559, 133] width 479 height 54
click at [550, 268] on div "Team Building" at bounding box center [559, 256] width 476 height 31
click at [321, 237] on input "b. Team Building" at bounding box center [321, 233] width 0 height 10
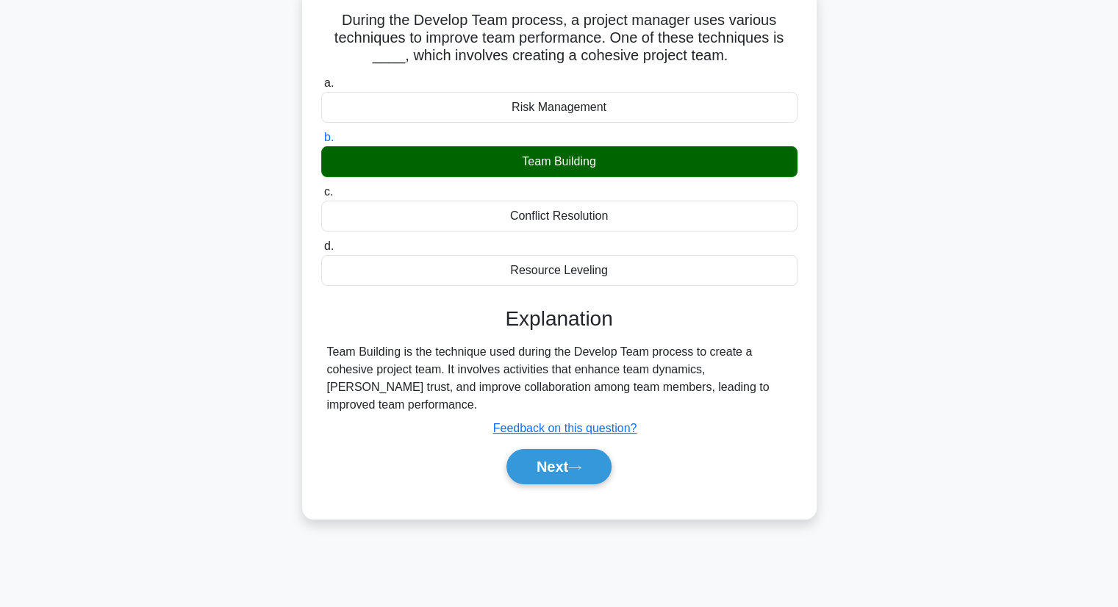
scroll to position [147, 0]
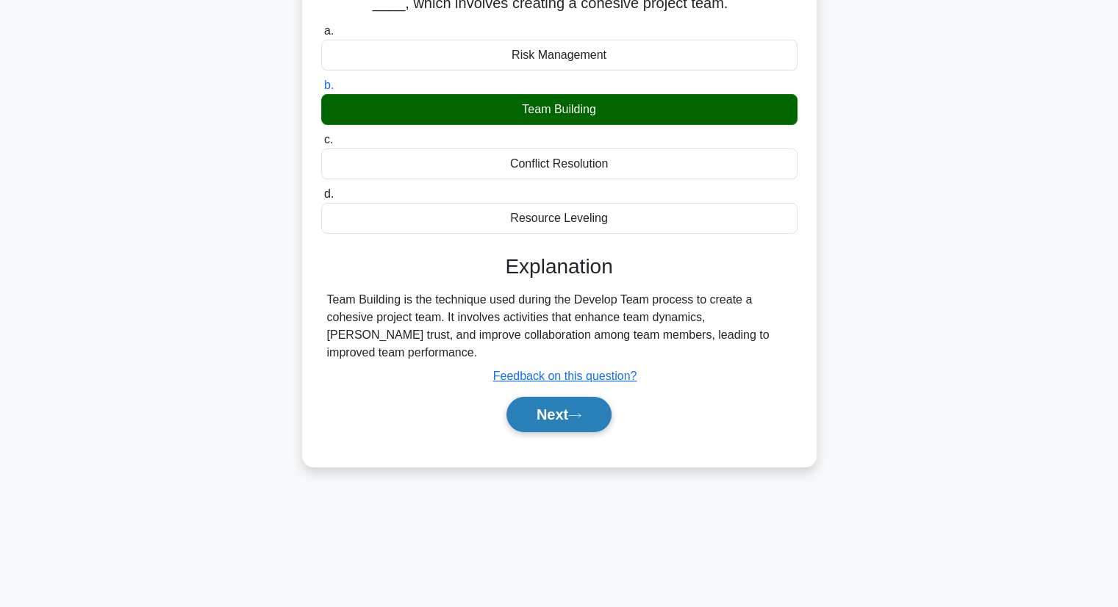
click at [578, 412] on icon at bounding box center [574, 416] width 13 height 8
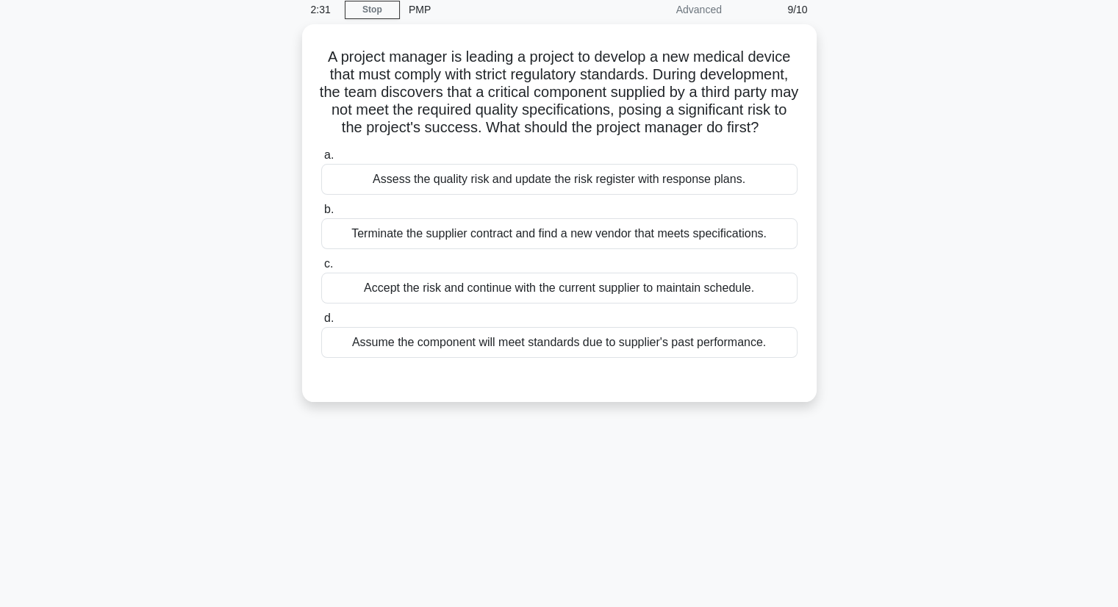
scroll to position [0, 0]
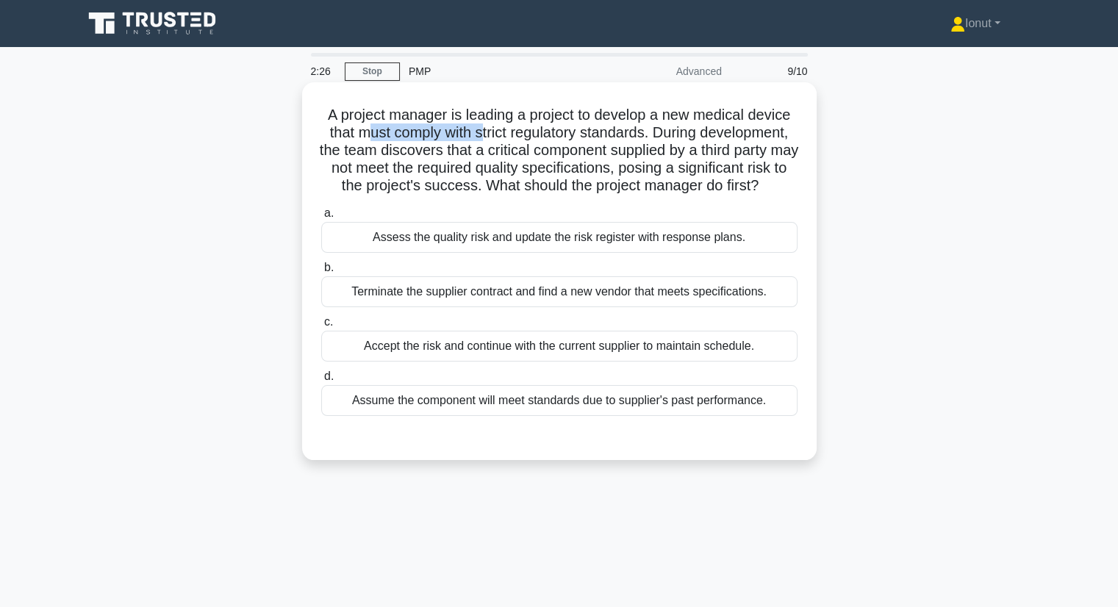
drag, startPoint x: 362, startPoint y: 135, endPoint x: 477, endPoint y: 140, distance: 115.5
click at [477, 140] on h5 "A project manager is leading a project to develop a new medical device that mus…" at bounding box center [559, 151] width 479 height 90
click at [381, 149] on h5 "A project manager is leading a project to develop a new medical device that mus…" at bounding box center [559, 151] width 479 height 90
drag, startPoint x: 538, startPoint y: 187, endPoint x: 717, endPoint y: 198, distance: 179.0
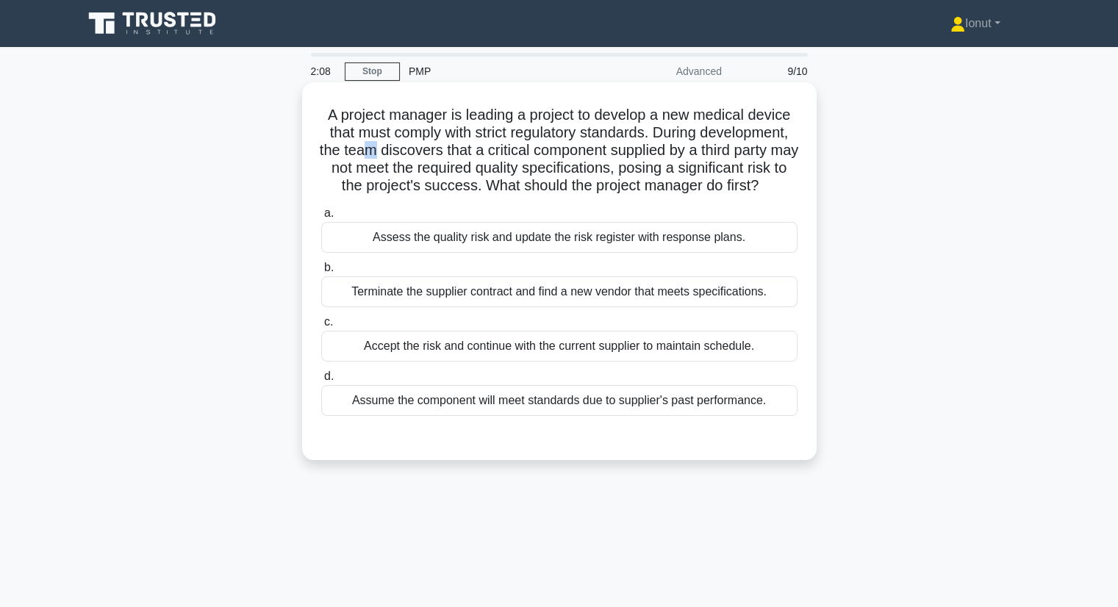
click at [717, 196] on h5 "A project manager is leading a project to develop a new medical device that mus…" at bounding box center [559, 151] width 479 height 90
click at [609, 251] on div "Assess the quality risk and update the risk register with response plans." at bounding box center [559, 237] width 476 height 31
click at [321, 218] on input "a. Assess the quality risk and update the risk register with response plans." at bounding box center [321, 214] width 0 height 10
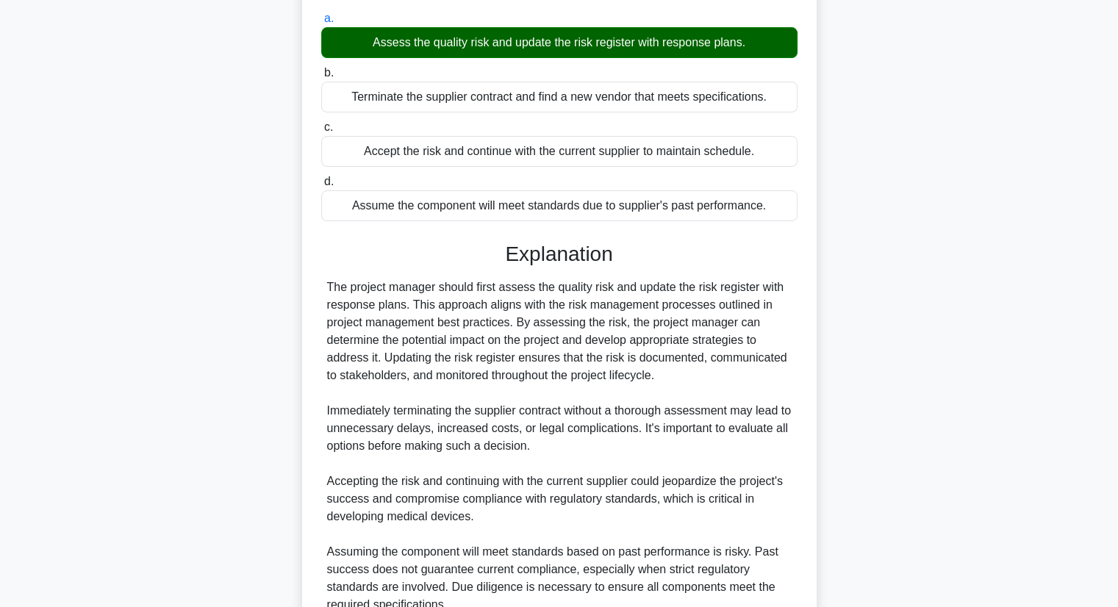
scroll to position [221, 0]
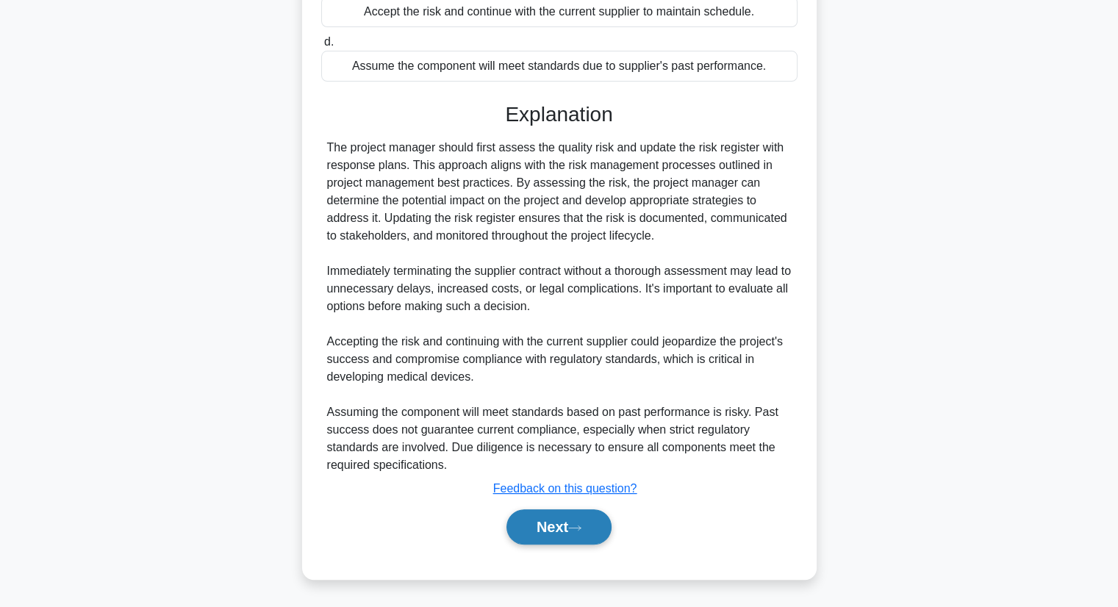
click at [540, 530] on button "Next" at bounding box center [559, 527] width 105 height 35
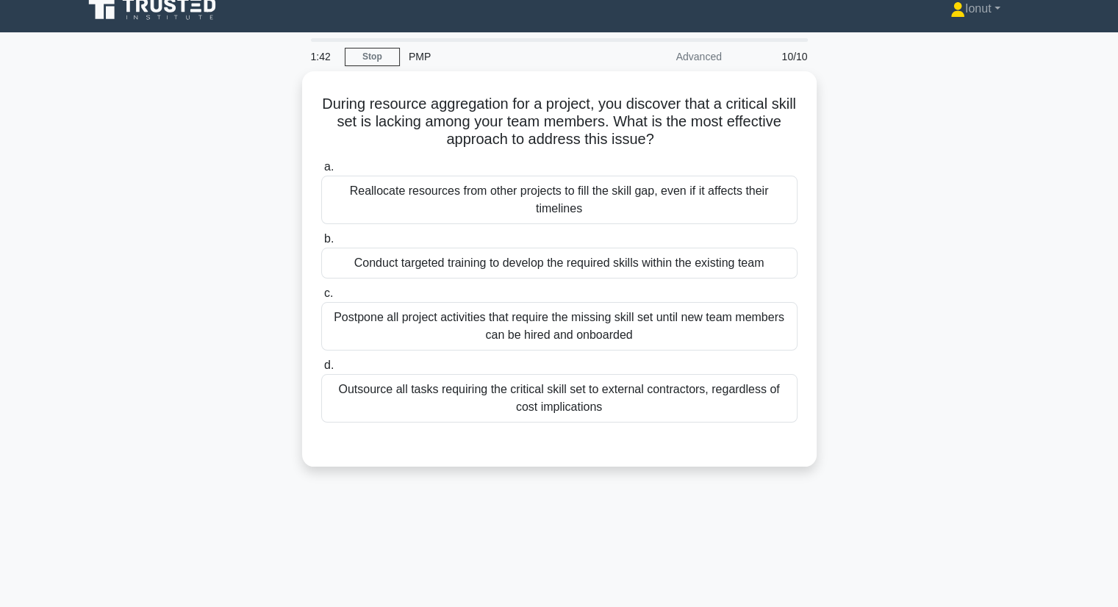
scroll to position [0, 0]
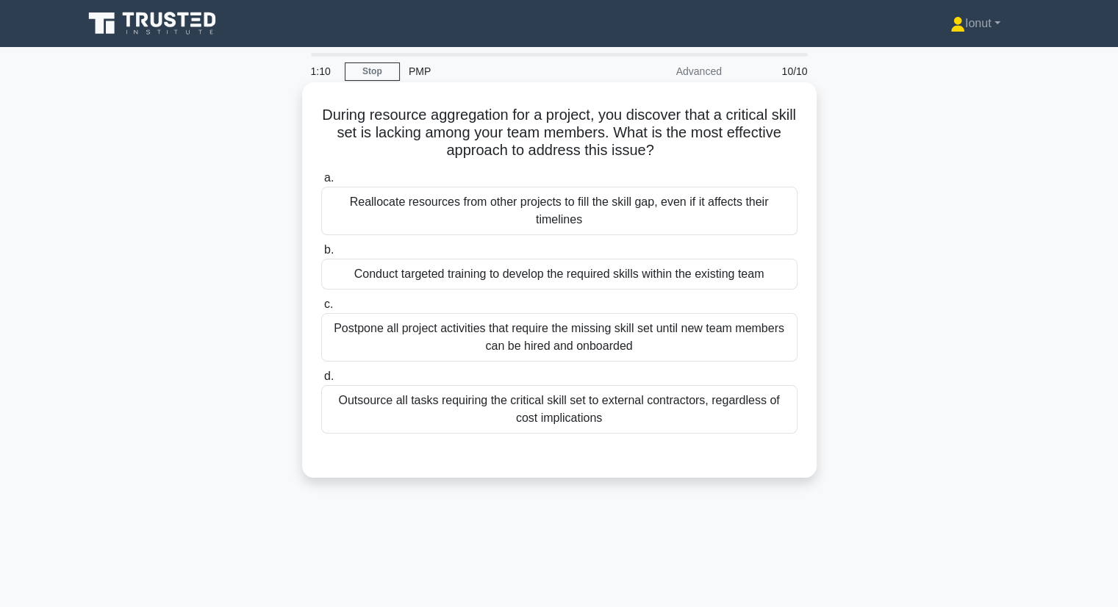
click at [490, 272] on div "Conduct targeted training to develop the required skills within the existing te…" at bounding box center [559, 274] width 476 height 31
click at [321, 255] on input "b. Conduct targeted training to develop the required skills within the existing…" at bounding box center [321, 251] width 0 height 10
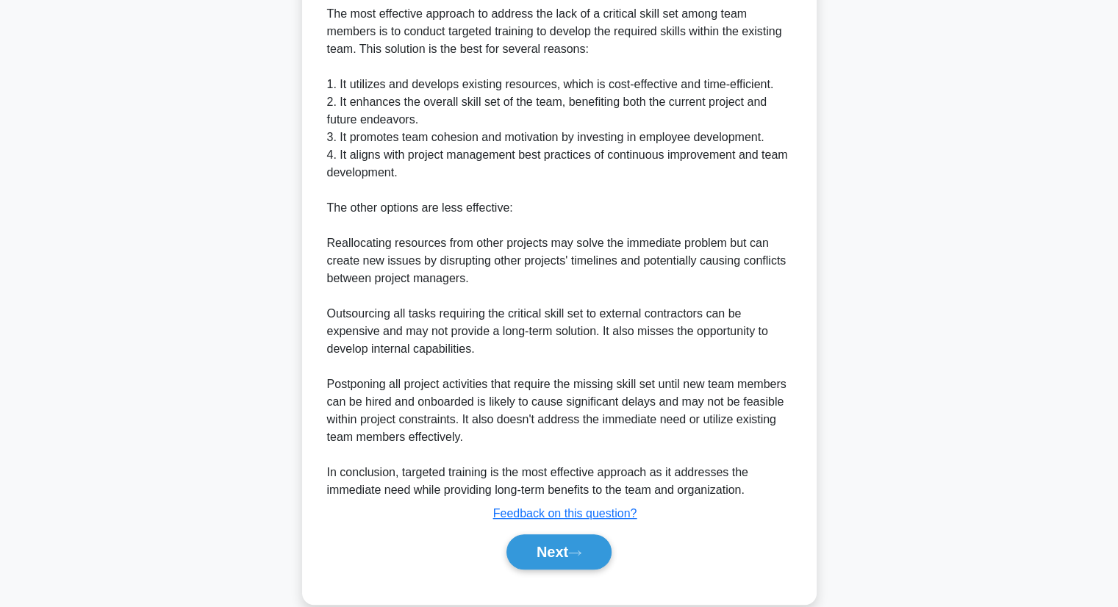
scroll to position [510, 0]
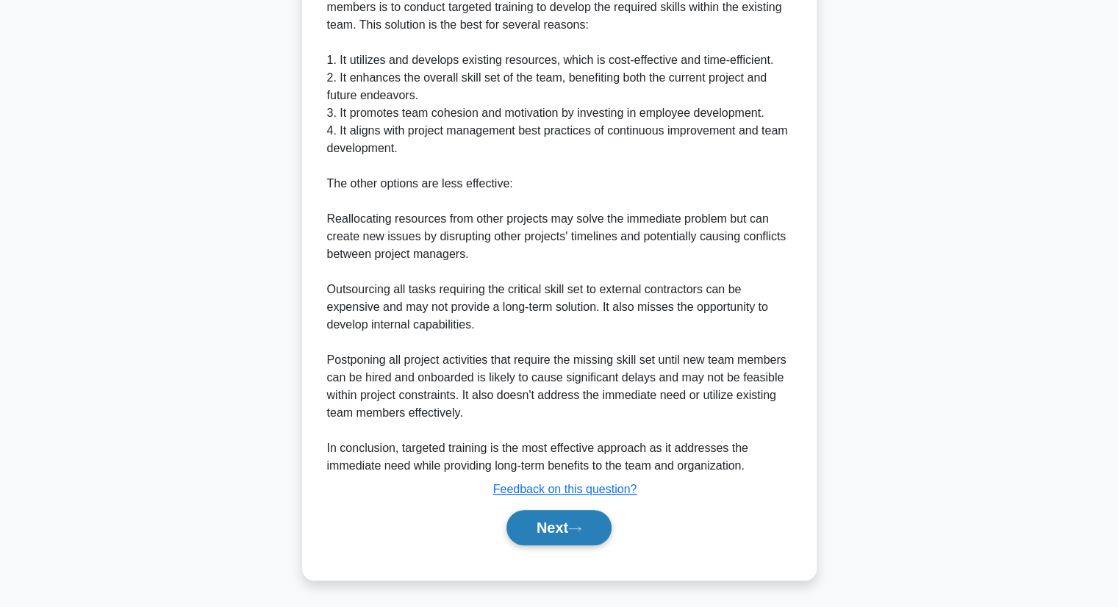
click at [590, 526] on button "Next" at bounding box center [559, 527] width 105 height 35
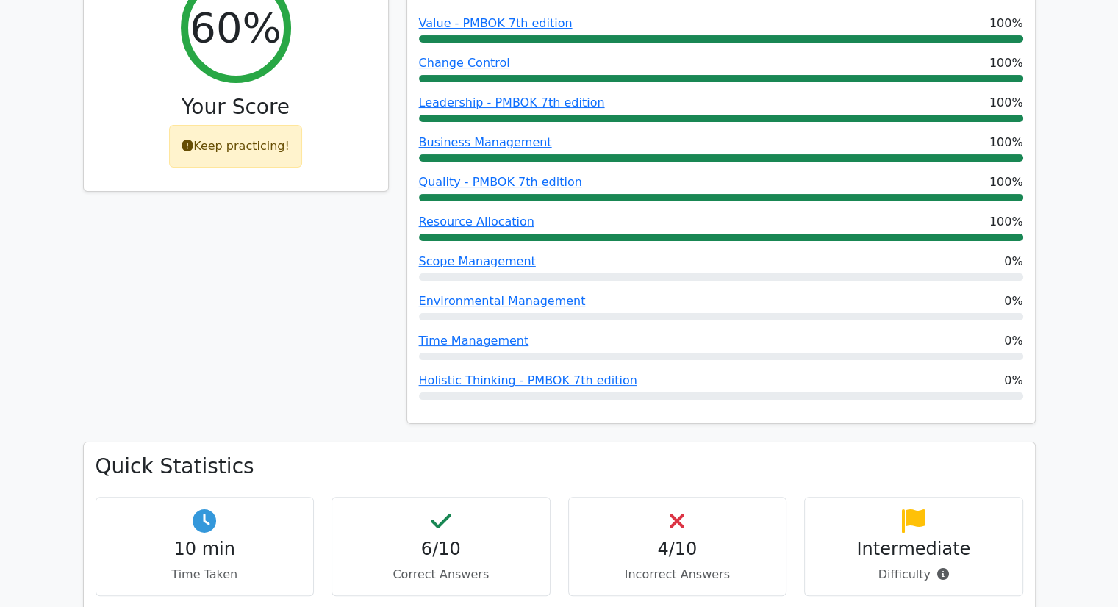
scroll to position [147, 0]
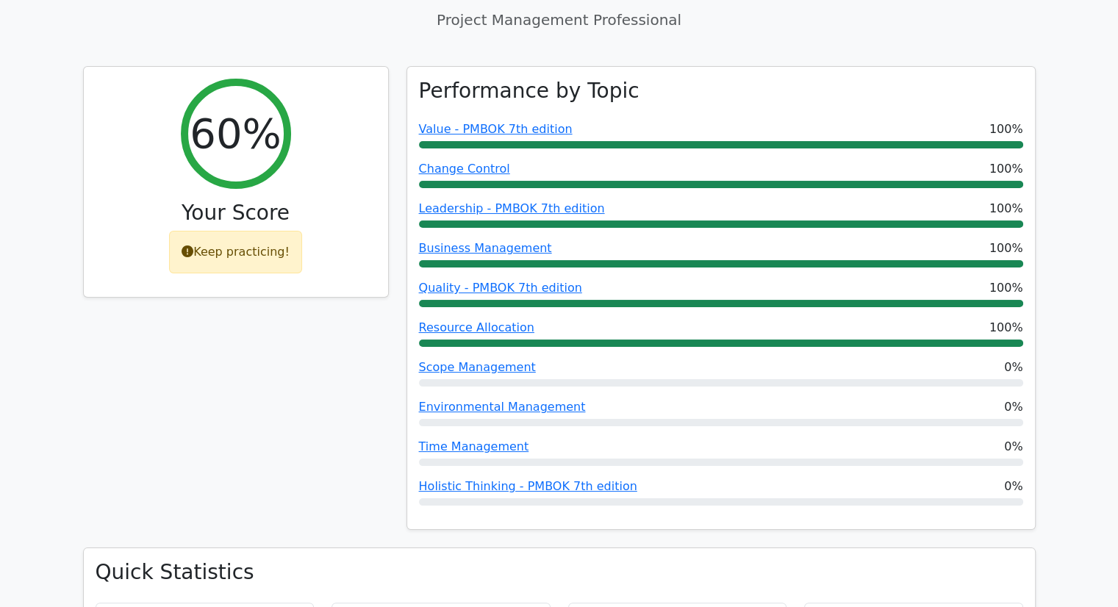
click at [276, 412] on div "60% Your Score Keep practicing!" at bounding box center [235, 307] width 323 height 482
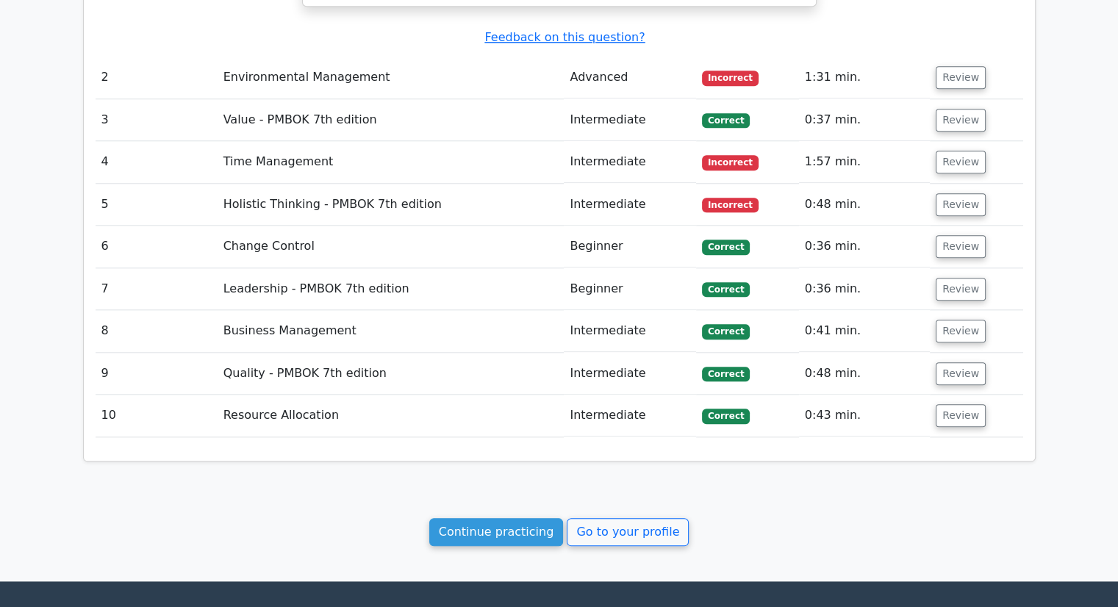
scroll to position [1642, 0]
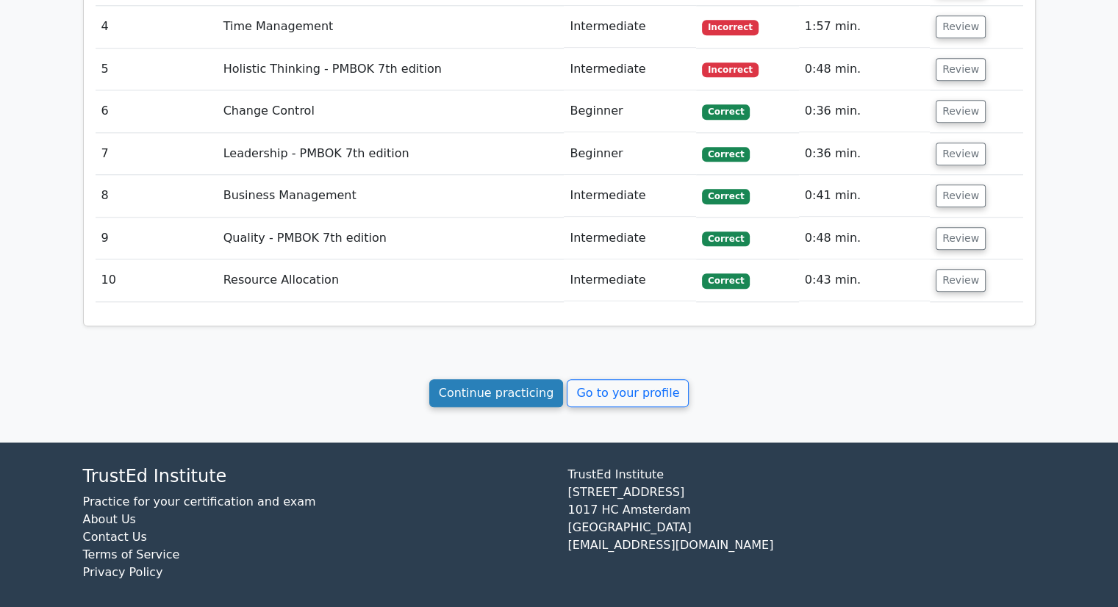
click at [492, 381] on link "Continue practicing" at bounding box center [496, 393] width 135 height 28
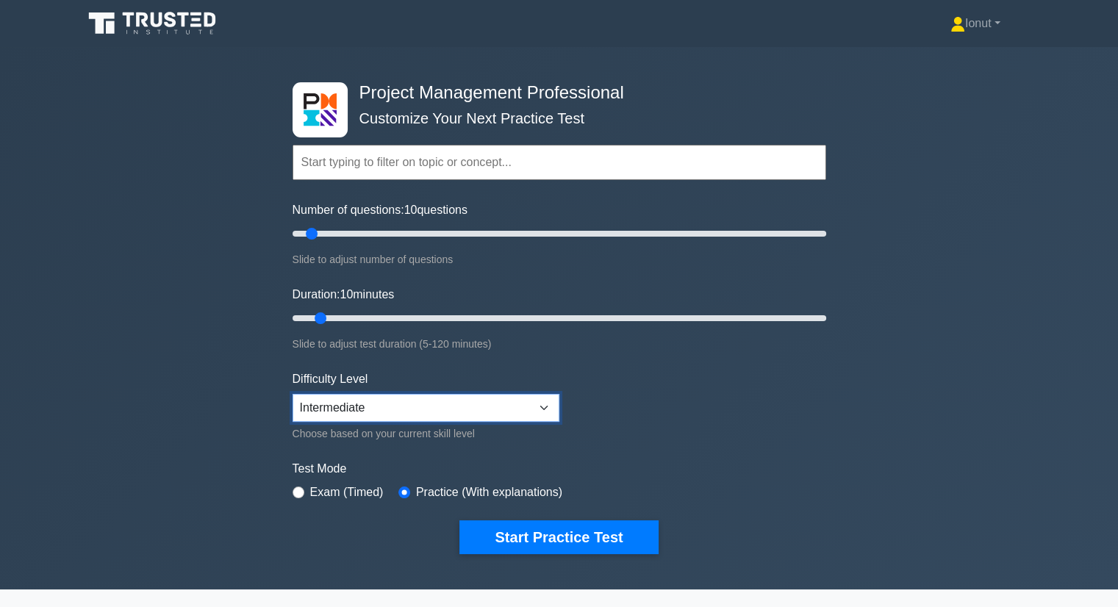
click at [417, 411] on select "Beginner Intermediate Expert" at bounding box center [426, 408] width 267 height 28
select select "expert"
click at [293, 394] on select "Beginner Intermediate Expert" at bounding box center [426, 408] width 267 height 28
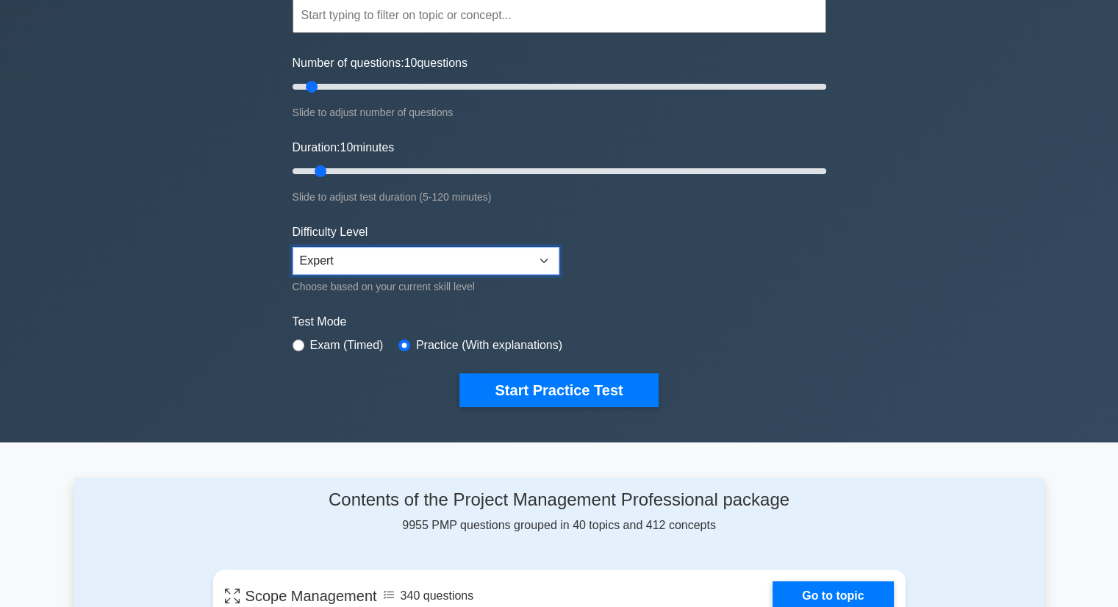
scroll to position [74, 0]
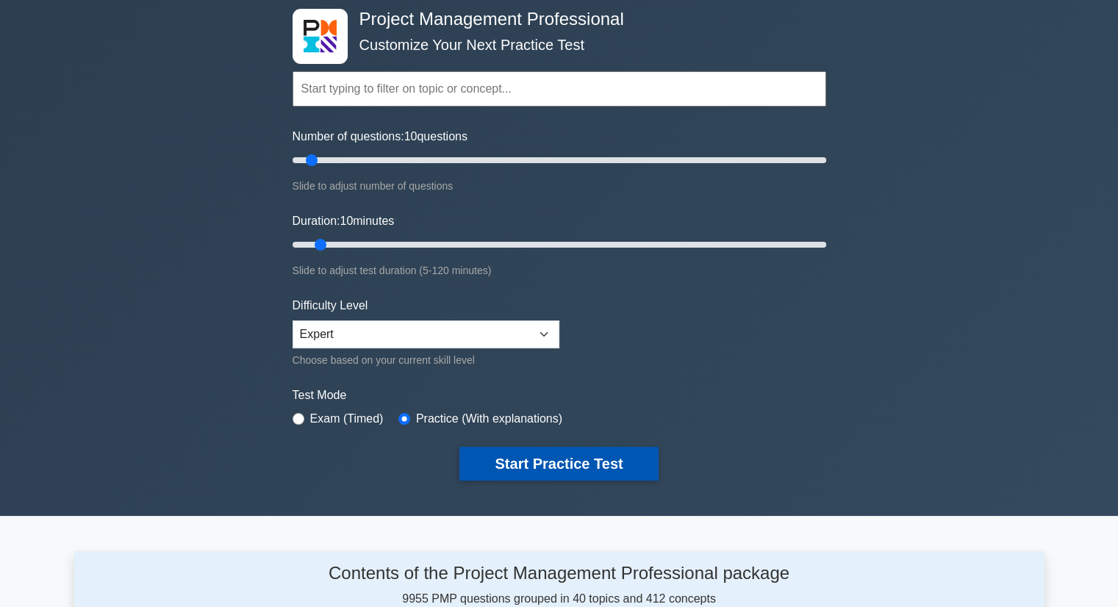
click at [581, 465] on button "Start Practice Test" at bounding box center [559, 464] width 199 height 34
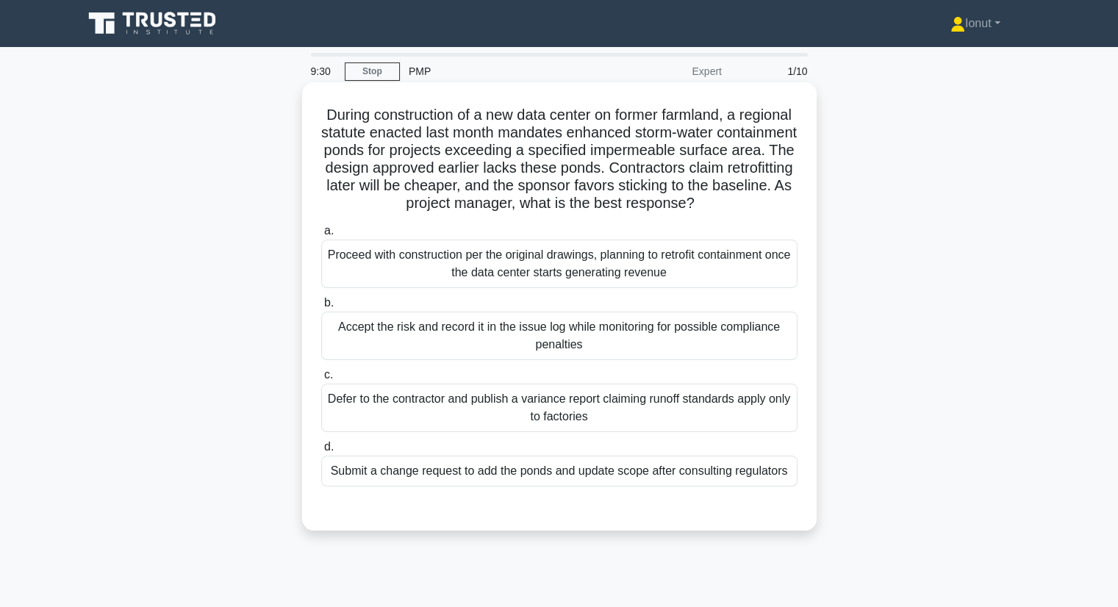
click at [483, 204] on h5 "During construction of a new data center on former farmland, a regional statute…" at bounding box center [559, 159] width 479 height 107
click at [482, 213] on h5 "During construction of a new data center on former farmland, a regional statute…" at bounding box center [559, 159] width 479 height 107
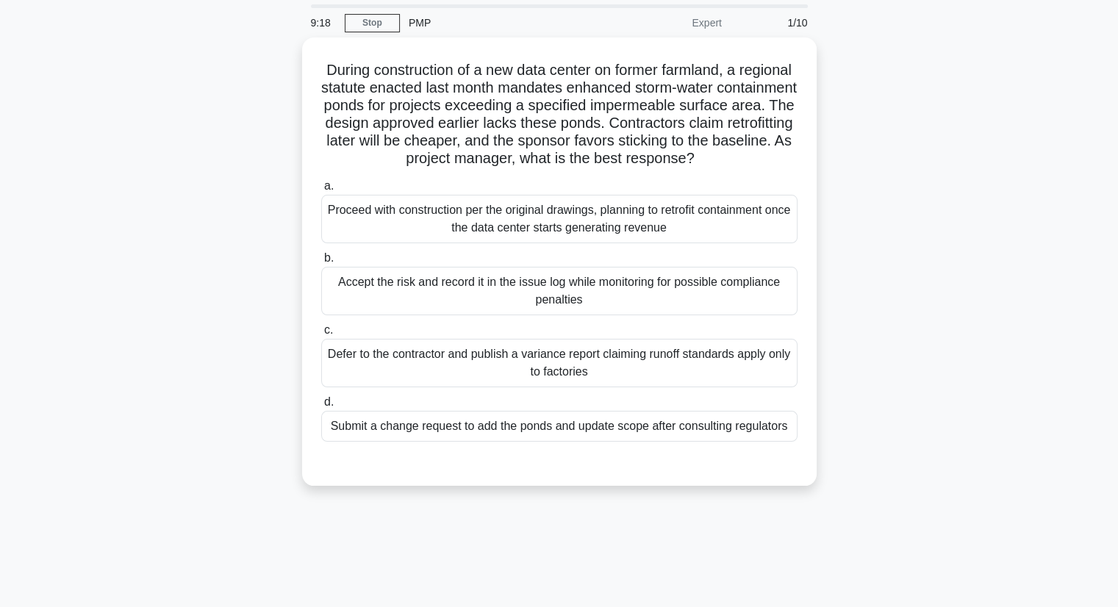
scroll to position [74, 0]
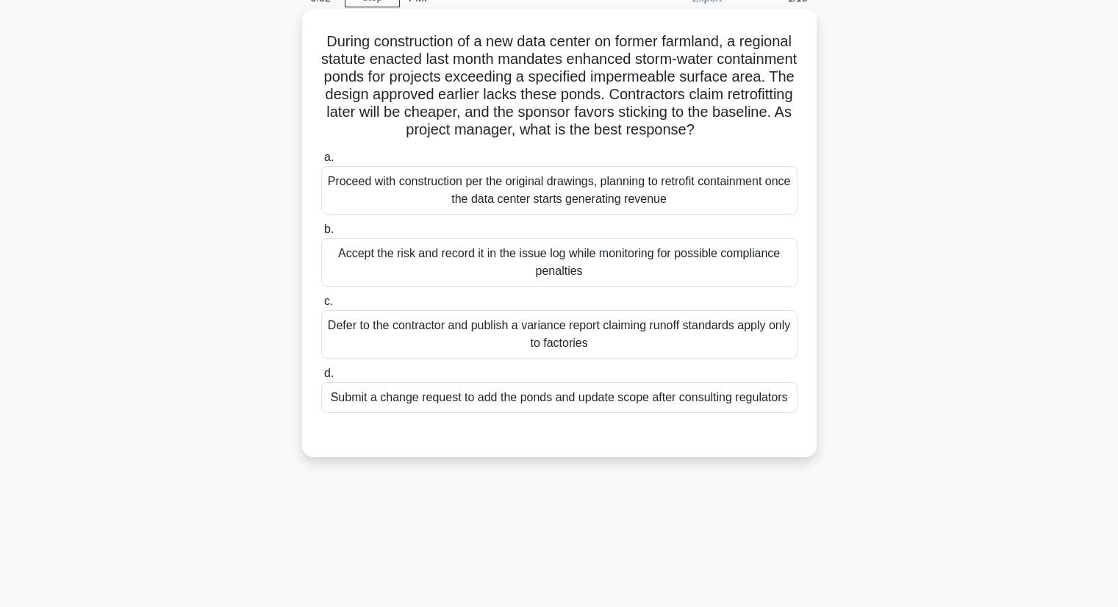
click at [488, 215] on div "Proceed with construction per the original drawings, planning to retrofit conta…" at bounding box center [559, 190] width 476 height 49
click at [321, 162] on input "a. Proceed with construction per the original drawings, planning to retrofit co…" at bounding box center [321, 158] width 0 height 10
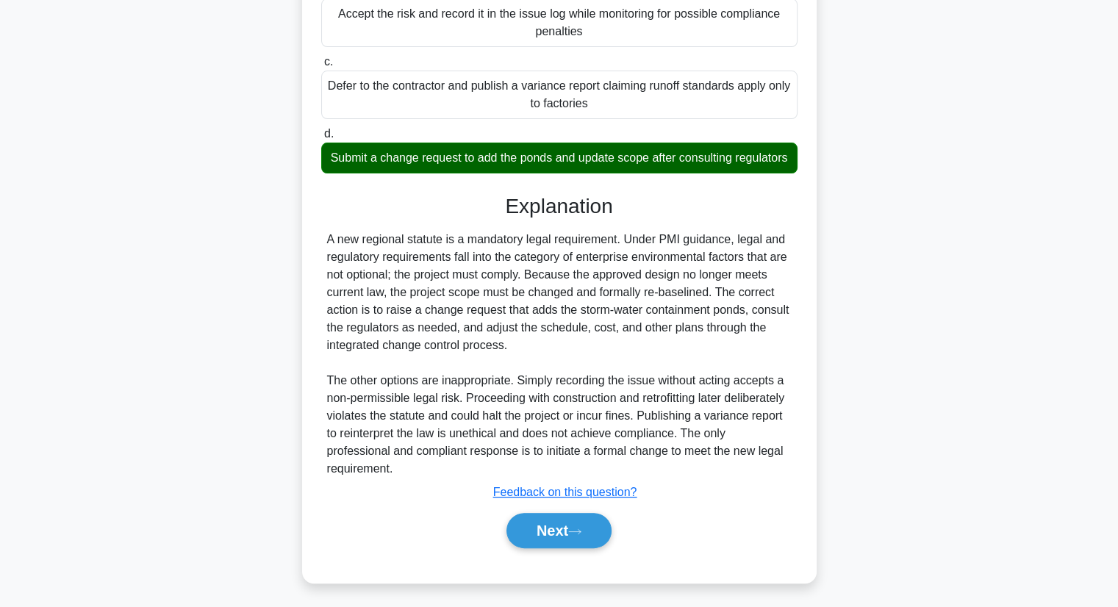
scroll to position [335, 0]
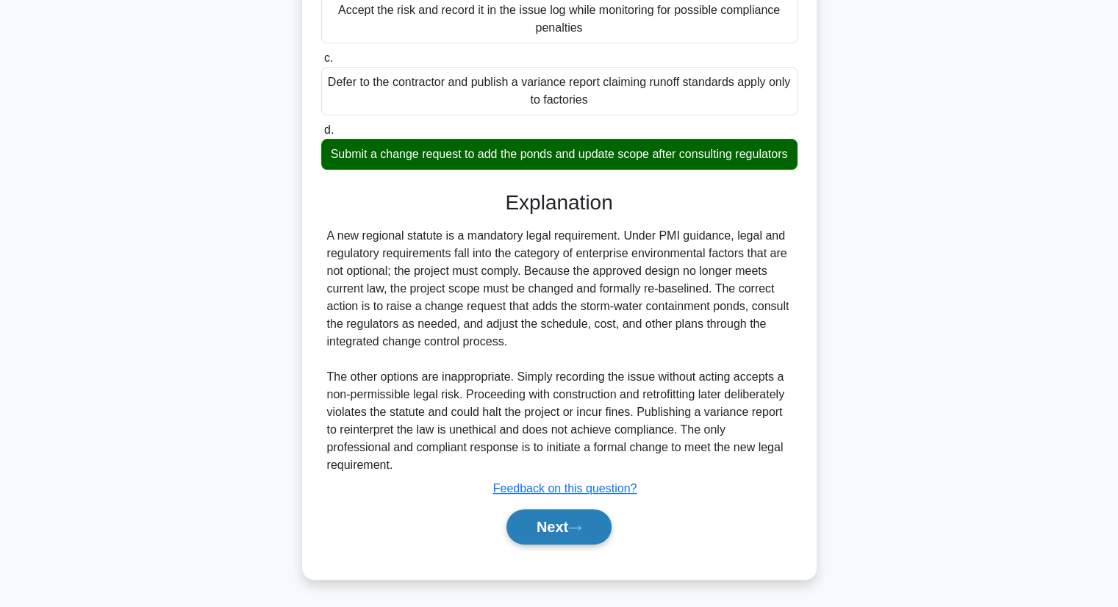
click at [541, 529] on button "Next" at bounding box center [559, 527] width 105 height 35
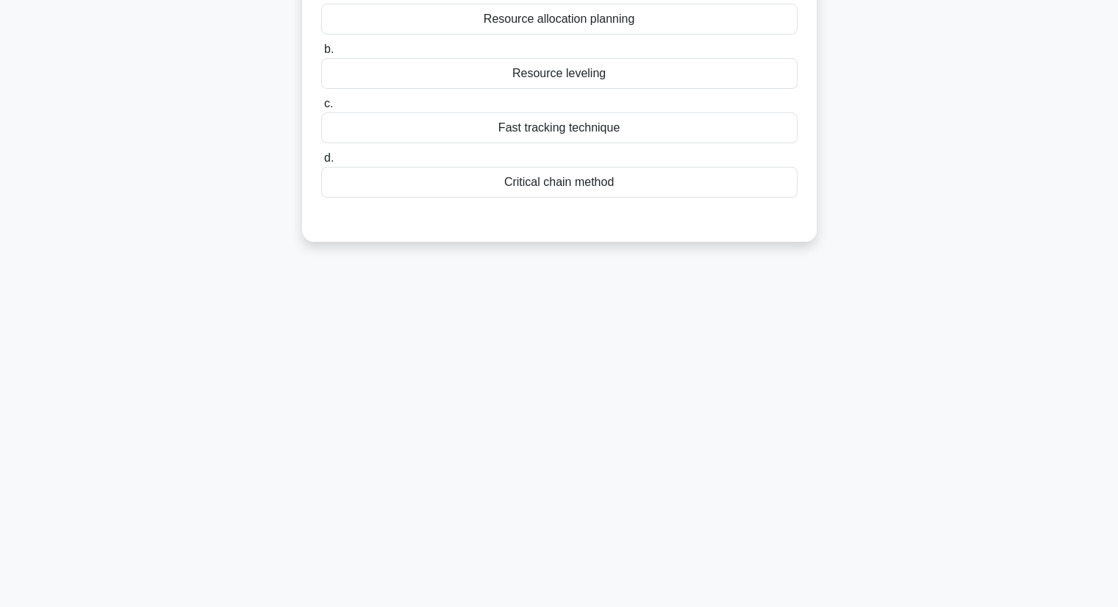
scroll to position [0, 0]
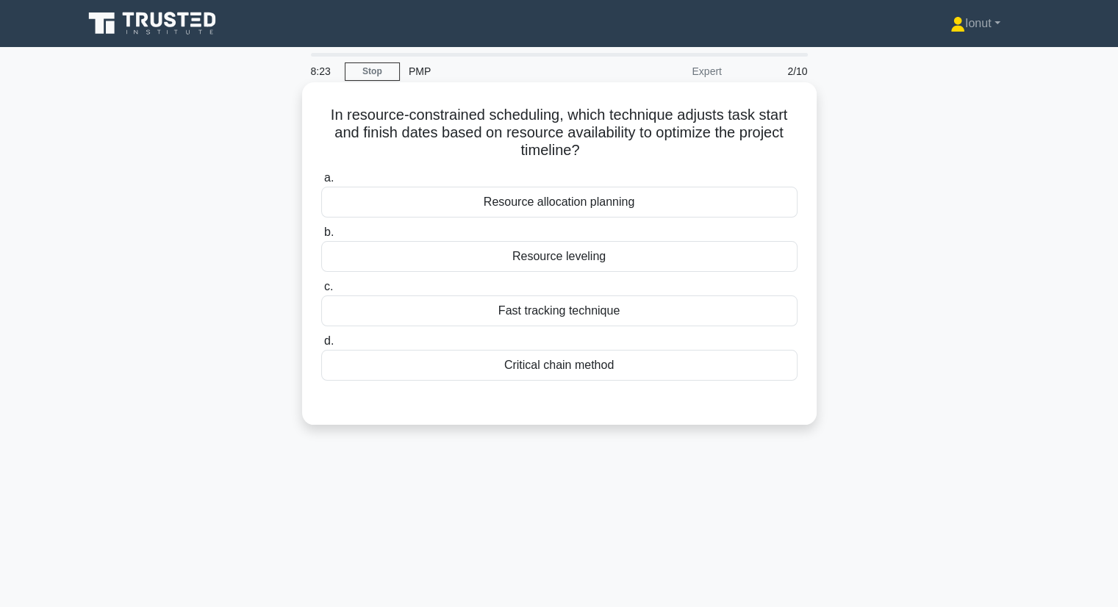
click at [559, 210] on div "Resource allocation planning" at bounding box center [559, 202] width 476 height 31
click at [321, 183] on input "a. Resource allocation planning" at bounding box center [321, 179] width 0 height 10
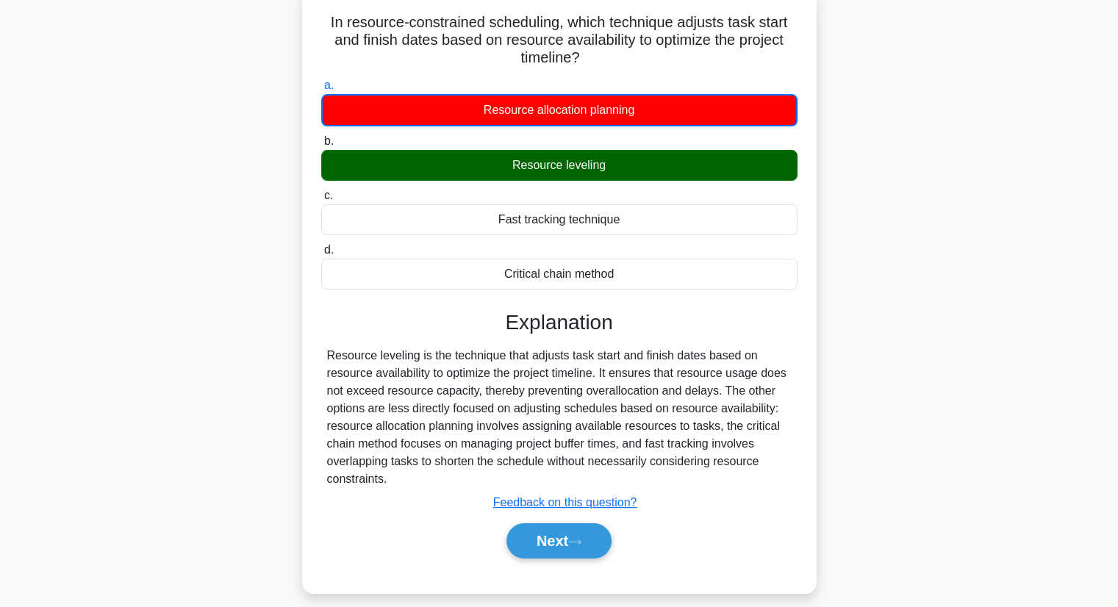
scroll to position [187, 0]
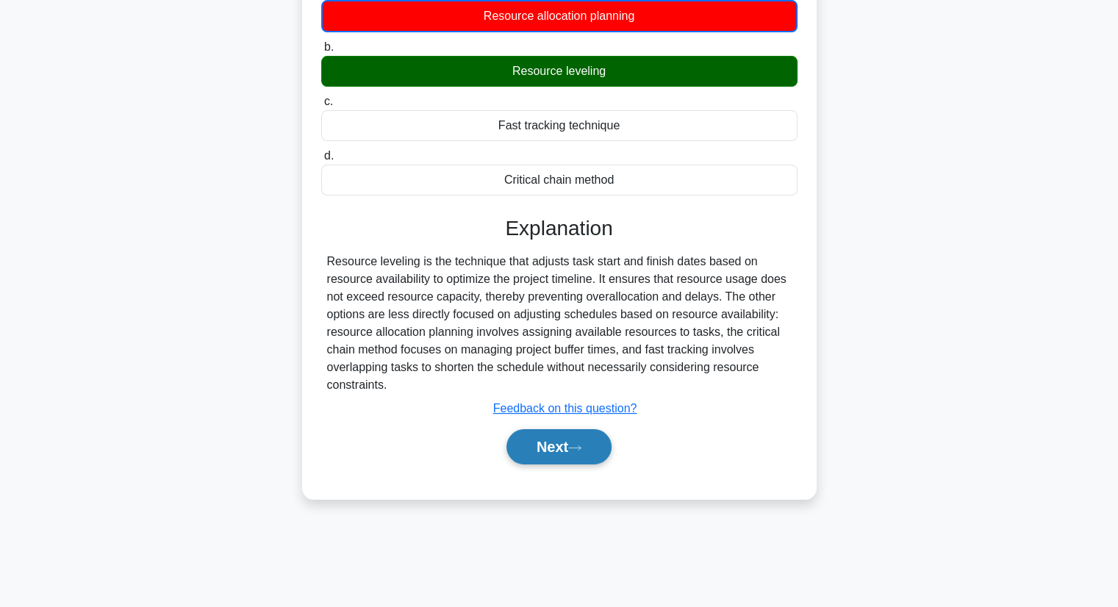
click at [557, 446] on button "Next" at bounding box center [559, 446] width 105 height 35
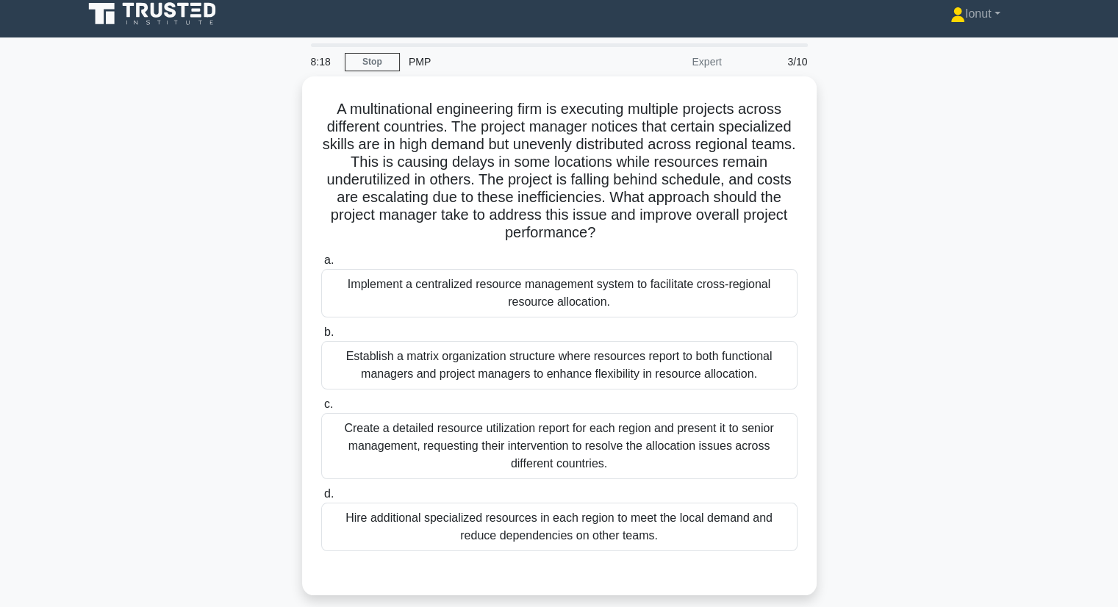
scroll to position [0, 0]
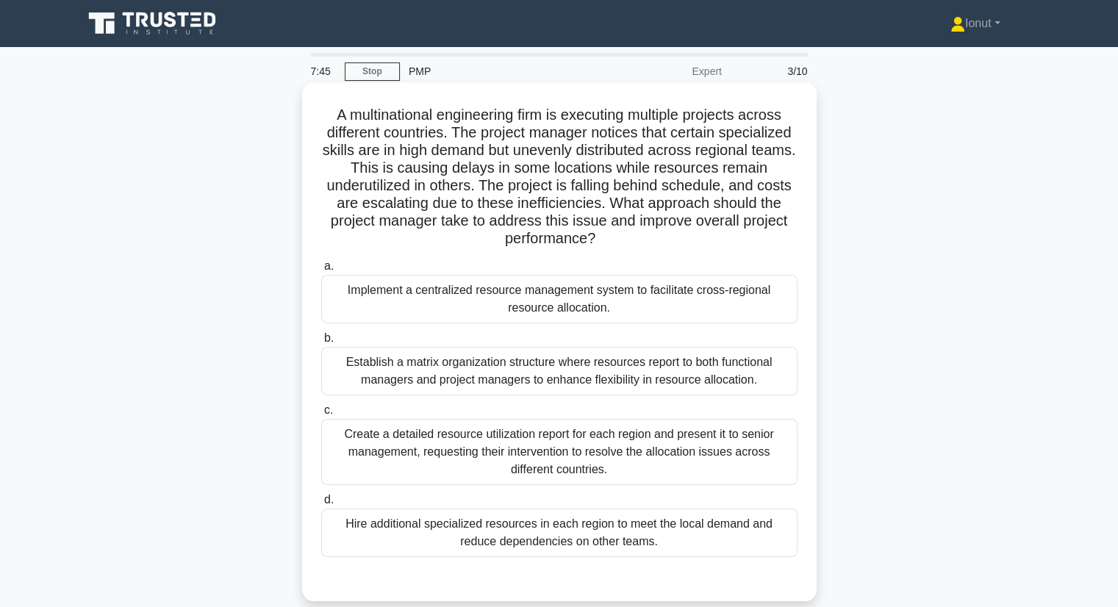
drag, startPoint x: 546, startPoint y: 198, endPoint x: 544, endPoint y: 213, distance: 15.5
click at [544, 213] on h5 "A multinational engineering firm is executing multiple projects across differen…" at bounding box center [559, 177] width 479 height 143
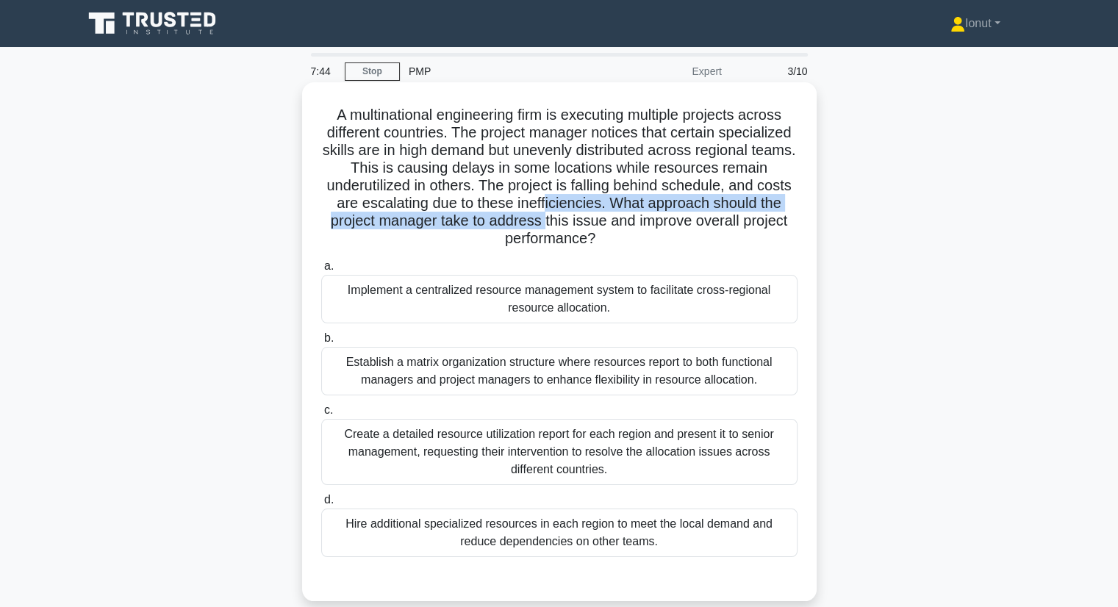
click at [544, 213] on h5 "A multinational engineering firm is executing multiple projects across differen…" at bounding box center [559, 177] width 479 height 143
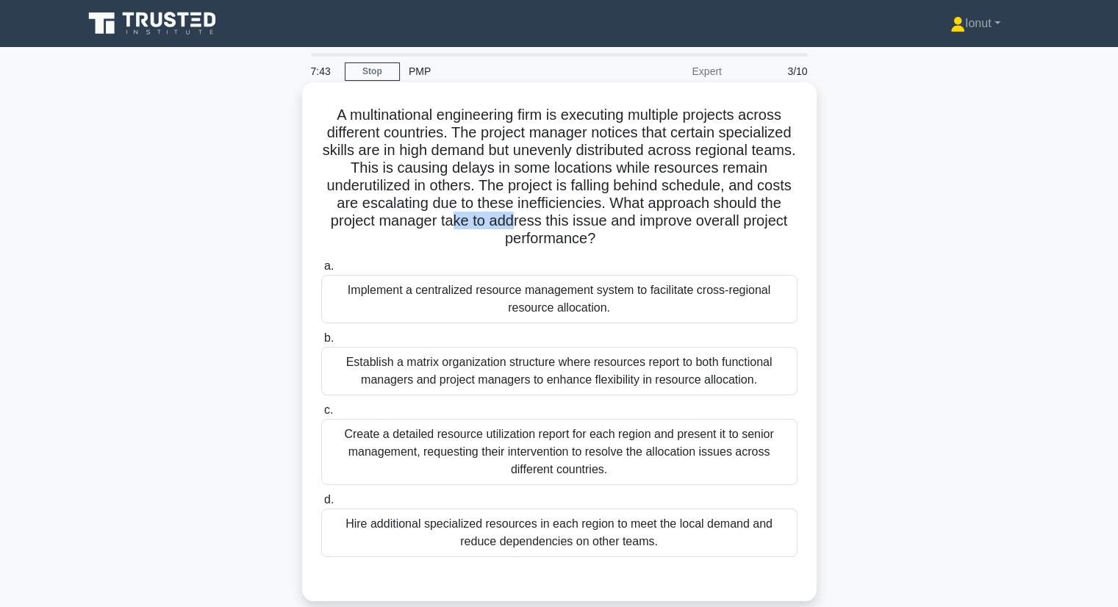
drag, startPoint x: 453, startPoint y: 215, endPoint x: 535, endPoint y: 220, distance: 82.5
click at [529, 220] on h5 "A multinational engineering firm is executing multiple projects across differen…" at bounding box center [559, 177] width 479 height 143
click at [538, 219] on h5 "A multinational engineering firm is executing multiple projects across differen…" at bounding box center [559, 177] width 479 height 143
click at [529, 206] on h5 "A multinational engineering firm is executing multiple projects across differen…" at bounding box center [559, 177] width 479 height 143
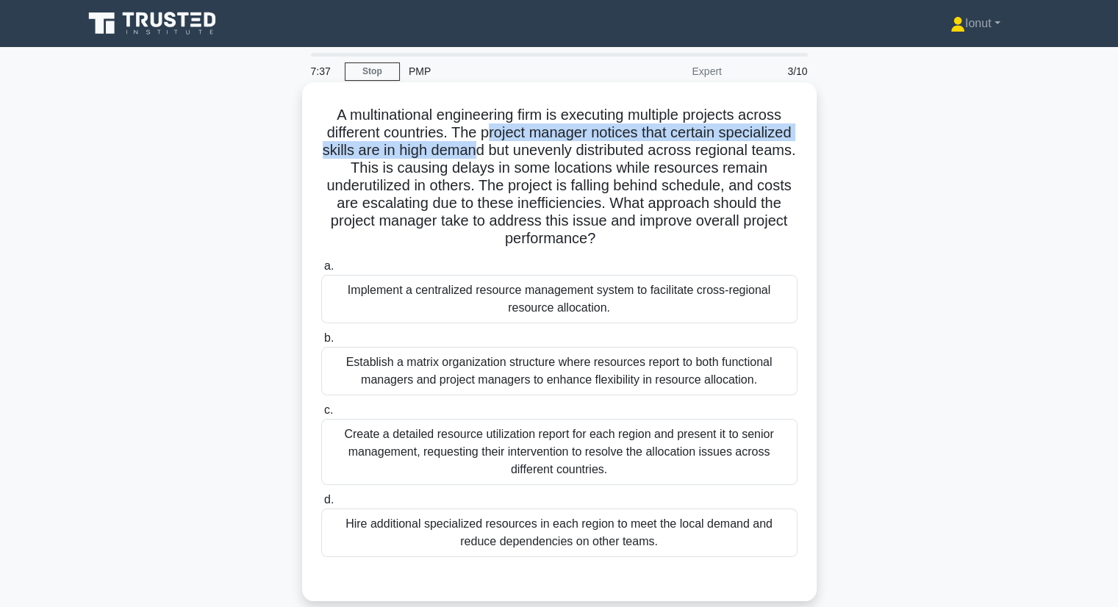
drag, startPoint x: 490, startPoint y: 133, endPoint x: 494, endPoint y: 160, distance: 26.7
click at [494, 160] on h5 "A multinational engineering firm is executing multiple projects across differen…" at bounding box center [559, 177] width 479 height 143
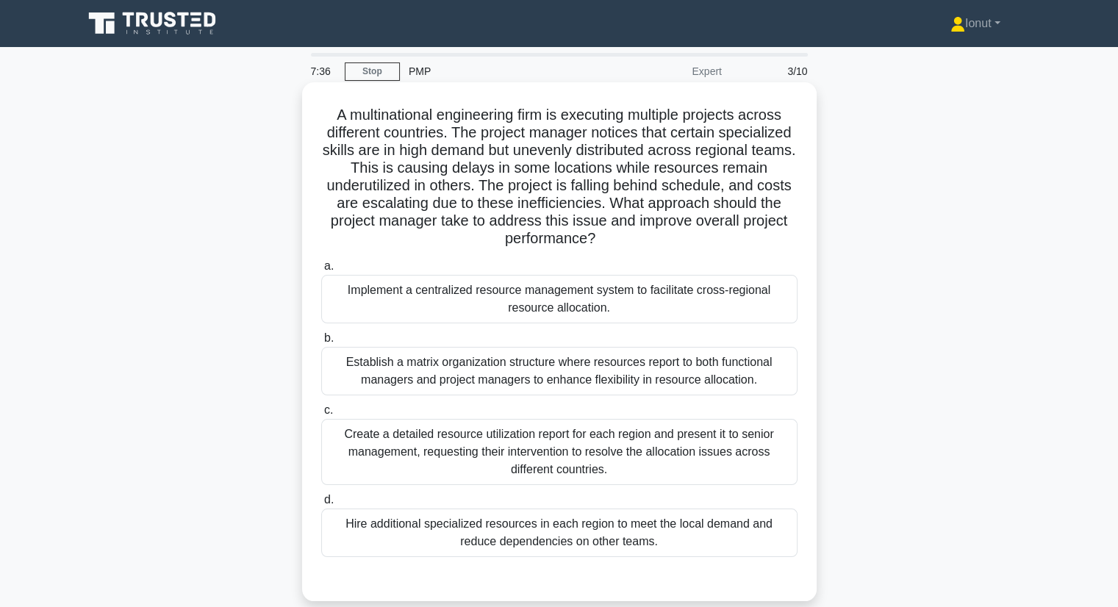
click at [464, 204] on h5 "A multinational engineering firm is executing multiple projects across differen…" at bounding box center [559, 177] width 479 height 143
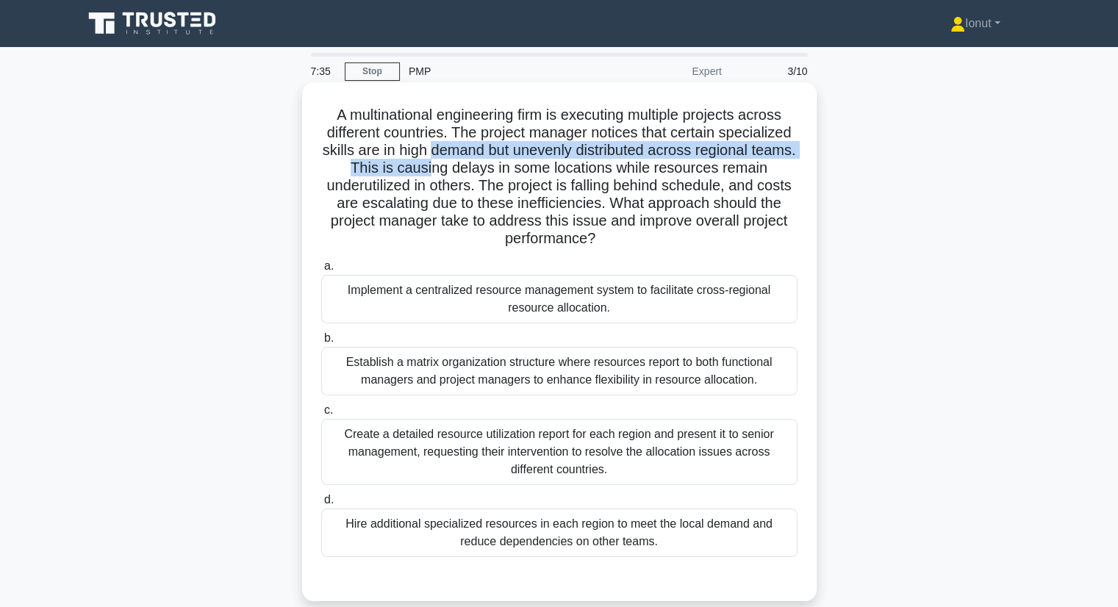
drag, startPoint x: 453, startPoint y: 162, endPoint x: 458, endPoint y: 179, distance: 17.7
click at [457, 177] on h5 "A multinational engineering firm is executing multiple projects across differen…" at bounding box center [559, 177] width 479 height 143
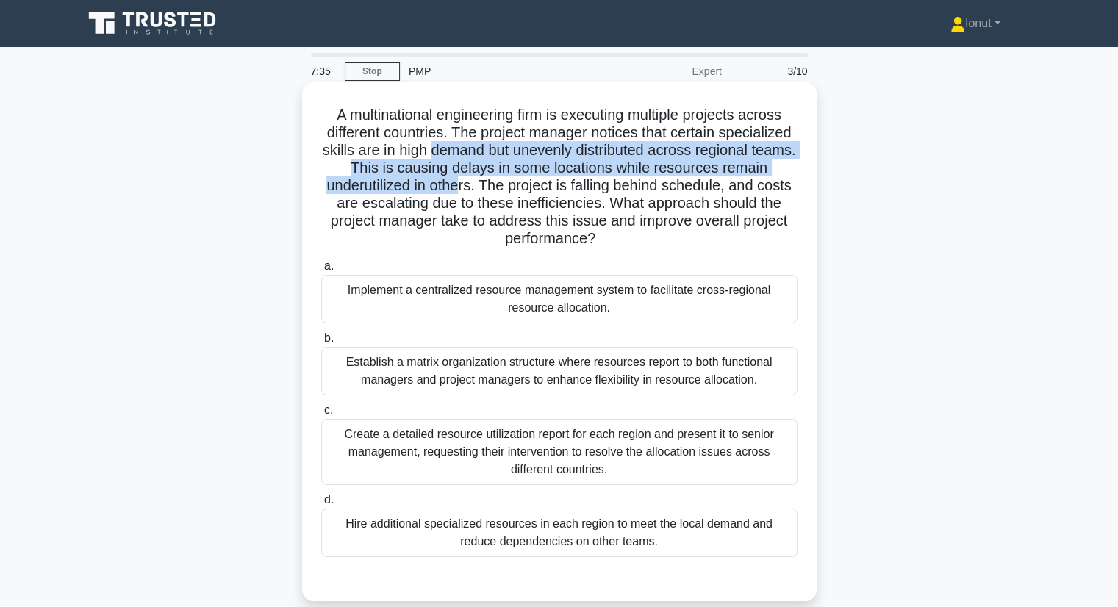
click at [458, 179] on h5 "A multinational engineering firm is executing multiple projects across differen…" at bounding box center [559, 177] width 479 height 143
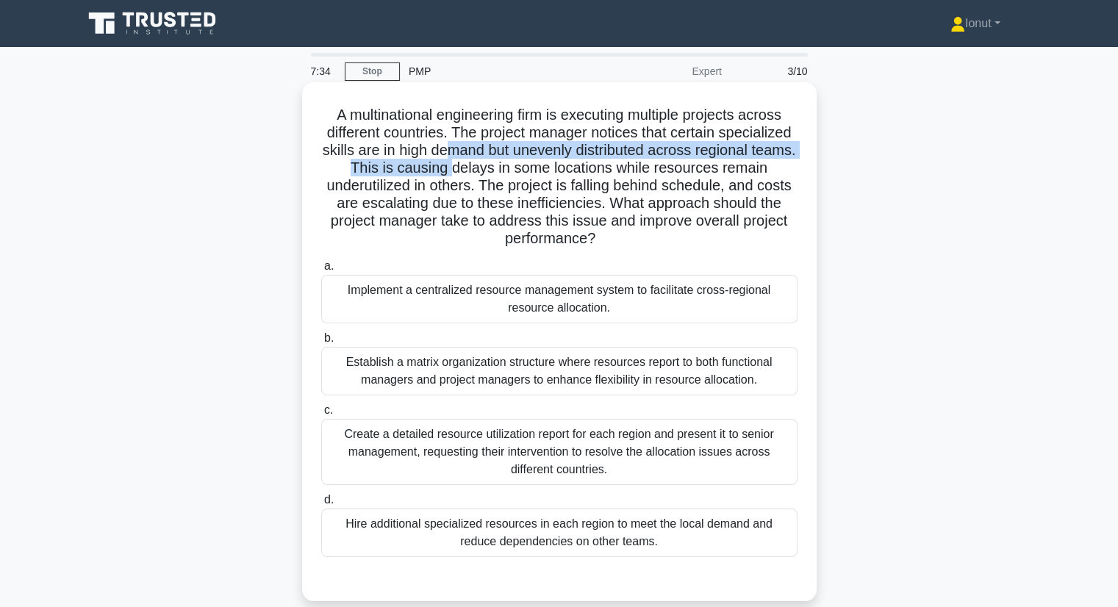
drag, startPoint x: 468, startPoint y: 157, endPoint x: 475, endPoint y: 179, distance: 23.2
click at [475, 178] on h5 "A multinational engineering firm is executing multiple projects across differen…" at bounding box center [559, 177] width 479 height 143
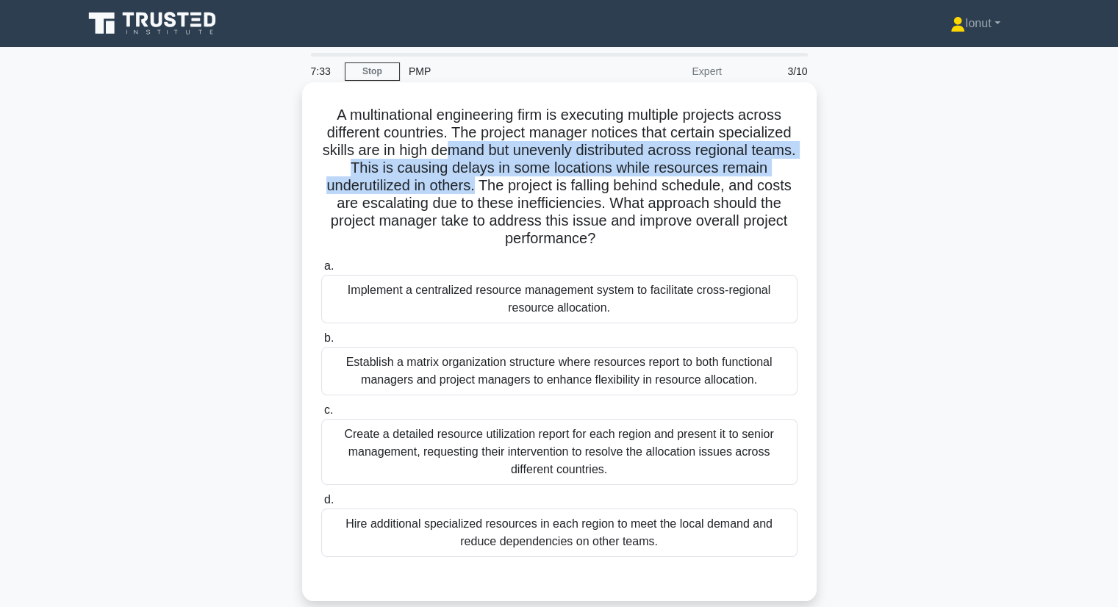
click at [475, 181] on h5 "A multinational engineering firm is executing multiple projects across differen…" at bounding box center [559, 177] width 479 height 143
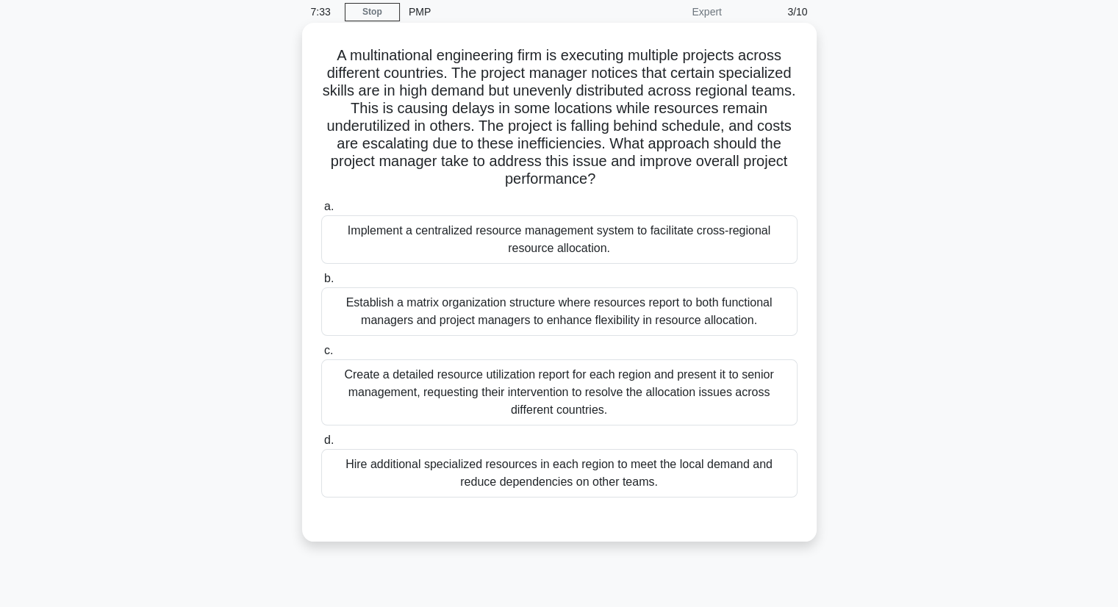
scroll to position [147, 0]
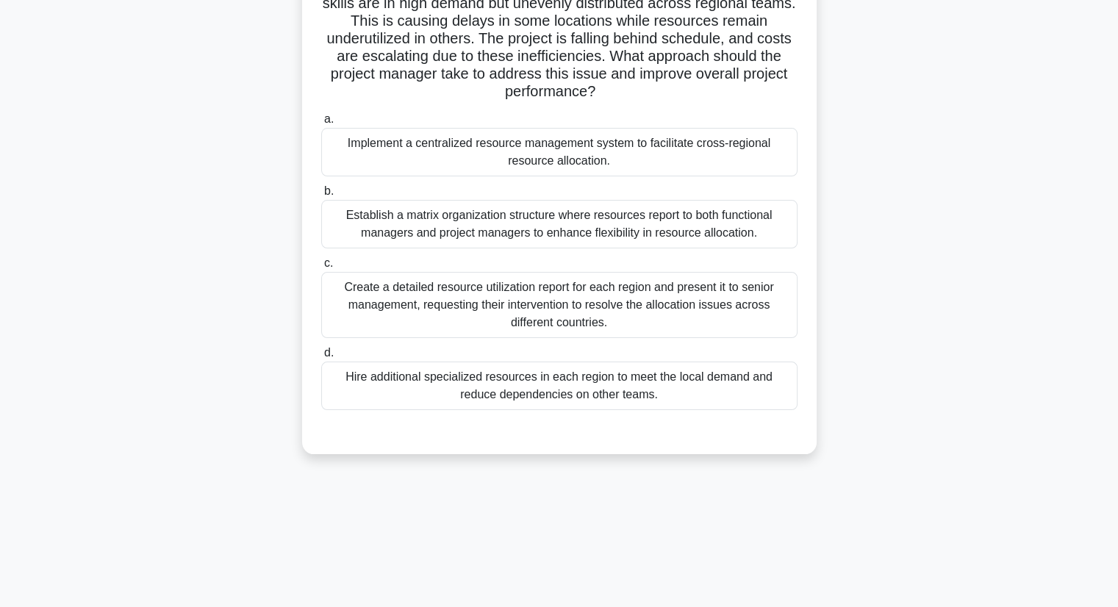
click at [509, 224] on div "Establish a matrix organization structure where resources report to both functi…" at bounding box center [559, 224] width 476 height 49
click at [321, 196] on input "b. Establish a matrix organization structure where resources report to both fun…" at bounding box center [321, 192] width 0 height 10
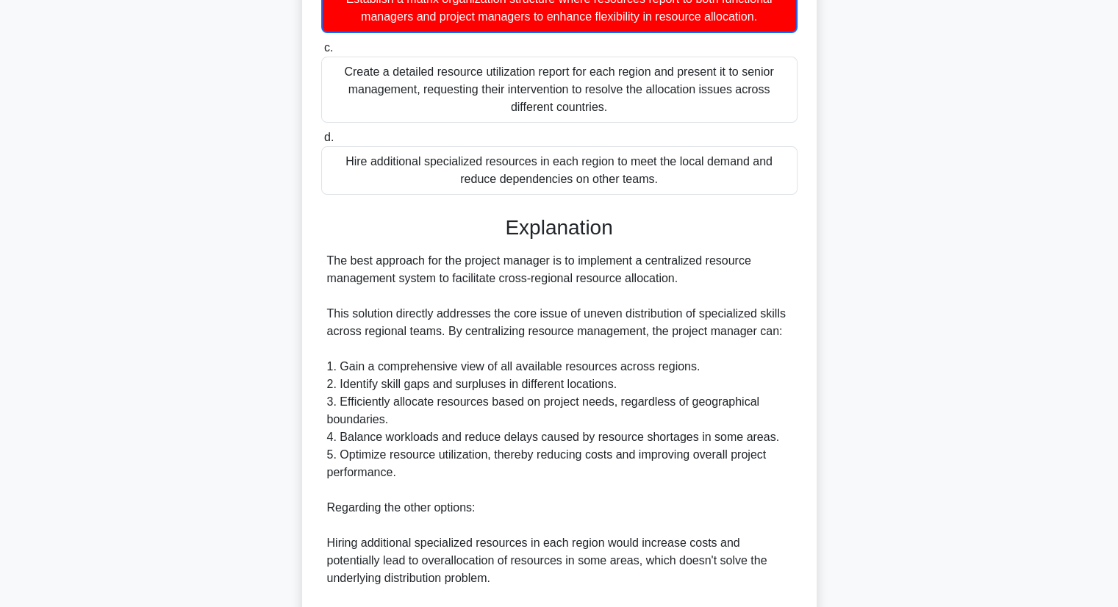
scroll to position [441, 0]
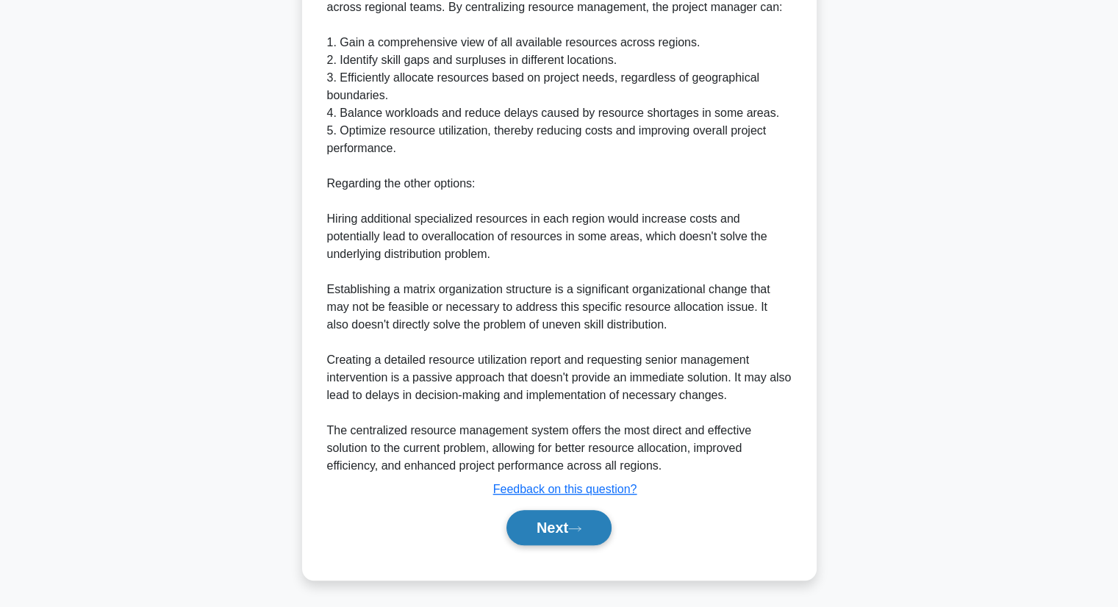
click at [593, 524] on button "Next" at bounding box center [559, 527] width 105 height 35
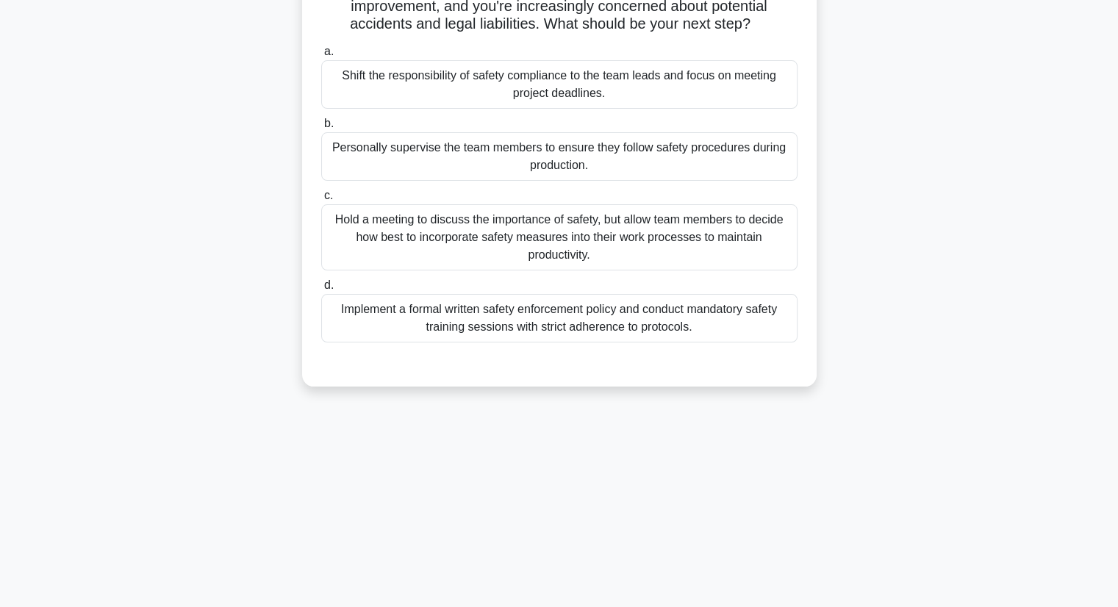
scroll to position [0, 0]
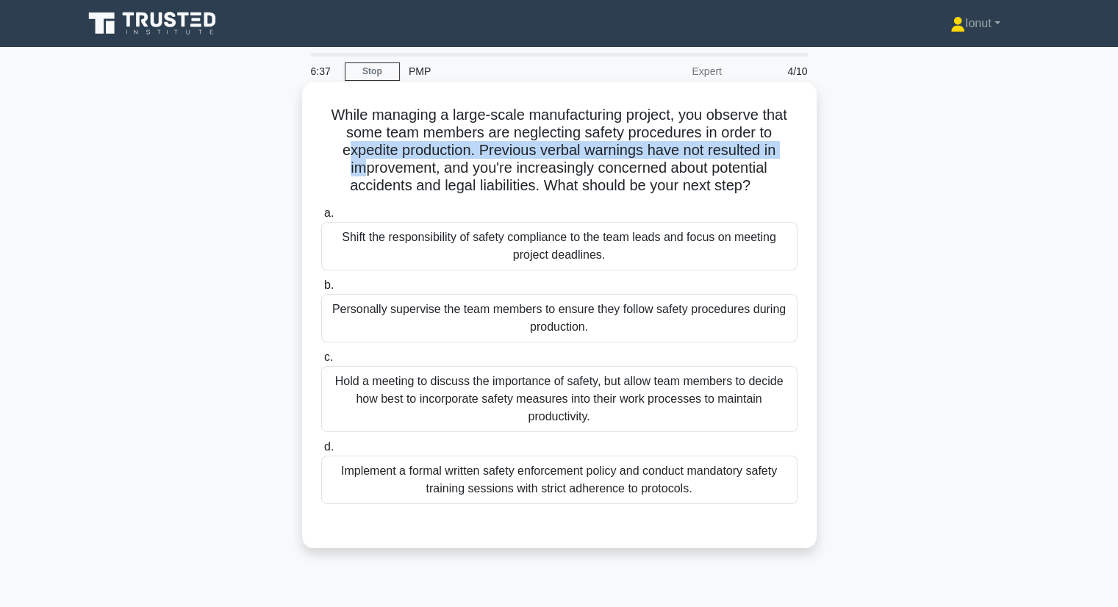
drag, startPoint x: 345, startPoint y: 156, endPoint x: 363, endPoint y: 174, distance: 25.5
click at [363, 172] on h5 "While managing a large-scale manufacturing project, you observe that some team …" at bounding box center [559, 151] width 479 height 90
click at [363, 174] on h5 "While managing a large-scale manufacturing project, you observe that some team …" at bounding box center [559, 151] width 479 height 90
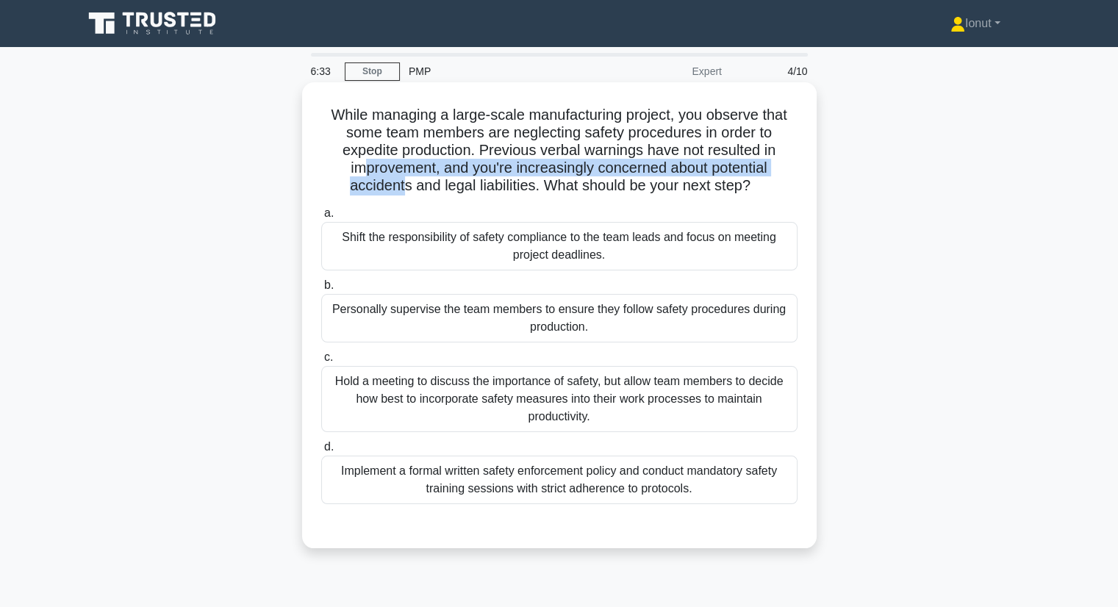
drag, startPoint x: 362, startPoint y: 175, endPoint x: 398, endPoint y: 183, distance: 37.6
click at [398, 182] on h5 "While managing a large-scale manufacturing project, you observe that some team …" at bounding box center [559, 151] width 479 height 90
click at [398, 183] on h5 "While managing a large-scale manufacturing project, you observe that some team …" at bounding box center [559, 151] width 479 height 90
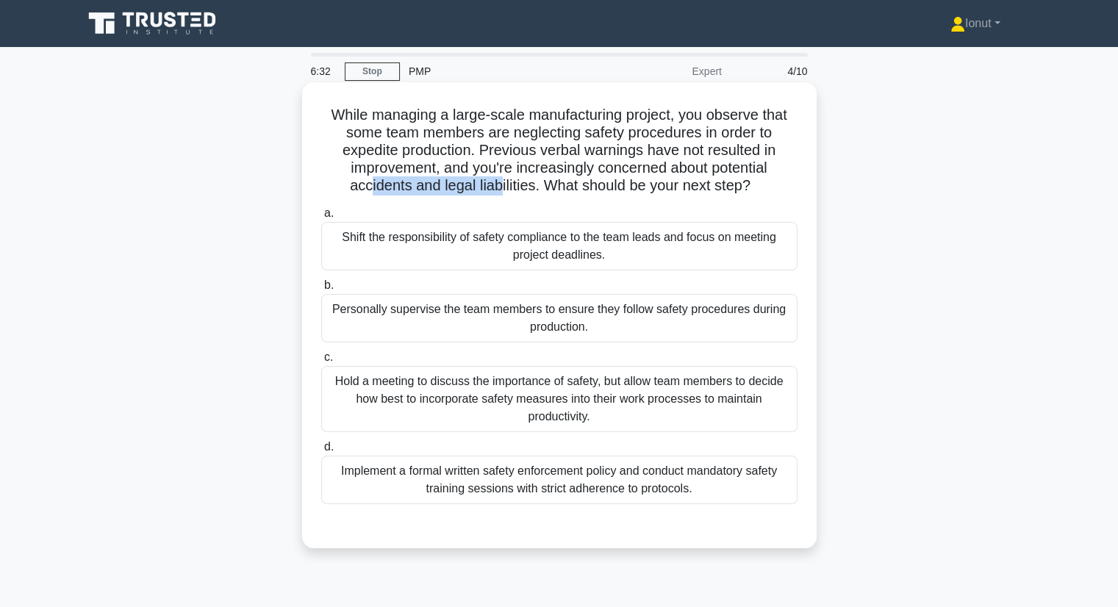
drag, startPoint x: 371, startPoint y: 186, endPoint x: 495, endPoint y: 189, distance: 124.3
click at [495, 189] on h5 "While managing a large-scale manufacturing project, you observe that some team …" at bounding box center [559, 151] width 479 height 90
drag, startPoint x: 438, startPoint y: 189, endPoint x: 518, endPoint y: 194, distance: 79.6
click at [511, 193] on h5 "While managing a large-scale manufacturing project, you observe that some team …" at bounding box center [559, 151] width 479 height 90
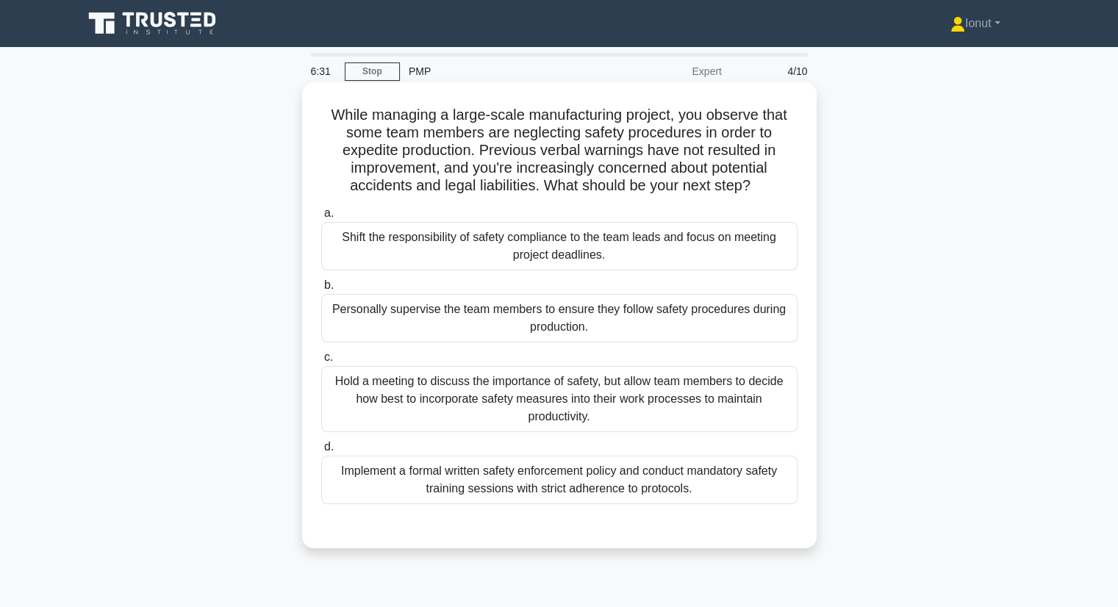
click at [523, 194] on h5 "While managing a large-scale manufacturing project, you observe that some team …" at bounding box center [559, 151] width 479 height 90
click at [516, 486] on div "Implement a formal written safety enforcement policy and conduct mandatory safe…" at bounding box center [559, 480] width 476 height 49
click at [321, 452] on input "d. Implement a formal written safety enforcement policy and conduct mandatory s…" at bounding box center [321, 448] width 0 height 10
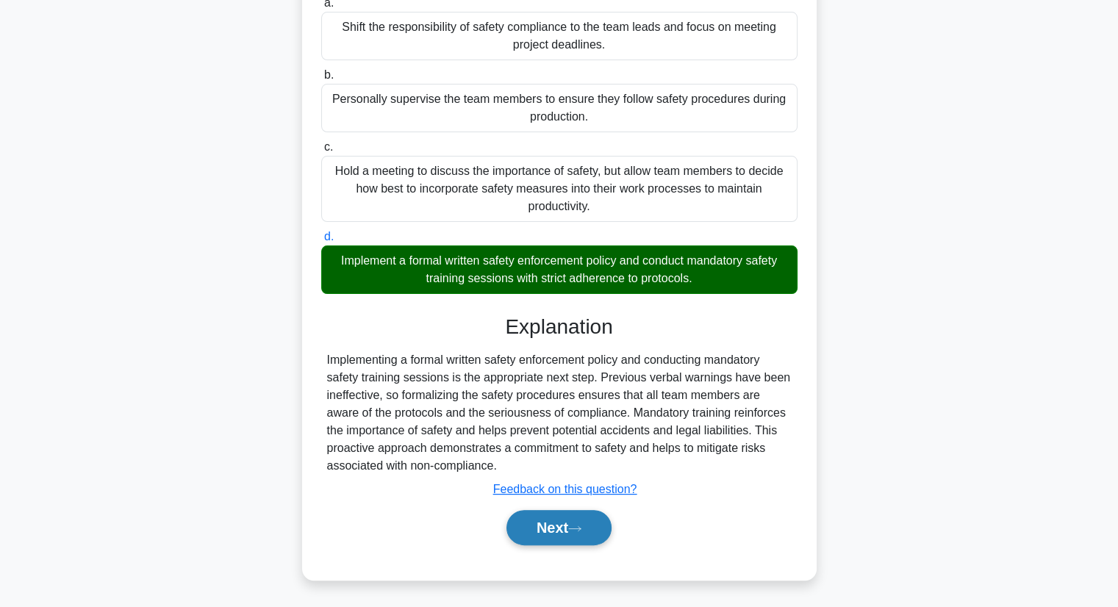
click at [580, 517] on button "Next" at bounding box center [559, 527] width 105 height 35
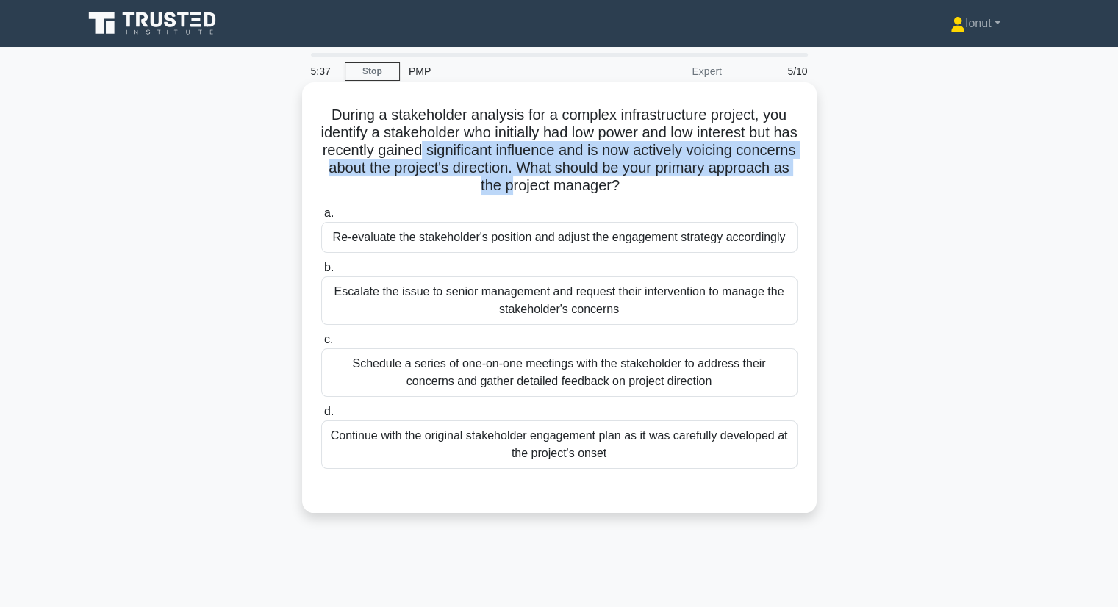
drag, startPoint x: 459, startPoint y: 154, endPoint x: 556, endPoint y: 183, distance: 101.4
click at [553, 183] on h5 "During a stakeholder analysis for a complex infrastructure project, you identif…" at bounding box center [559, 151] width 479 height 90
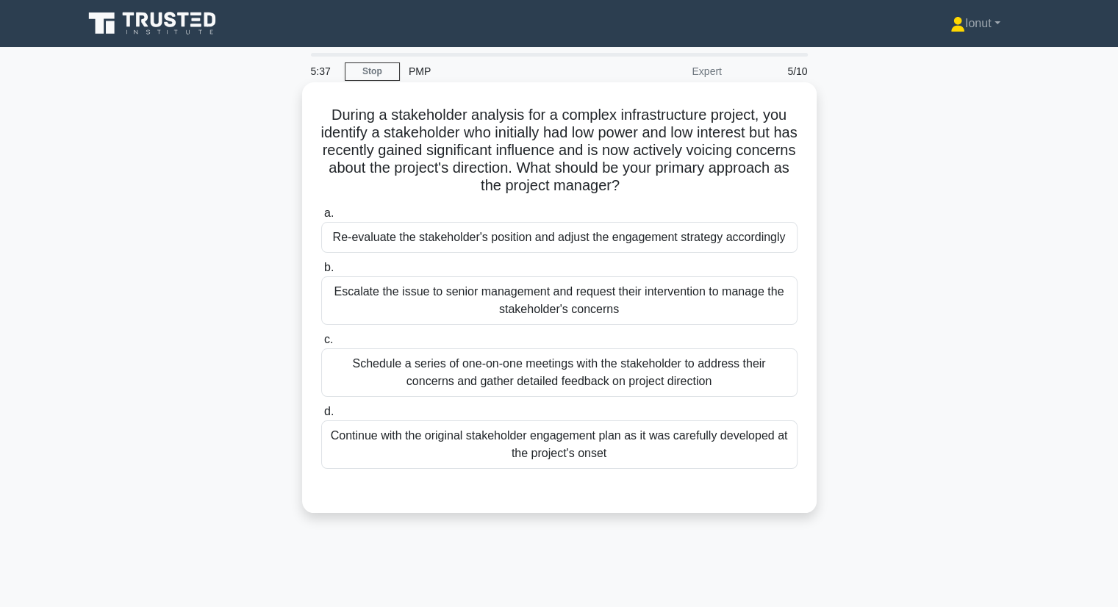
click at [557, 182] on h5 "During a stakeholder analysis for a complex infrastructure project, you identif…" at bounding box center [559, 151] width 479 height 90
click at [638, 377] on div "Schedule a series of one-on-one meetings with the stakeholder to address their …" at bounding box center [559, 372] width 476 height 49
click at [321, 345] on input "c. Schedule a series of one-on-one meetings with the stakeholder to address the…" at bounding box center [321, 340] width 0 height 10
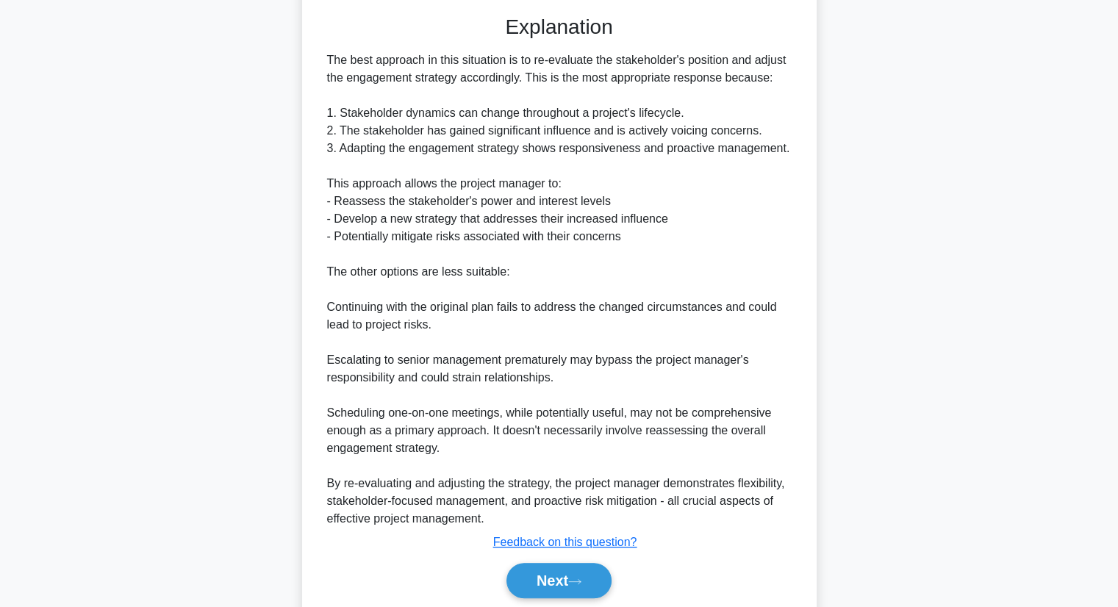
scroll to position [547, 0]
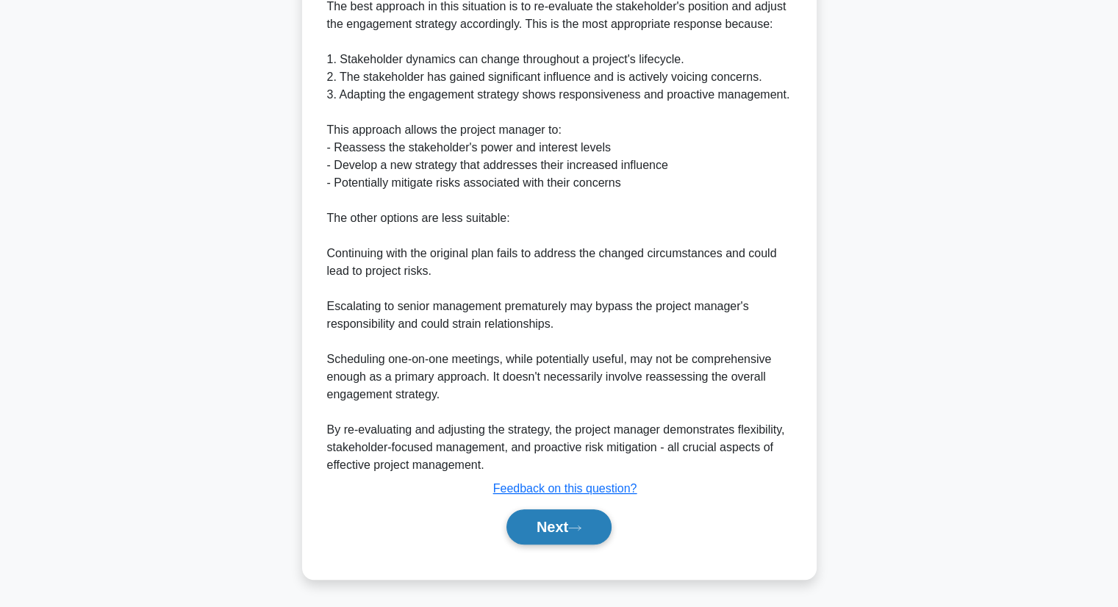
click at [576, 522] on button "Next" at bounding box center [559, 527] width 105 height 35
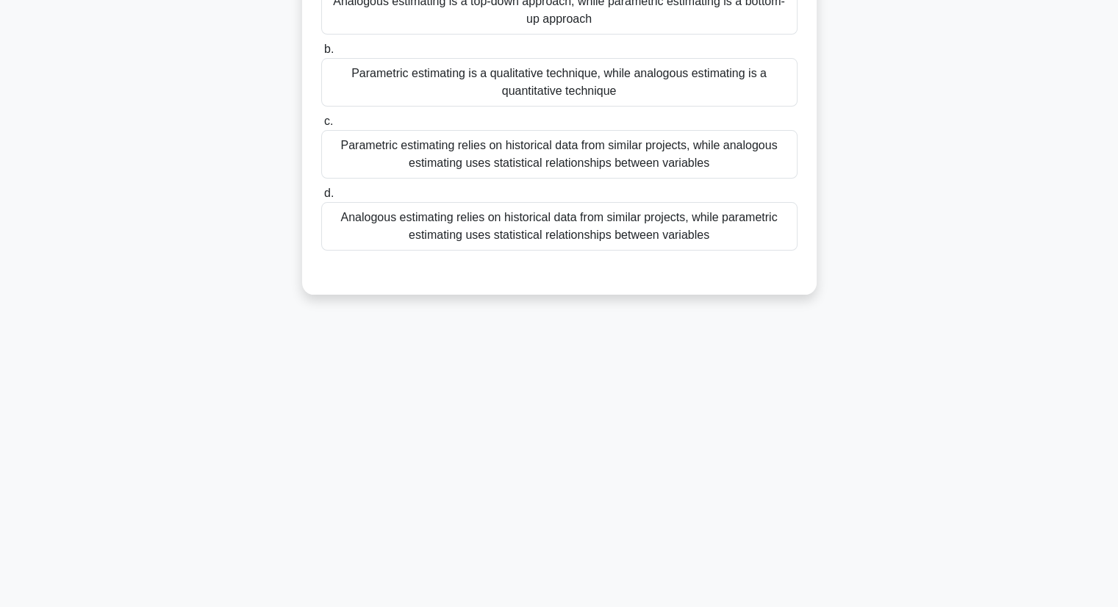
scroll to position [0, 0]
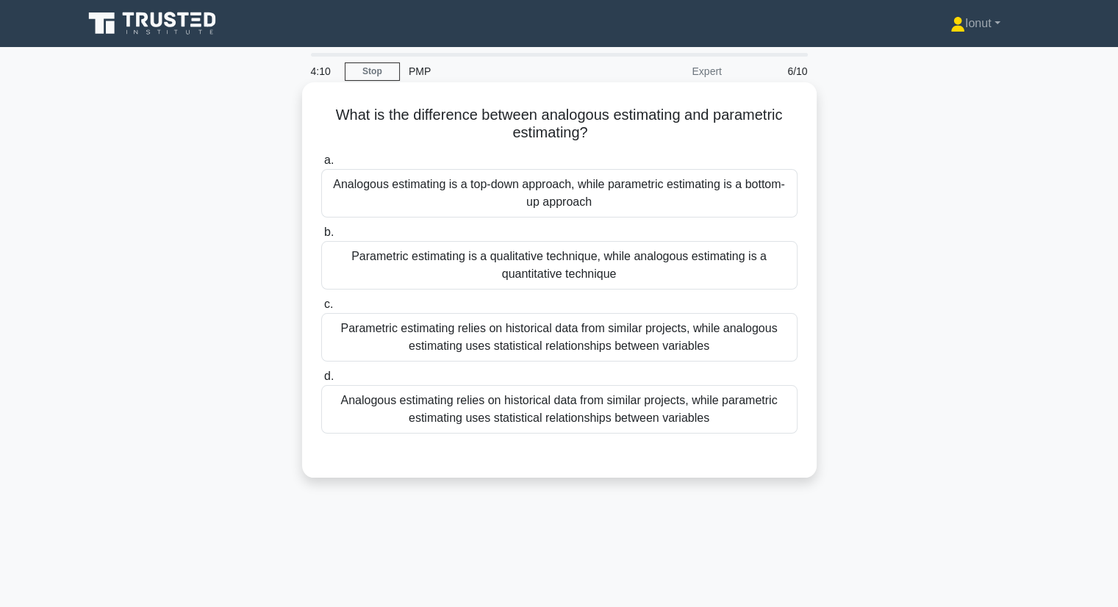
click at [603, 428] on div "Analogous estimating relies on historical data from similar projects, while par…" at bounding box center [559, 409] width 476 height 49
click at [321, 382] on input "d. Analogous estimating relies on historical data from similar projects, while …" at bounding box center [321, 377] width 0 height 10
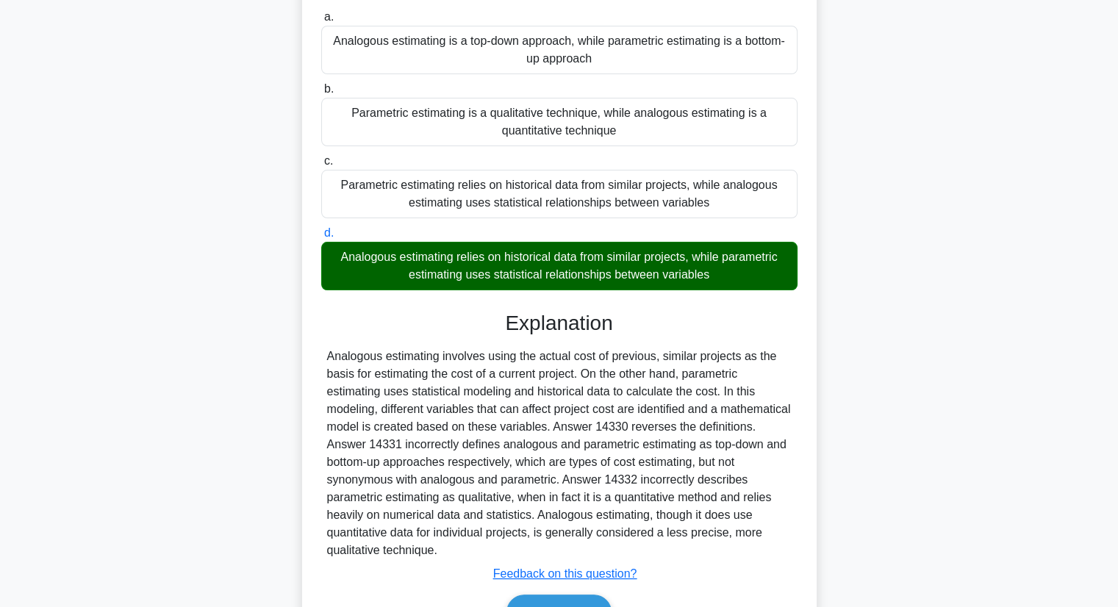
scroll to position [221, 0]
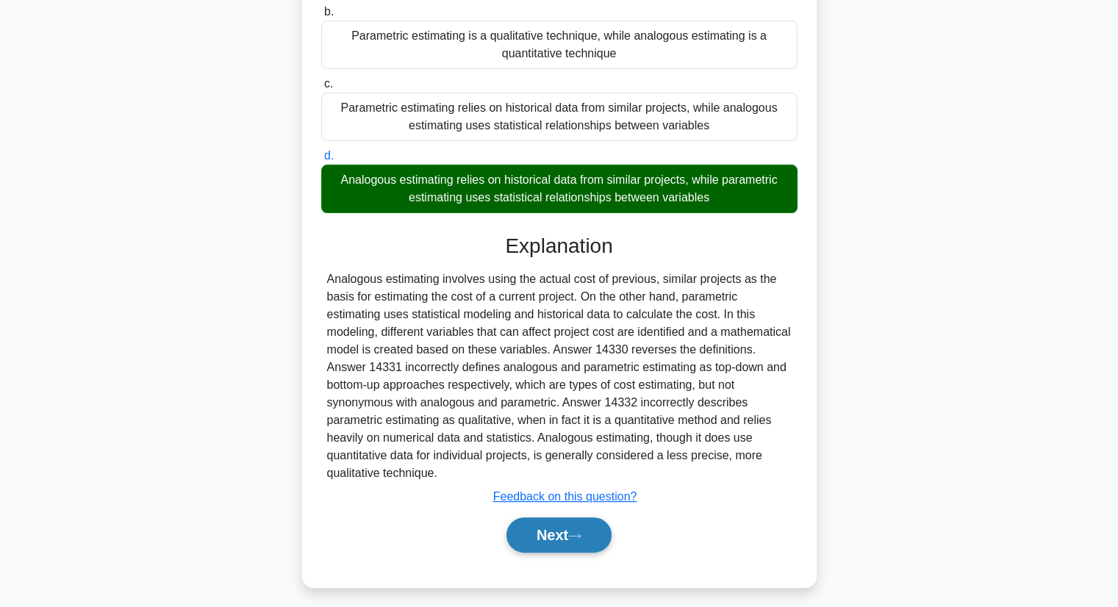
click at [555, 541] on button "Next" at bounding box center [559, 535] width 105 height 35
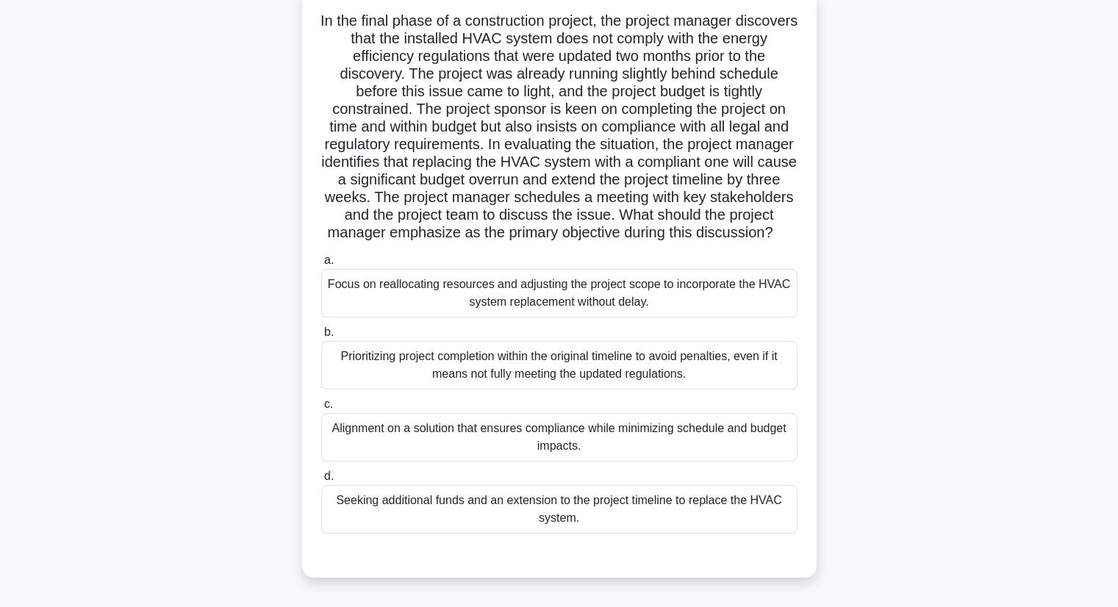
scroll to position [40, 0]
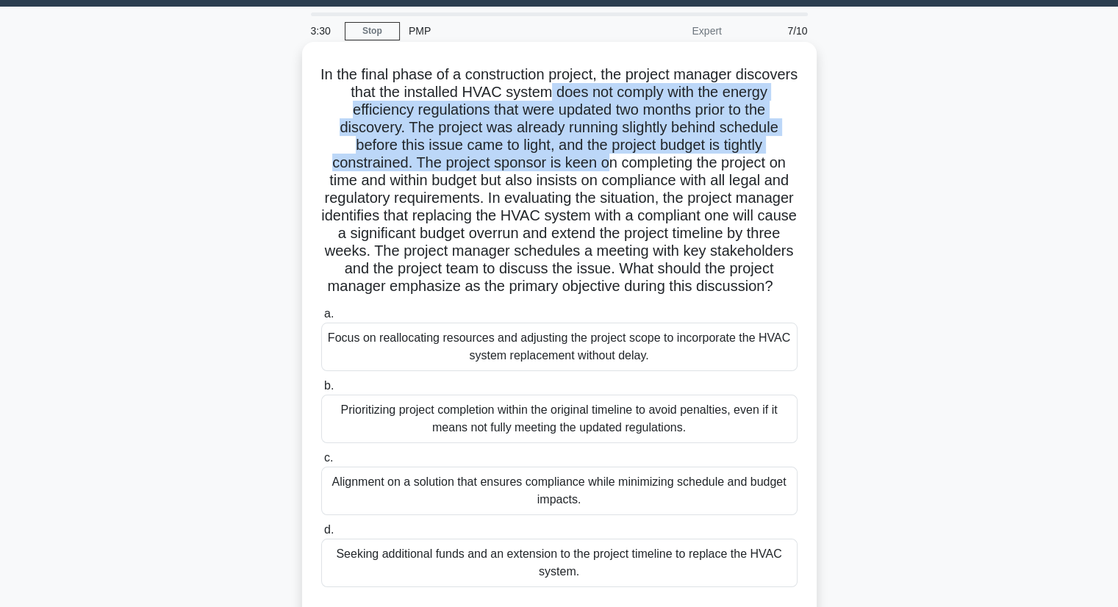
drag, startPoint x: 606, startPoint y: 96, endPoint x: 605, endPoint y: 164, distance: 67.6
click at [605, 164] on h5 "In the final phase of a construction project, the project manager discovers tha…" at bounding box center [559, 180] width 479 height 231
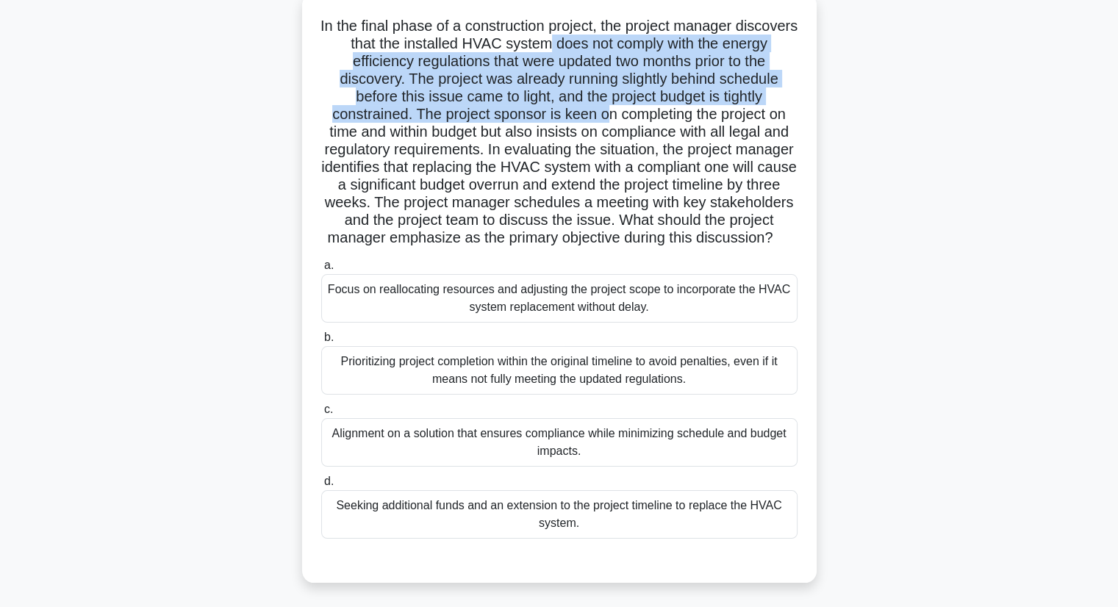
scroll to position [114, 0]
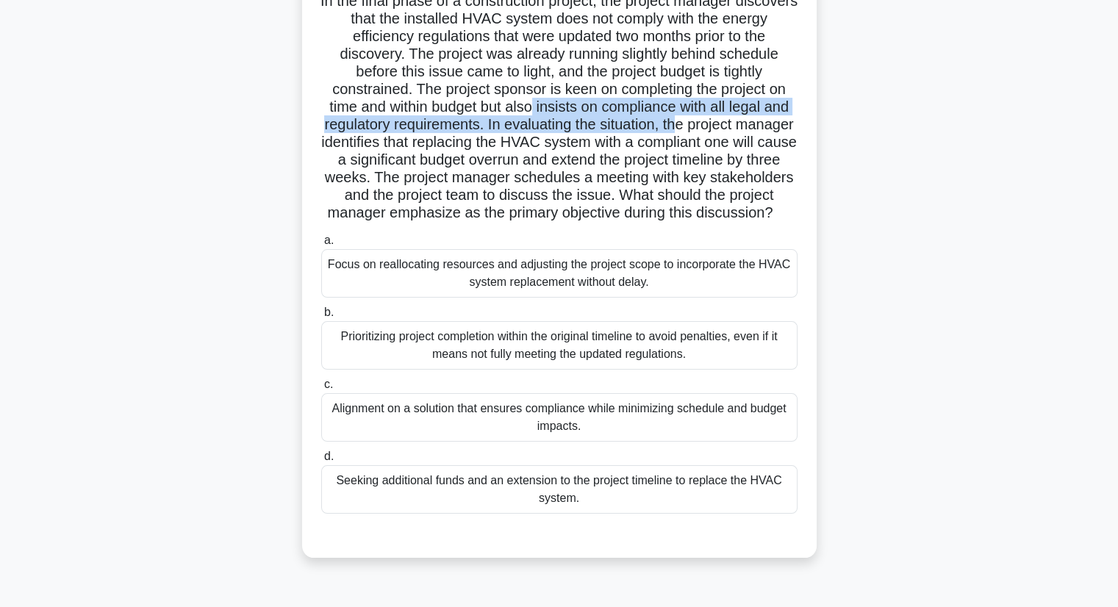
drag, startPoint x: 531, startPoint y: 108, endPoint x: 714, endPoint y: 130, distance: 184.4
click at [714, 130] on h5 "In the final phase of a construction project, the project manager discovers tha…" at bounding box center [559, 107] width 479 height 231
drag, startPoint x: 709, startPoint y: 133, endPoint x: 665, endPoint y: 145, distance: 46.4
click at [709, 133] on h5 "In the final phase of a construction project, the project manager discovers tha…" at bounding box center [559, 107] width 479 height 231
click at [575, 128] on h5 "In the final phase of a construction project, the project manager discovers tha…" at bounding box center [559, 107] width 479 height 231
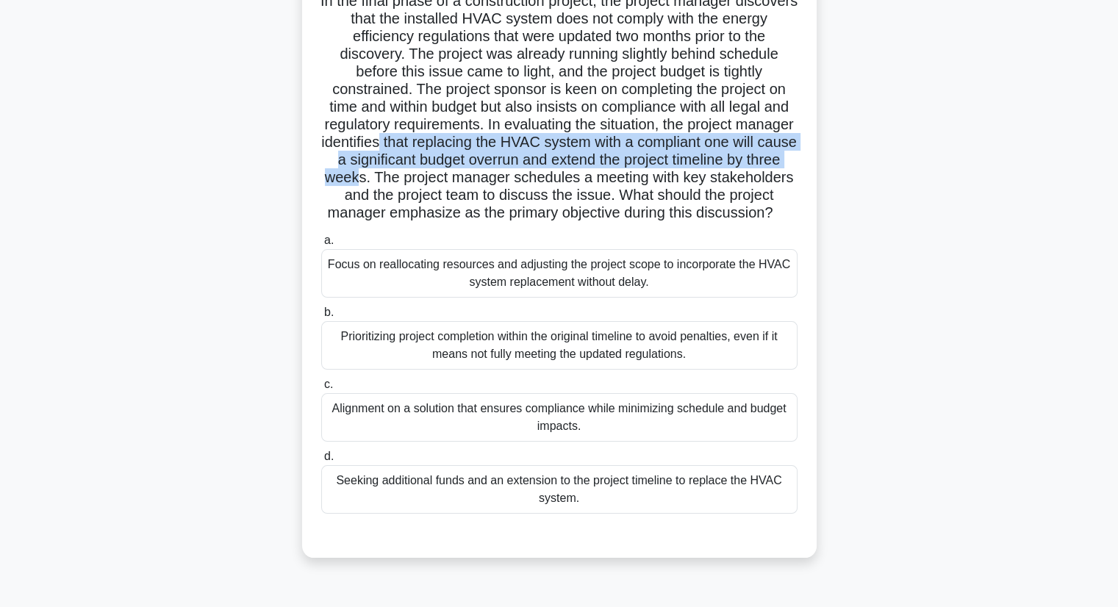
drag, startPoint x: 470, startPoint y: 151, endPoint x: 470, endPoint y: 178, distance: 27.2
click at [470, 178] on h5 "In the final phase of a construction project, the project manager discovers tha…" at bounding box center [559, 107] width 479 height 231
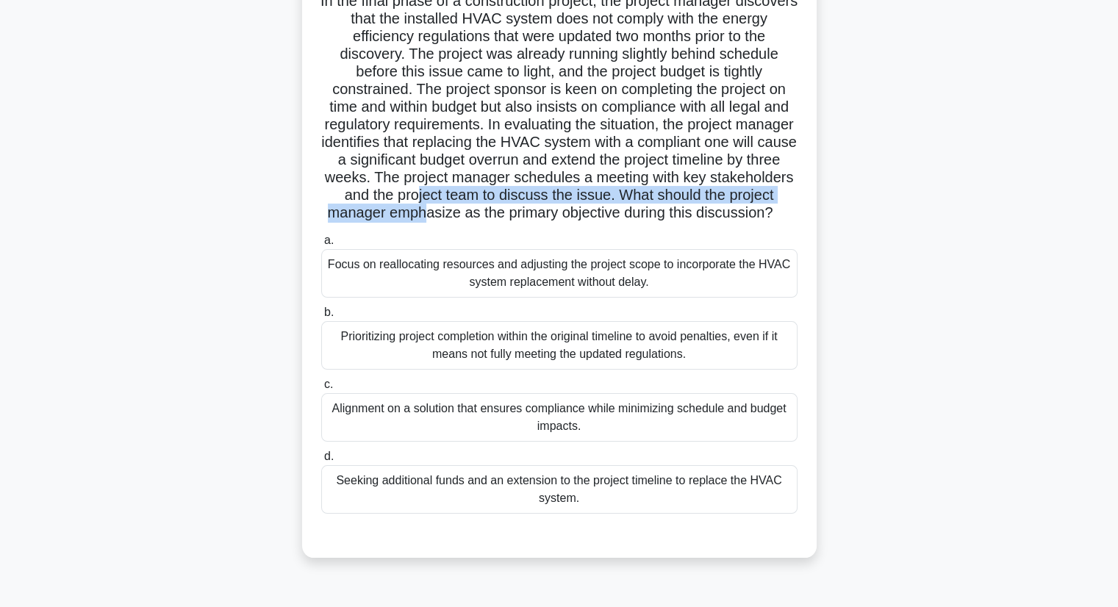
drag, startPoint x: 508, startPoint y: 198, endPoint x: 509, endPoint y: 218, distance: 20.6
click at [509, 218] on h5 "In the final phase of a construction project, the project manager discovers tha…" at bounding box center [559, 107] width 479 height 231
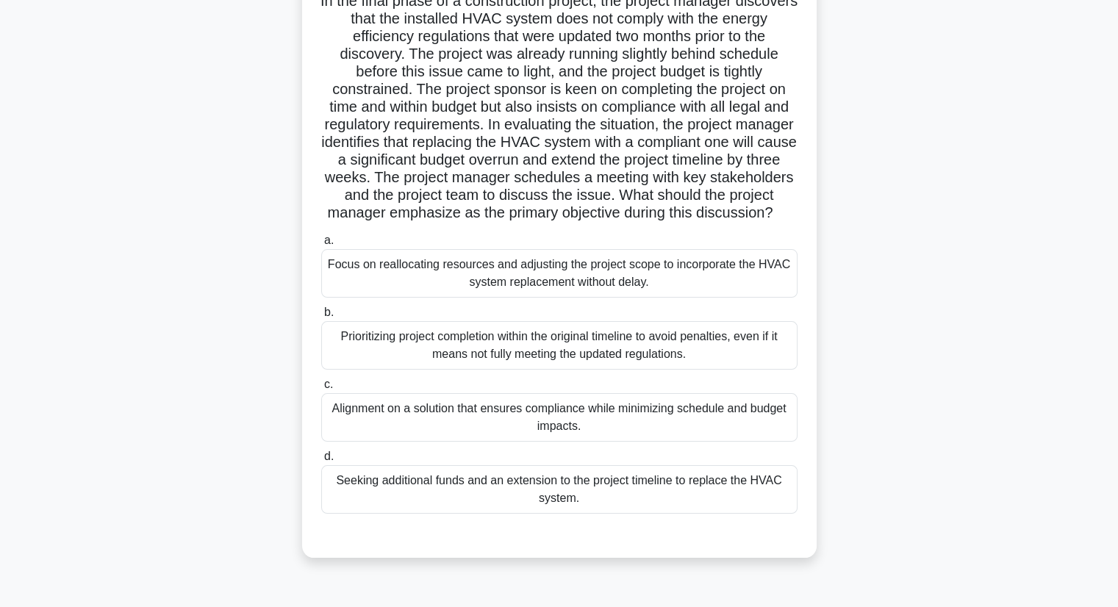
scroll to position [187, 0]
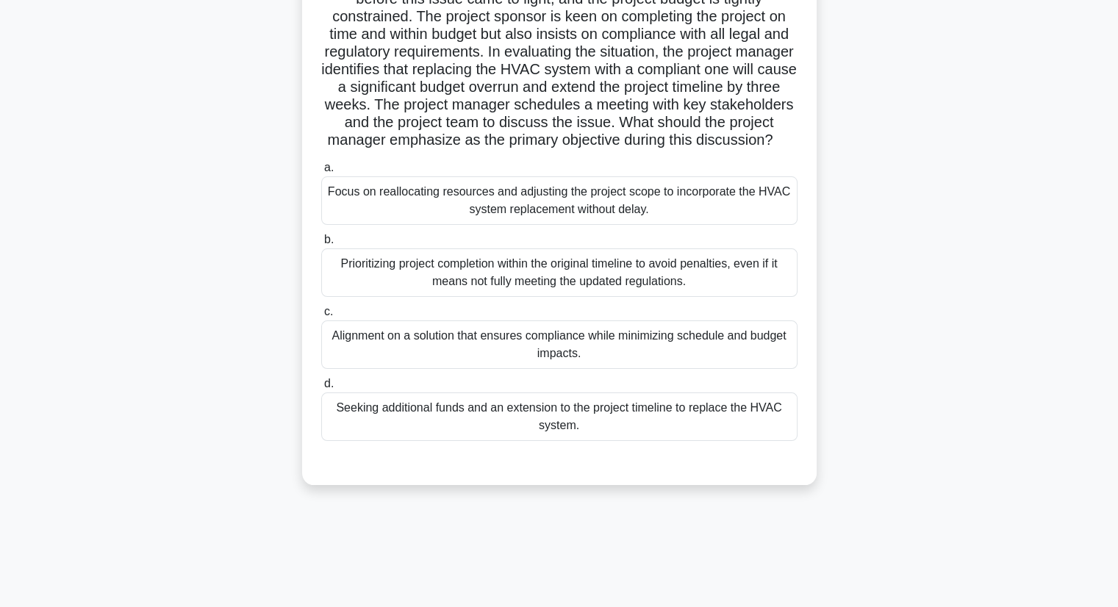
click at [653, 369] on div "Alignment on a solution that ensures compliance while minimizing schedule and b…" at bounding box center [559, 345] width 476 height 49
click at [321, 317] on input "c. Alignment on a solution that ensures compliance while minimizing schedule an…" at bounding box center [321, 312] width 0 height 10
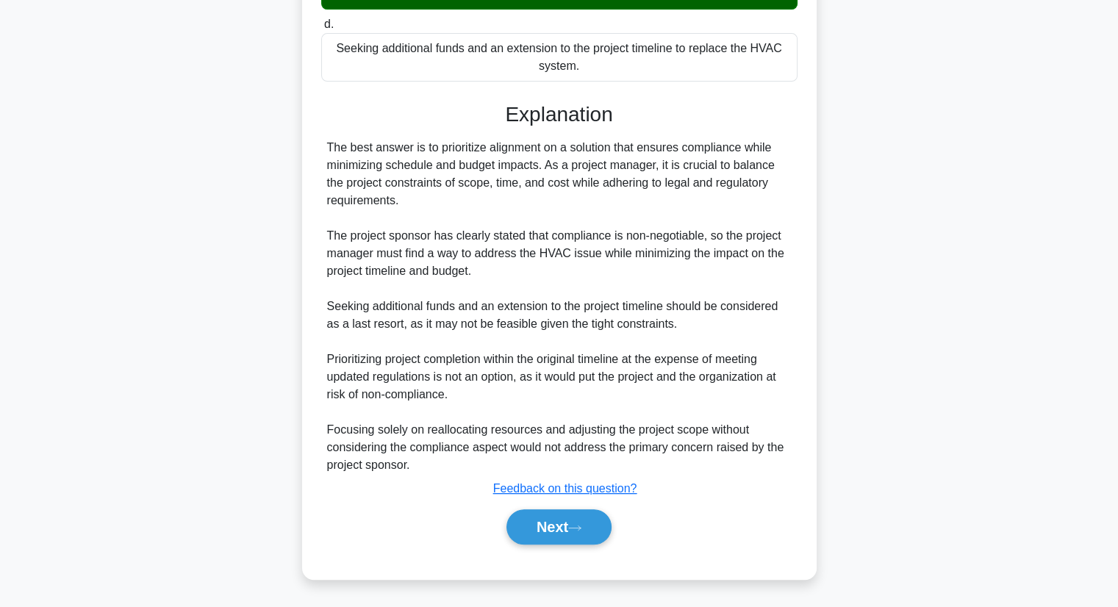
scroll to position [563, 0]
click at [552, 536] on button "Next" at bounding box center [559, 527] width 105 height 35
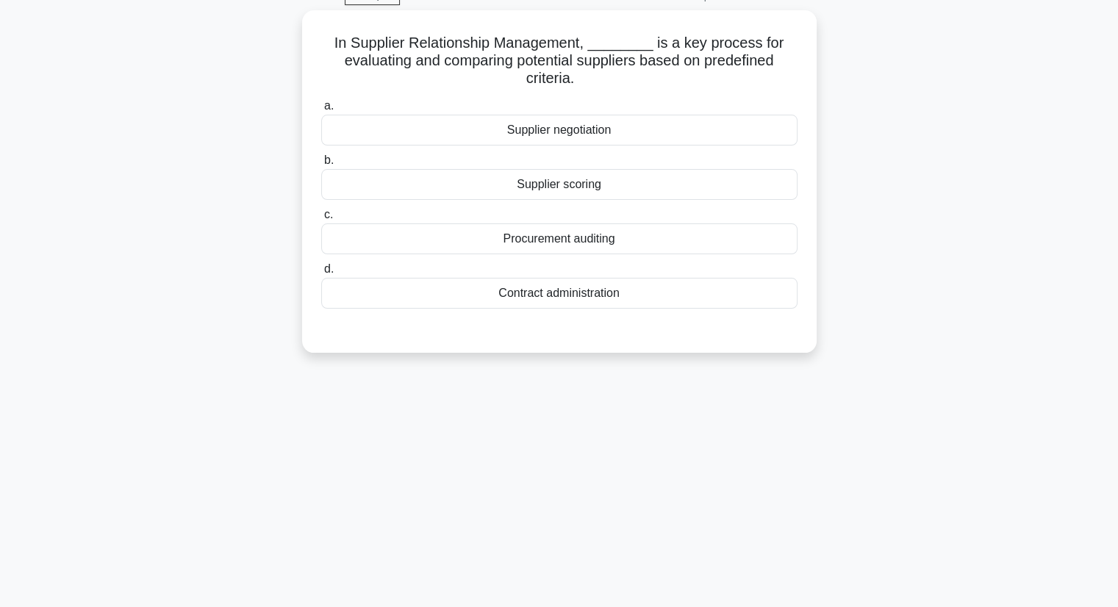
scroll to position [0, 0]
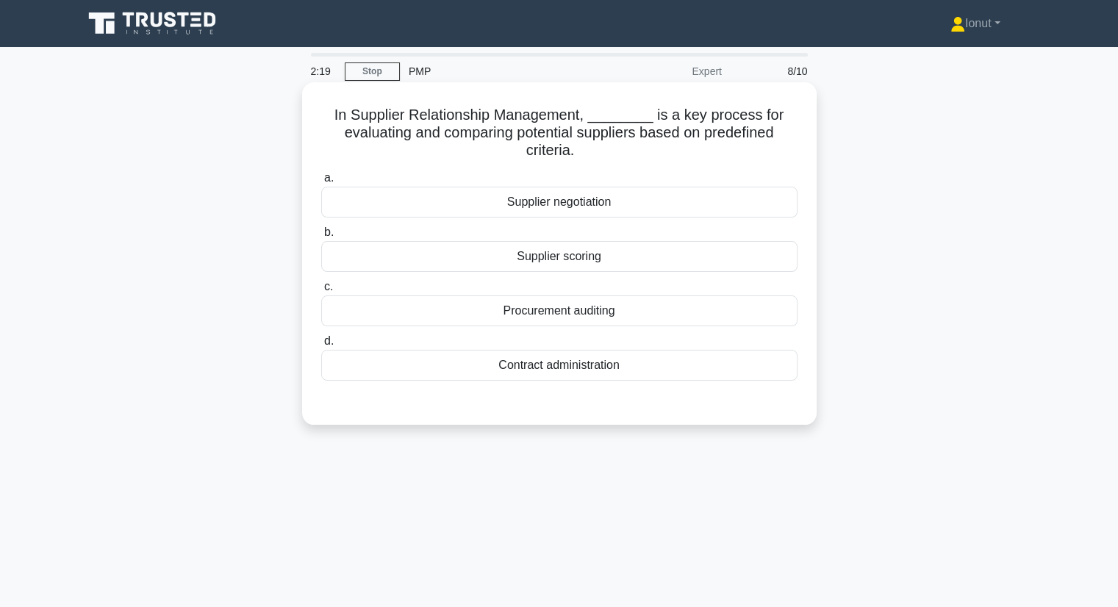
click at [657, 315] on div "Procurement auditing" at bounding box center [559, 311] width 476 height 31
click at [321, 292] on input "c. Procurement auditing" at bounding box center [321, 287] width 0 height 10
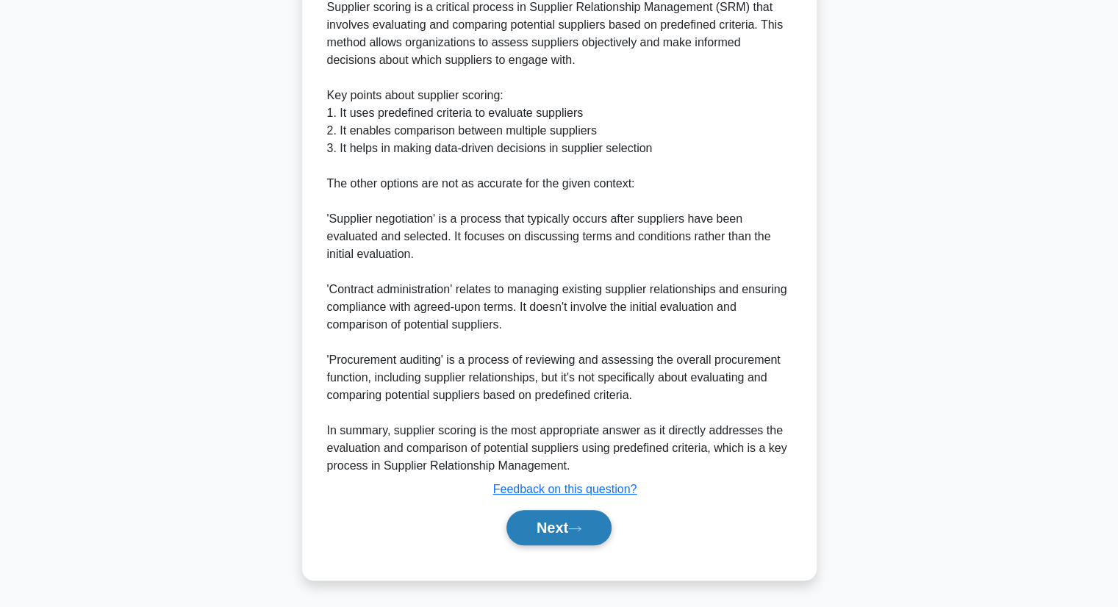
click at [540, 532] on button "Next" at bounding box center [559, 527] width 105 height 35
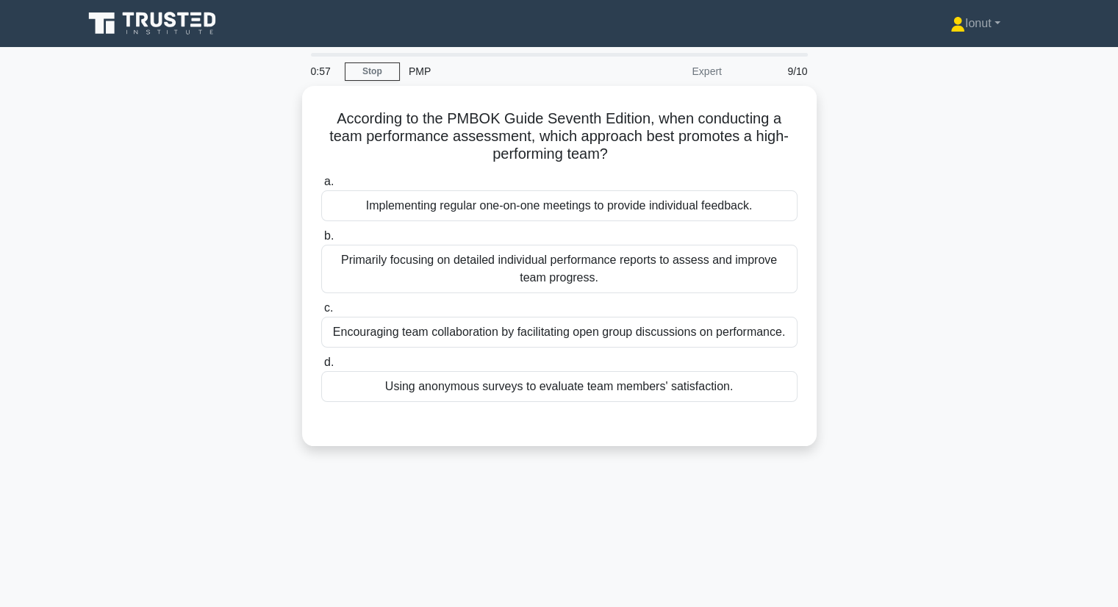
click at [734, 510] on div "0:57 Stop PMP Expert 9/10 According to the PMBOK Guide Seventh Edition, when co…" at bounding box center [559, 420] width 970 height 735
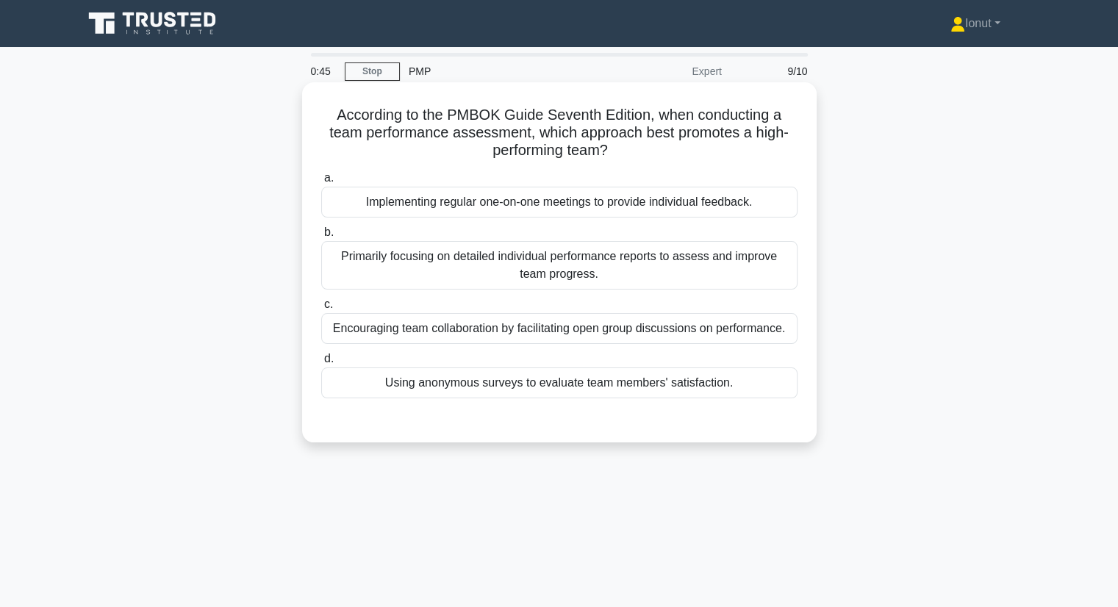
click at [582, 285] on div "Primarily focusing on detailed individual performance reports to assess and imp…" at bounding box center [559, 265] width 476 height 49
click at [321, 237] on input "b. Primarily focusing on detailed individual performance reports to assess and …" at bounding box center [321, 233] width 0 height 10
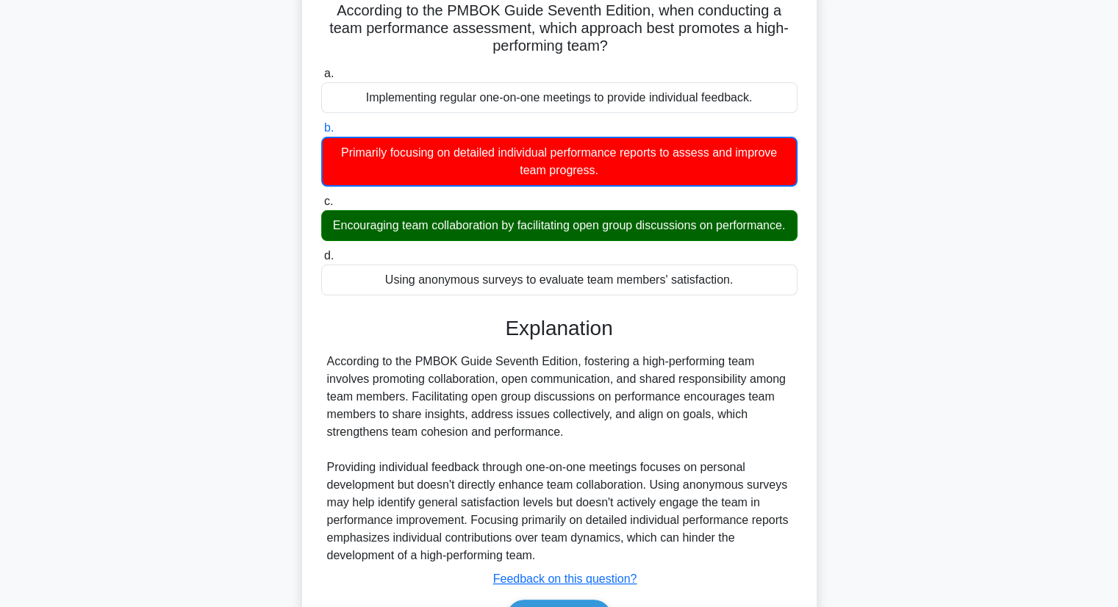
scroll to position [212, 0]
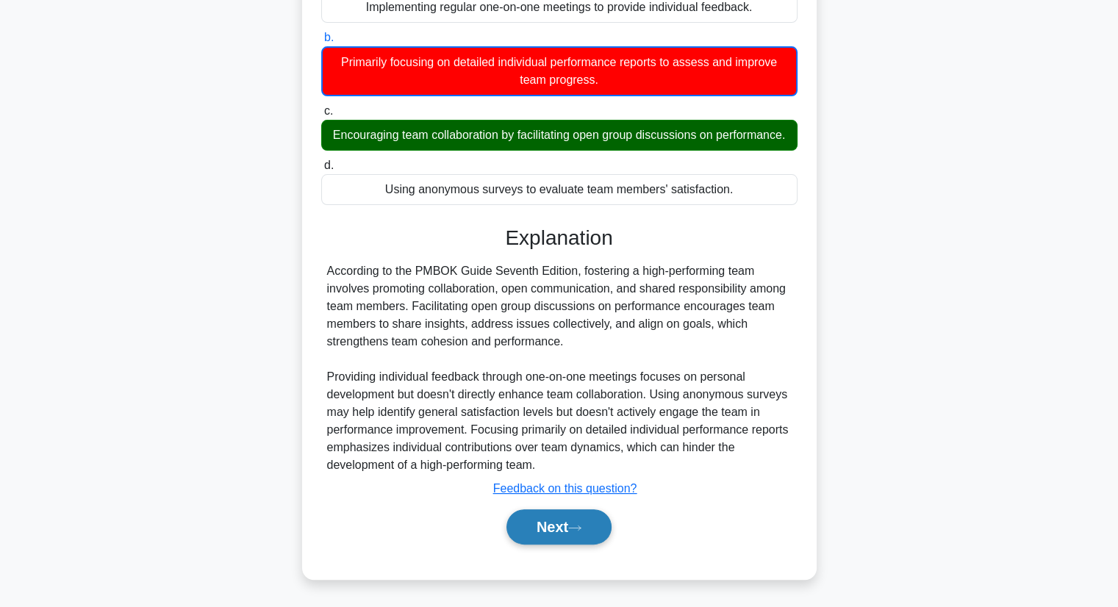
click at [569, 537] on button "Next" at bounding box center [559, 527] width 105 height 35
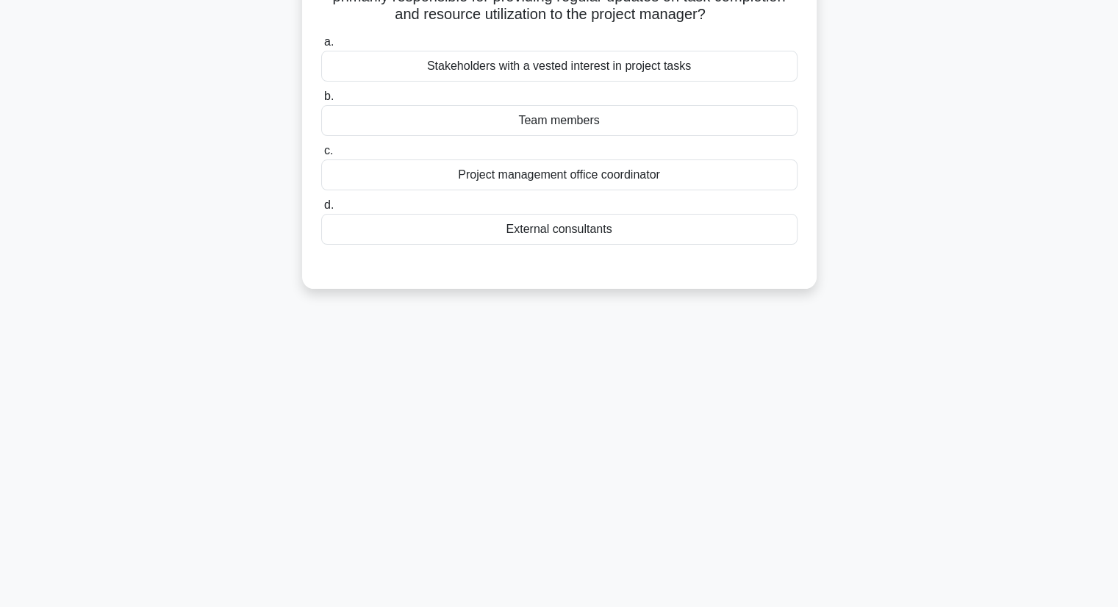
scroll to position [0, 0]
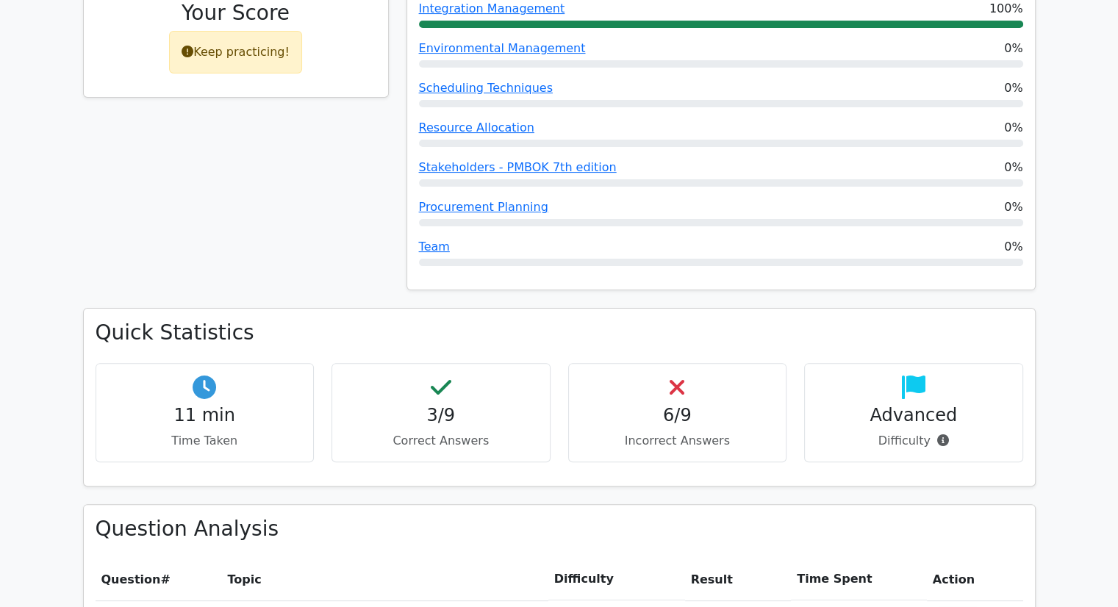
scroll to position [441, 0]
